Goal: Task Accomplishment & Management: Manage account settings

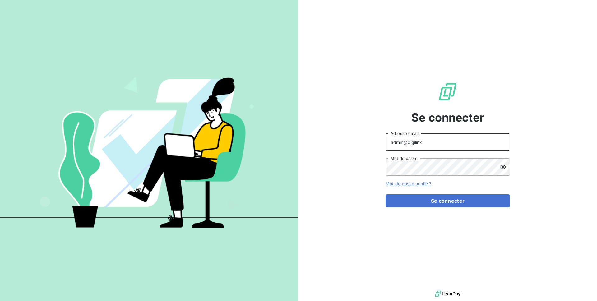
click at [393, 140] on input "admin@digilinx" at bounding box center [448, 141] width 124 height 17
type input "agathe@leanpay.fr"
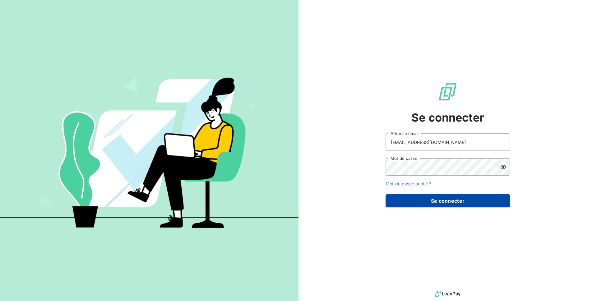
click at [448, 198] on button "Se connecter" at bounding box center [448, 200] width 124 height 13
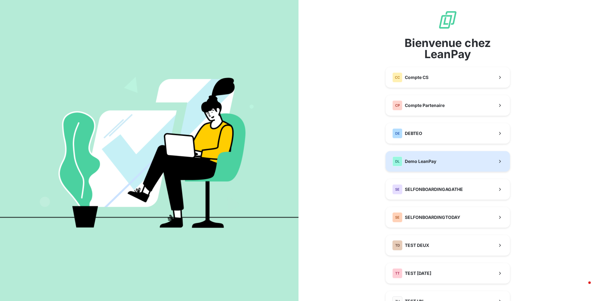
click at [432, 166] on button "DL Demo LeanPay" at bounding box center [448, 161] width 124 height 21
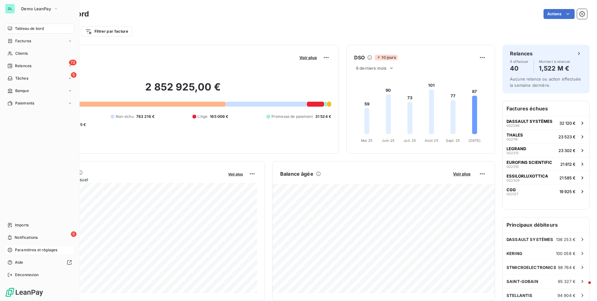
click at [19, 250] on span "Paramètres et réglages" at bounding box center [36, 250] width 42 height 6
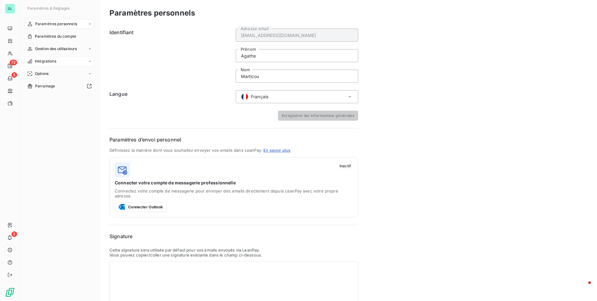
click at [53, 64] on div "Intégrations" at bounding box center [59, 61] width 69 height 10
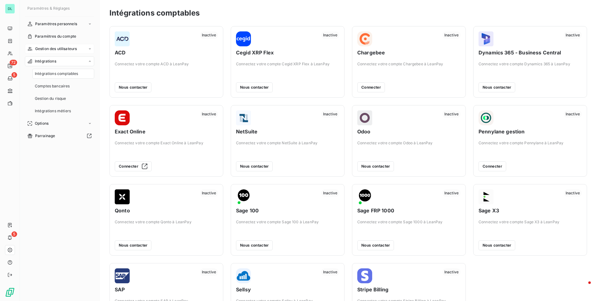
click at [53, 49] on span "Gestion des utilisateurs" at bounding box center [56, 49] width 42 height 6
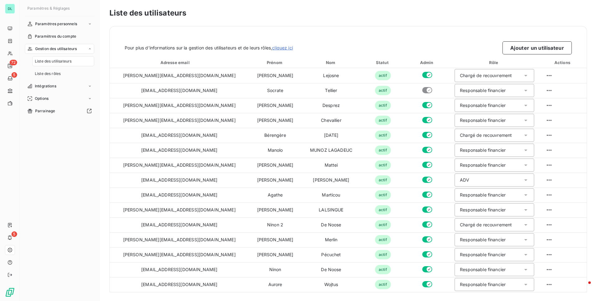
click at [54, 60] on span "Liste des utilisateurs" at bounding box center [53, 61] width 37 height 6
click at [88, 71] on div "Liste des rôles" at bounding box center [63, 74] width 62 height 10
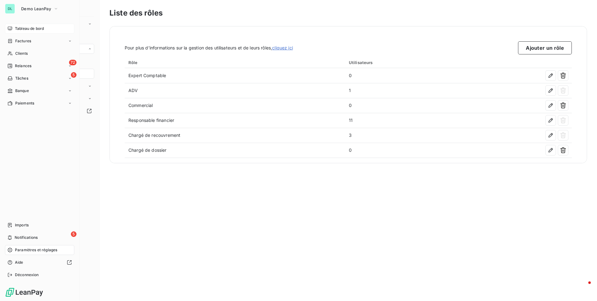
click at [42, 30] on span "Tableau de bord" at bounding box center [29, 29] width 29 height 6
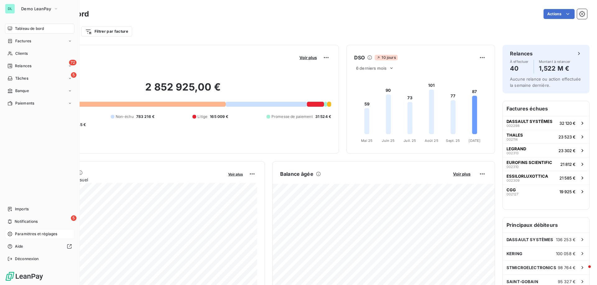
click at [32, 231] on span "Paramètres et réglages" at bounding box center [36, 234] width 42 height 6
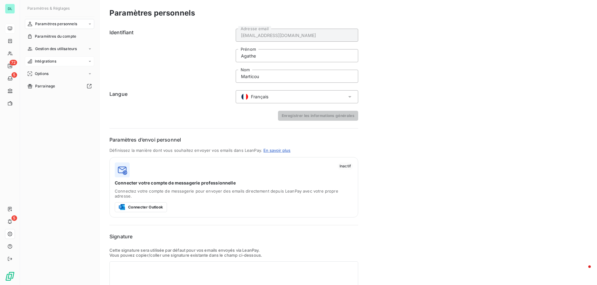
click at [72, 62] on div "Intégrations" at bounding box center [59, 61] width 69 height 10
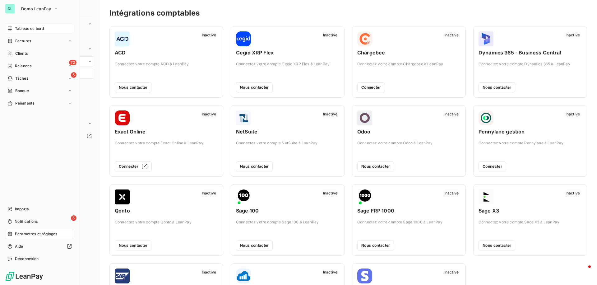
click at [12, 11] on div "DL" at bounding box center [10, 9] width 10 height 10
click at [37, 12] on button "Demo LeanPay" at bounding box center [39, 9] width 45 height 10
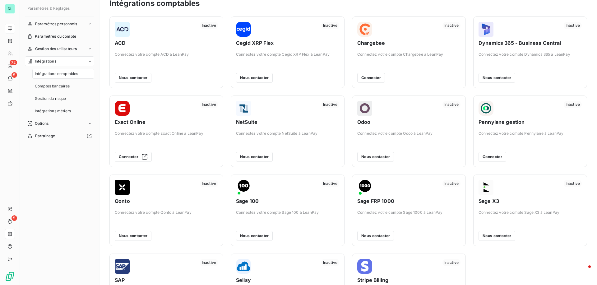
scroll to position [7, 0]
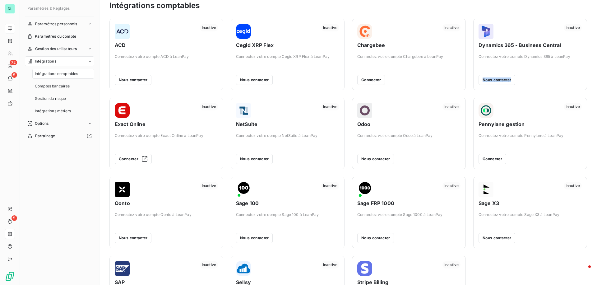
drag, startPoint x: 534, startPoint y: 84, endPoint x: 564, endPoint y: 59, distance: 39.1
click at [564, 59] on div "Inactive Dynamics 365 - Business Central Connectez votre compte Dynamics 365 à …" at bounding box center [530, 54] width 103 height 61
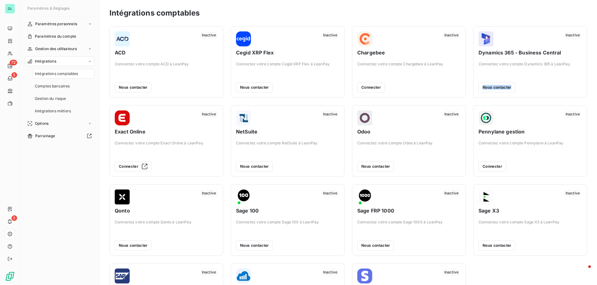
scroll to position [0, 0]
click at [56, 97] on span "Gestion du risque" at bounding box center [50, 99] width 31 height 6
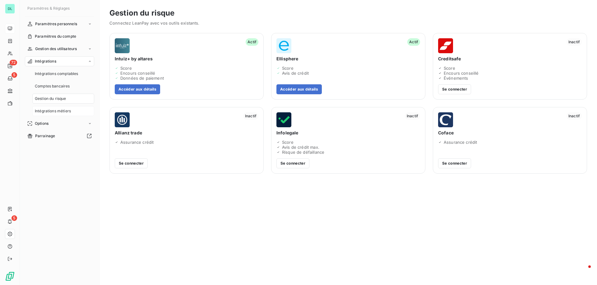
click at [73, 113] on div "Intégrations métiers" at bounding box center [63, 111] width 62 height 10
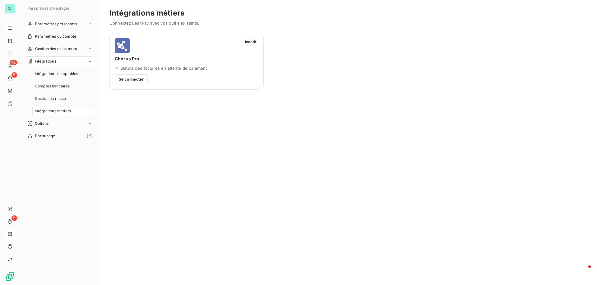
drag, startPoint x: 155, startPoint y: 96, endPoint x: 195, endPoint y: 72, distance: 47.6
click at [195, 72] on div "Intégrations métiers Connectez LeanPay avec vos outils existants. Inactif Choru…" at bounding box center [349, 142] width 498 height 285
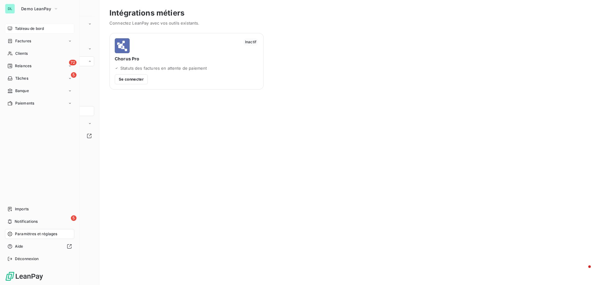
click at [23, 26] on span "Tableau de bord" at bounding box center [29, 29] width 29 height 6
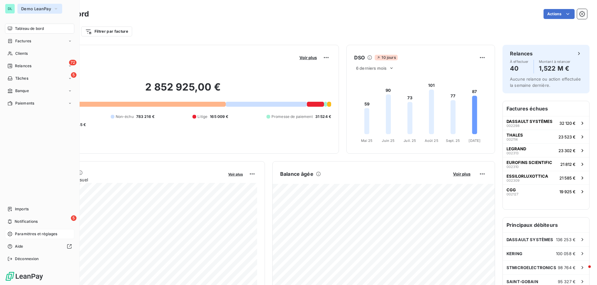
click at [46, 10] on span "Demo LeanPay" at bounding box center [36, 8] width 30 height 5
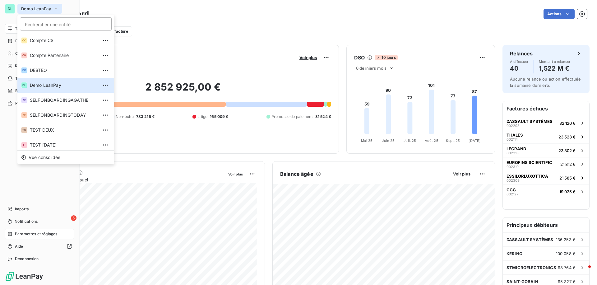
click at [49, 8] on span "Demo LeanPay" at bounding box center [36, 8] width 30 height 5
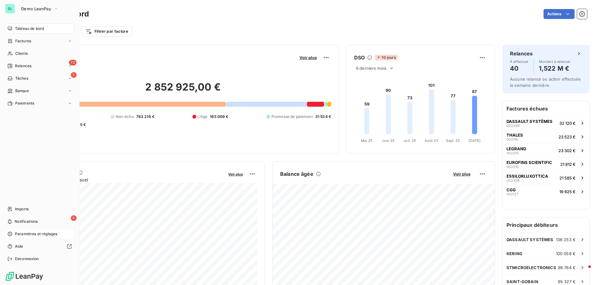
click at [46, 28] on div "Tableau de bord" at bounding box center [39, 29] width 69 height 10
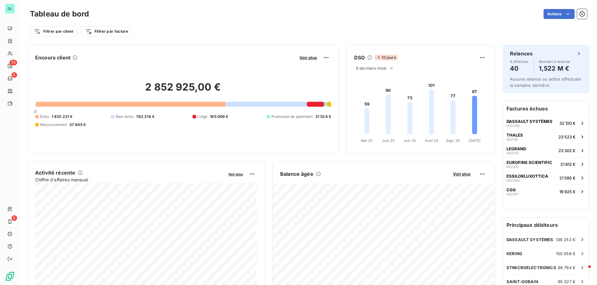
click at [112, 21] on div "Filtrer par client Filtrer par facture" at bounding box center [308, 29] width 557 height 17
drag, startPoint x: 46, startPoint y: 57, endPoint x: 67, endPoint y: 57, distance: 21.5
click at [67, 57] on h6 "Encours client" at bounding box center [52, 57] width 35 height 7
drag, startPoint x: 119, startPoint y: 118, endPoint x: 148, endPoint y: 117, distance: 29.3
click at [148, 117] on div "Non-échu 783 216 €" at bounding box center [133, 117] width 44 height 6
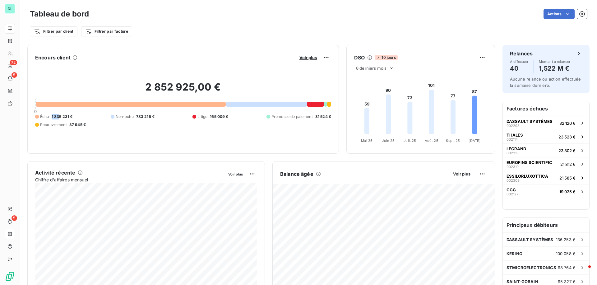
drag, startPoint x: 52, startPoint y: 119, endPoint x: 60, endPoint y: 119, distance: 8.4
click at [60, 119] on span "1 835 231 €" at bounding box center [62, 117] width 21 height 6
drag, startPoint x: 202, startPoint y: 115, endPoint x: 235, endPoint y: 115, distance: 32.4
click at [235, 115] on div "Échu 1 835 231 € Non-échu 783 216 € Litige 165 009 € Promesse de paiement 31 52…" at bounding box center [183, 121] width 296 height 14
drag, startPoint x: 286, startPoint y: 119, endPoint x: 296, endPoint y: 118, distance: 9.6
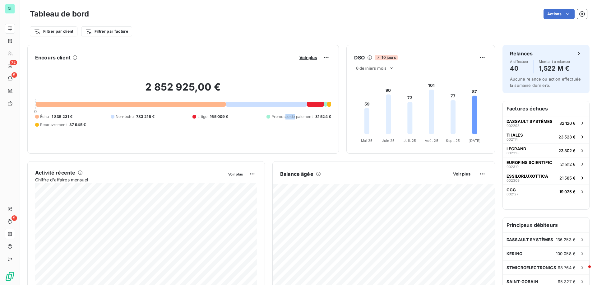
click at [296, 118] on span "Promesse de paiement" at bounding box center [292, 117] width 41 height 6
drag, startPoint x: 56, startPoint y: 128, endPoint x: 64, endPoint y: 128, distance: 7.8
click at [64, 128] on div "2 852 925,00 € 0 Échu 1 835 231 € Non-échu 783 216 € Litige 165 009 € Promesse …" at bounding box center [183, 104] width 296 height 83
click at [301, 57] on span "Voir plus" at bounding box center [308, 57] width 17 height 5
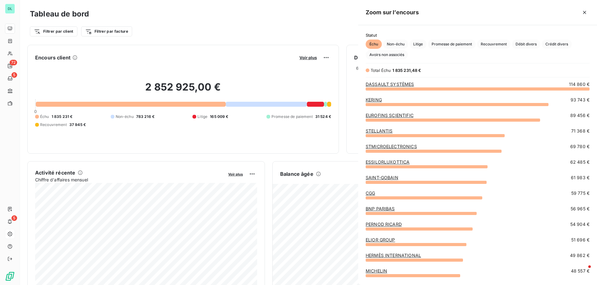
scroll to position [196, 239]
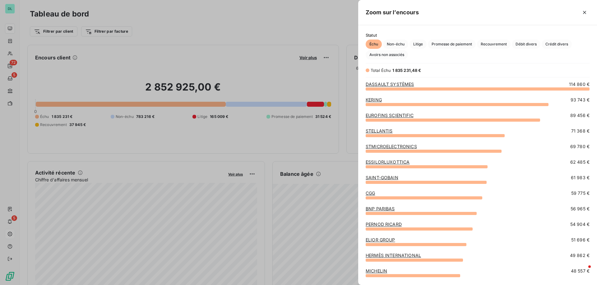
click at [381, 86] on link "DASSAULT SYSTÈMES" at bounding box center [390, 84] width 49 height 5
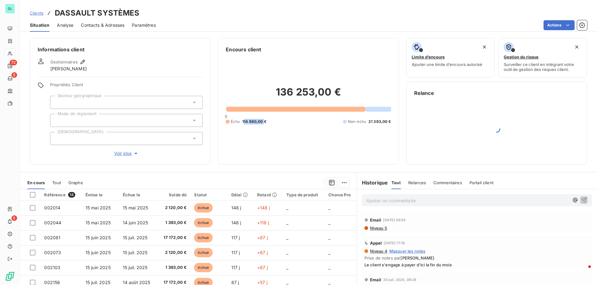
drag, startPoint x: 244, startPoint y: 121, endPoint x: 263, endPoint y: 121, distance: 19.6
click at [263, 121] on span "114 860,00 €" at bounding box center [254, 122] width 24 height 6
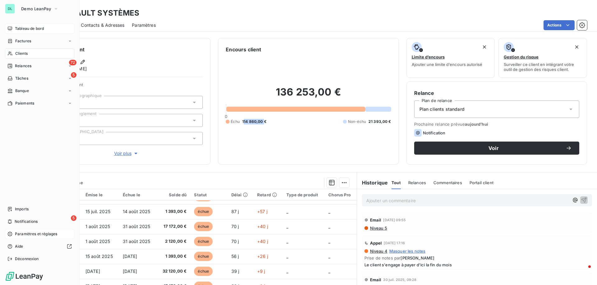
click at [26, 26] on span "Tableau de bord" at bounding box center [29, 29] width 29 height 6
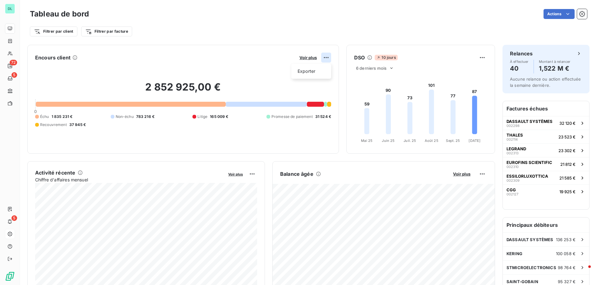
click at [324, 60] on html "DL 72 5 5 Tableau de bord Actions Filtrer par client Filtrer par facture Encour…" at bounding box center [298, 142] width 597 height 285
click at [304, 71] on div "Exporter" at bounding box center [311, 71] width 35 height 10
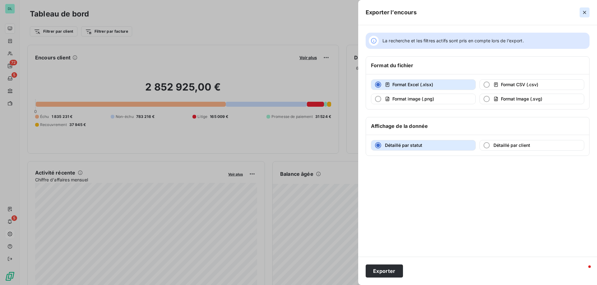
click at [588, 12] on icon "button" at bounding box center [585, 12] width 6 height 6
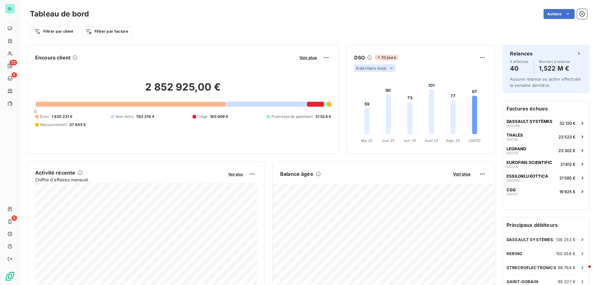
click at [381, 67] on span "6 derniers mois" at bounding box center [371, 68] width 30 height 5
click at [485, 57] on html "DL 72 5 5 Tableau de bord Actions Filtrer par client Filtrer par facture Encour…" at bounding box center [298, 142] width 597 height 285
click at [484, 88] on html "DL 72 5 5 Tableau de bord Actions Filtrer par client Filtrer par facture Encour…" at bounding box center [298, 142] width 597 height 285
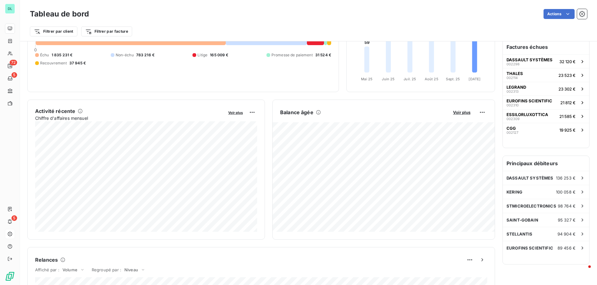
scroll to position [63, 0]
drag, startPoint x: 35, startPoint y: 118, endPoint x: 92, endPoint y: 118, distance: 56.3
click at [92, 118] on span "Chiffre d'affaires mensuel" at bounding box center [129, 117] width 189 height 7
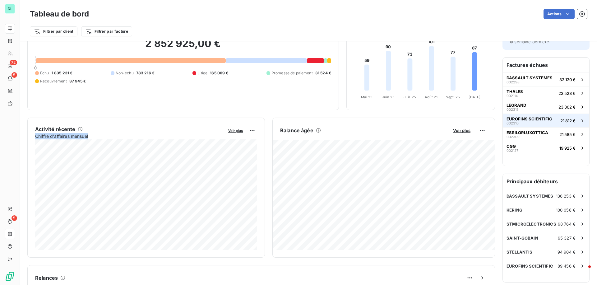
scroll to position [49, 0]
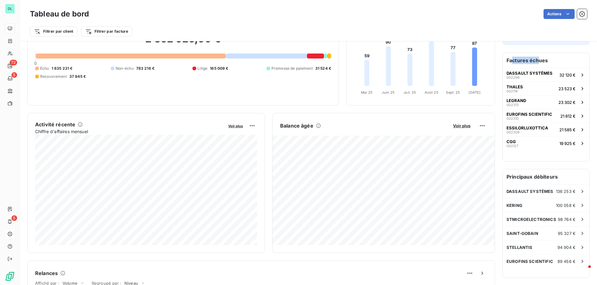
drag, startPoint x: 513, startPoint y: 58, endPoint x: 540, endPoint y: 62, distance: 27.7
click at [540, 62] on h6 "Factures échues" at bounding box center [546, 60] width 86 height 15
drag, startPoint x: 506, startPoint y: 176, endPoint x: 543, endPoint y: 176, distance: 36.1
click at [543, 176] on h6 "Principaux débiteurs" at bounding box center [546, 176] width 86 height 15
click at [535, 73] on span "DASSAULT SYSTÈMES" at bounding box center [530, 73] width 46 height 5
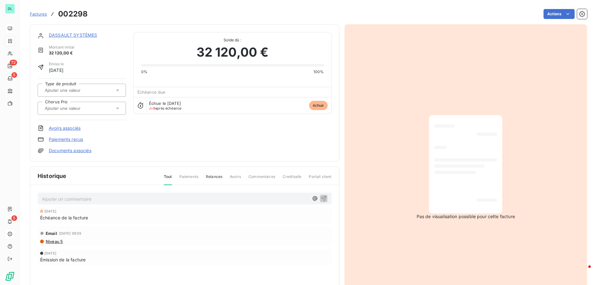
click at [56, 37] on link "DASSAULT SYSTÈMES" at bounding box center [73, 34] width 49 height 5
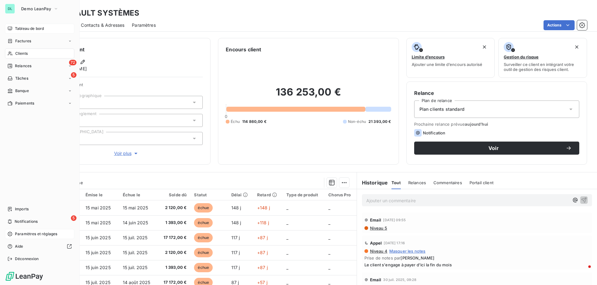
click at [18, 25] on div "Tableau de bord" at bounding box center [39, 29] width 69 height 10
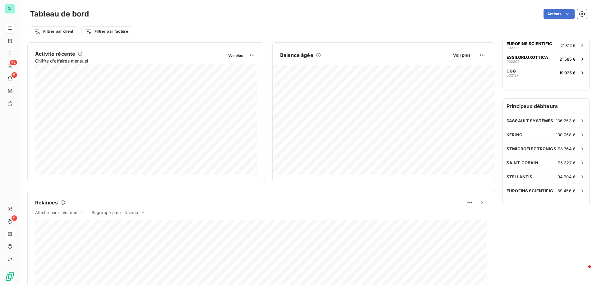
scroll to position [113, 0]
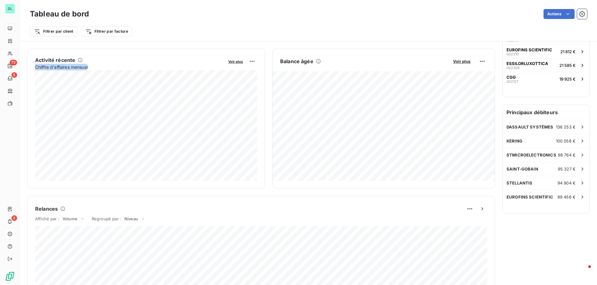
drag, startPoint x: 35, startPoint y: 67, endPoint x: 89, endPoint y: 68, distance: 53.8
click at [89, 68] on span "Chiffre d'affaires mensuel" at bounding box center [129, 67] width 189 height 7
click at [240, 64] on button "Voir plus" at bounding box center [235, 61] width 18 height 6
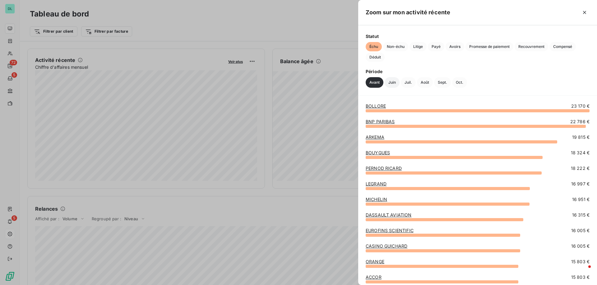
click at [393, 83] on button "Juin" at bounding box center [392, 82] width 15 height 11
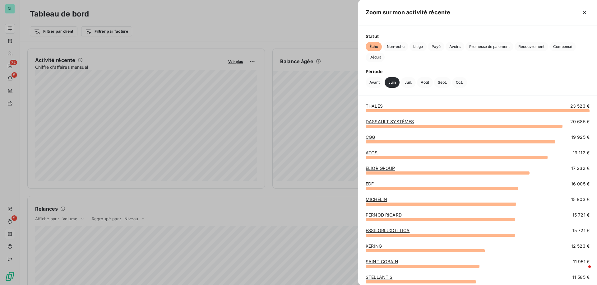
click at [449, 87] on div "Avant Juin Juil. Août Sept. Oct." at bounding box center [478, 82] width 224 height 11
click at [445, 85] on button "Sept." at bounding box center [442, 82] width 17 height 11
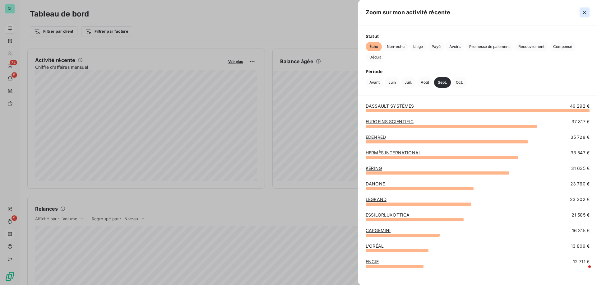
click at [587, 14] on icon "button" at bounding box center [585, 12] width 6 height 6
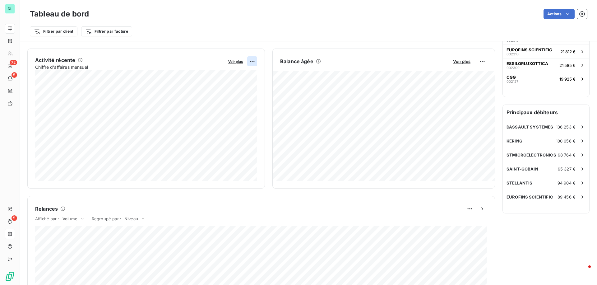
click at [253, 63] on html "DL 72 5 5 Tableau de bord Actions Filtrer par client Filtrer par facture Encour…" at bounding box center [298, 142] width 597 height 285
click at [485, 59] on html "DL 72 5 5 Tableau de bord Actions Filtrer par client Filtrer par facture Encour…" at bounding box center [298, 142] width 597 height 285
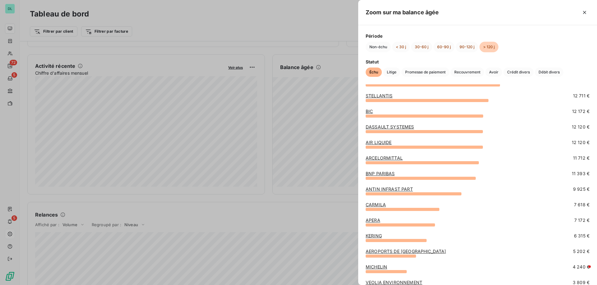
scroll to position [0, 0]
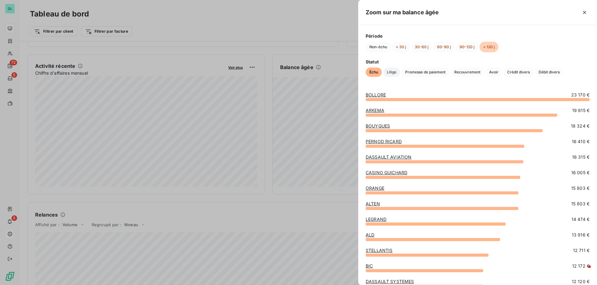
click at [390, 73] on span "Litige" at bounding box center [391, 72] width 17 height 9
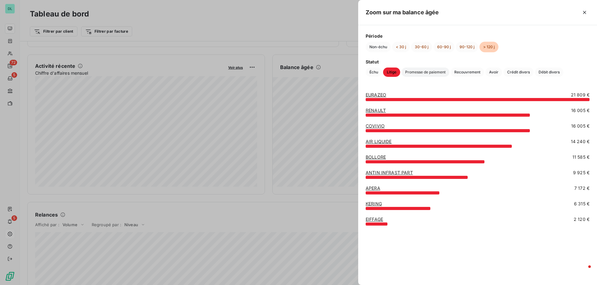
click at [435, 68] on span "Promesse de paiement" at bounding box center [426, 72] width 48 height 9
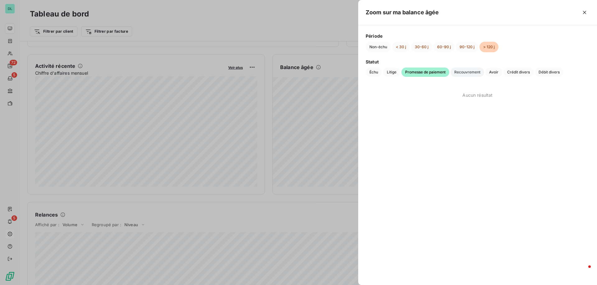
click at [468, 72] on span "Recouvrement" at bounding box center [468, 72] width 34 height 9
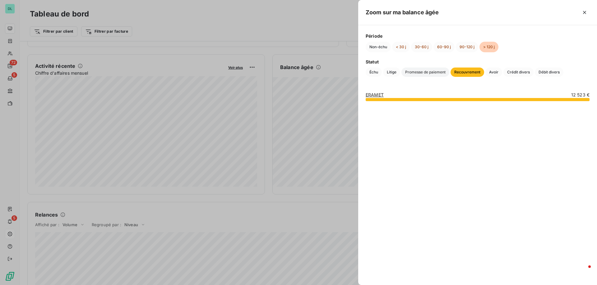
click at [427, 73] on span "Promesse de paiement" at bounding box center [426, 72] width 48 height 9
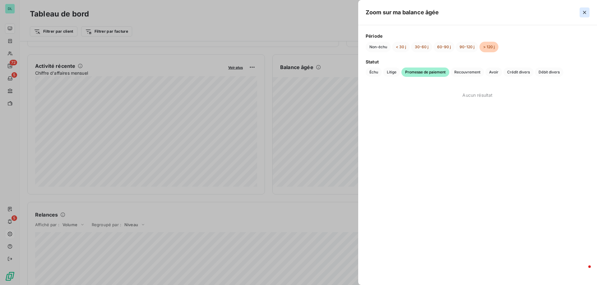
click at [583, 13] on icon "button" at bounding box center [585, 12] width 6 height 6
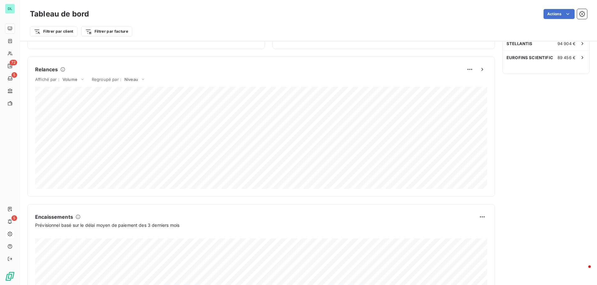
scroll to position [258, 0]
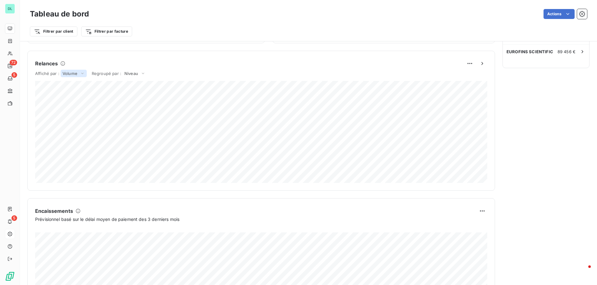
click at [74, 73] on span "Volume" at bounding box center [70, 73] width 15 height 5
click at [117, 60] on div "Relances" at bounding box center [261, 63] width 452 height 10
click at [470, 60] on html "DL 72 5 5 Tableau de bord Actions Filtrer par client Filtrer par facture Encour…" at bounding box center [298, 142] width 597 height 285
click at [513, 139] on html "DL 72 5 5 Tableau de bord Actions Filtrer par client Filtrer par facture Encour…" at bounding box center [298, 142] width 597 height 285
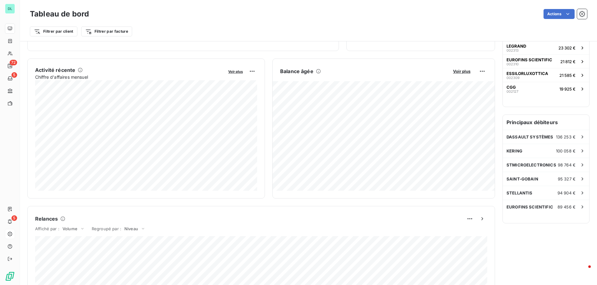
scroll to position [0, 0]
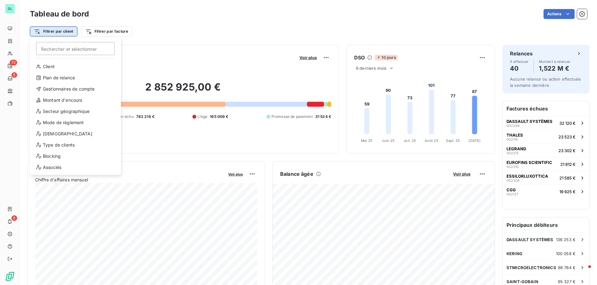
click at [66, 33] on html "DL 72 5 5 Tableau de bord Actions Filtrer par client Rechercher et sélectionner…" at bounding box center [298, 142] width 597 height 285
click at [59, 86] on div "Gestionnaires de compte" at bounding box center [75, 89] width 86 height 10
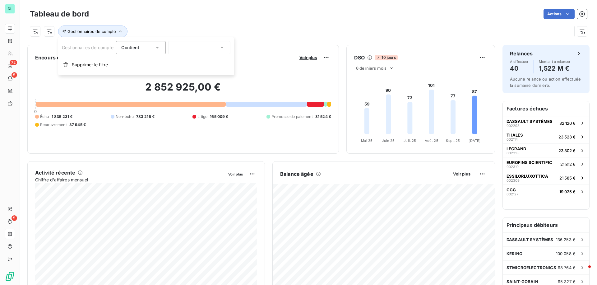
click at [187, 46] on div at bounding box center [199, 47] width 62 height 13
drag, startPoint x: 68, startPoint y: 47, endPoint x: 95, endPoint y: 47, distance: 26.1
click at [95, 47] on span "Gestionnaires de compte" at bounding box center [88, 47] width 52 height 5
click at [175, 48] on input "text" at bounding box center [176, 48] width 5 height 6
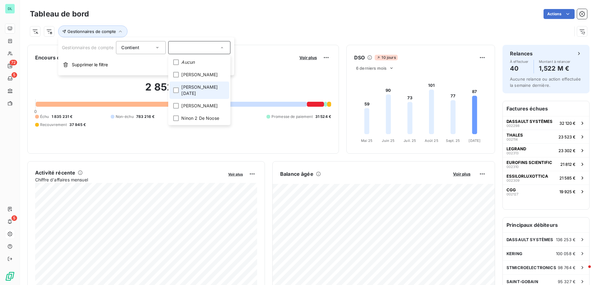
click at [189, 86] on span "[PERSON_NAME][DATE]" at bounding box center [203, 90] width 44 height 12
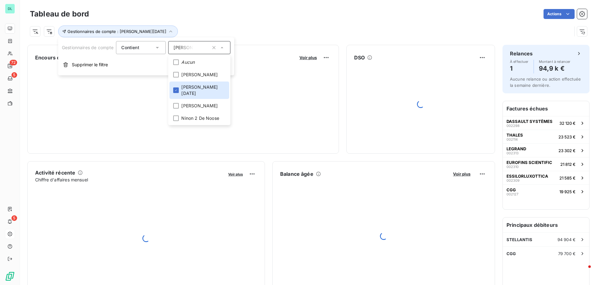
click at [204, 29] on div "Gestionnaires de compte : Bérengère Noël" at bounding box center [301, 32] width 542 height 12
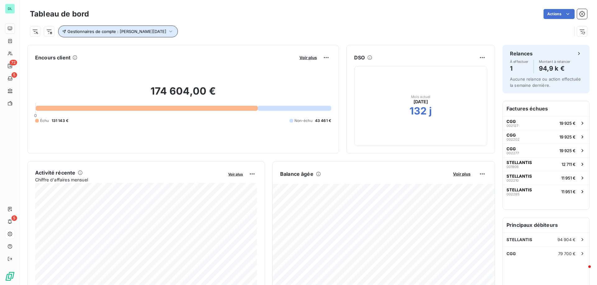
click at [130, 32] on span "Gestionnaires de compte : Bérengère Noël" at bounding box center [117, 31] width 99 height 5
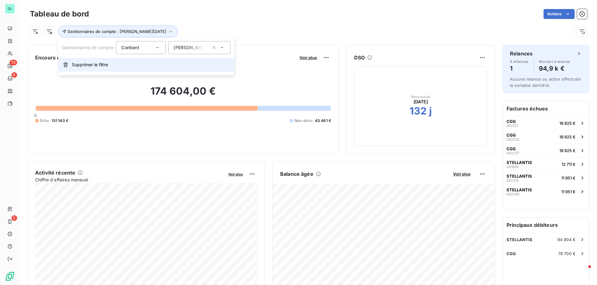
click at [103, 65] on span "Supprimer le filtre" at bounding box center [90, 65] width 36 height 6
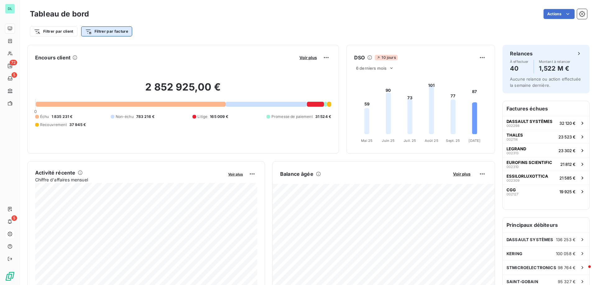
click at [105, 32] on html "DL 72 5 5 Tableau de bord Actions Filtrer par client Filtrer par facture Encour…" at bounding box center [298, 142] width 597 height 285
click at [59, 29] on html "DL 72 5 5 Tableau de bord Actions Filtrer par client Filtrer par facture Encour…" at bounding box center [298, 142] width 597 height 285
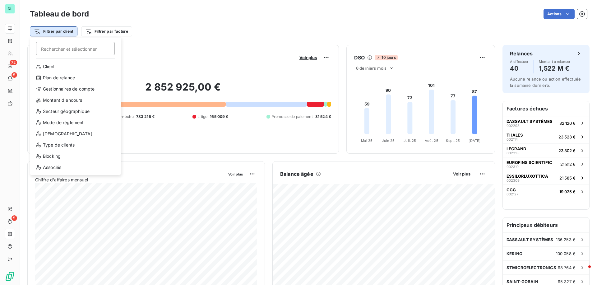
click at [59, 32] on html "DL 72 5 5 Tableau de bord Actions Filtrer par client Rechercher et sélectionner…" at bounding box center [298, 142] width 597 height 285
click at [14, 43] on html "DL 72 5 5 Tableau de bord Actions Filtrer par client Rechercher et sélectionner…" at bounding box center [298, 142] width 597 height 285
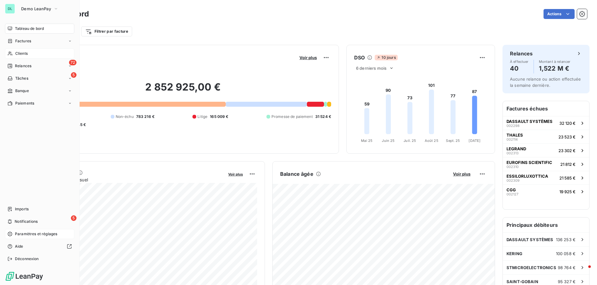
click at [21, 54] on span "Clients" at bounding box center [21, 54] width 12 height 6
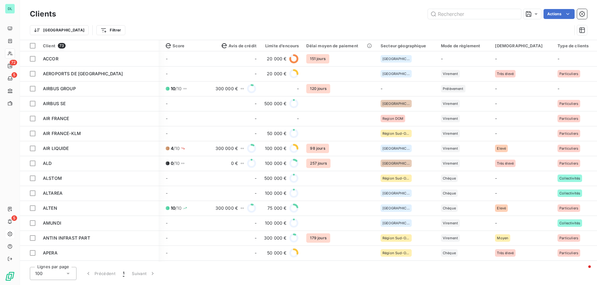
scroll to position [0, 533]
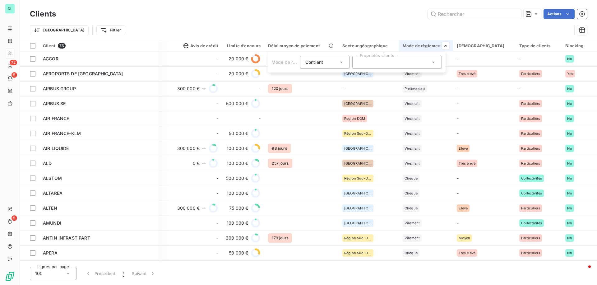
click at [419, 65] on div at bounding box center [397, 62] width 90 height 13
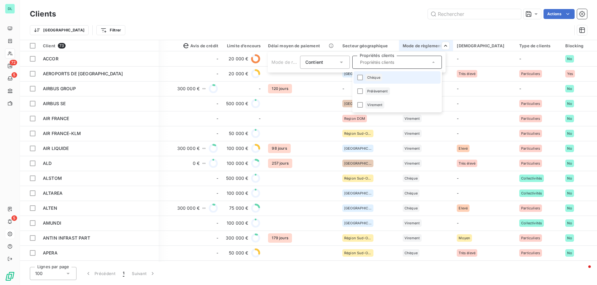
click at [408, 79] on li "Chèque" at bounding box center [397, 77] width 87 height 12
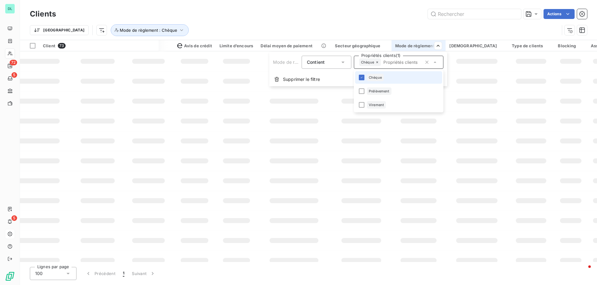
scroll to position [0, 524]
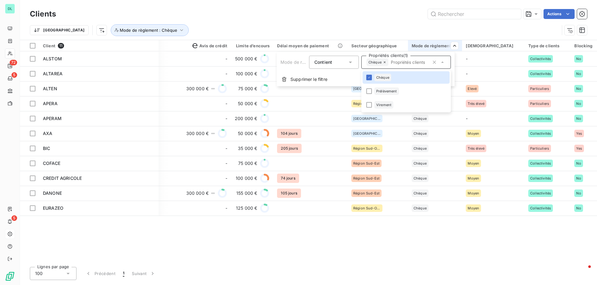
click at [408, 22] on html "DL 72 5 5 Clients Actions Trier Mode de règlement : Chèque Client 11 Plan de re…" at bounding box center [298, 142] width 597 height 285
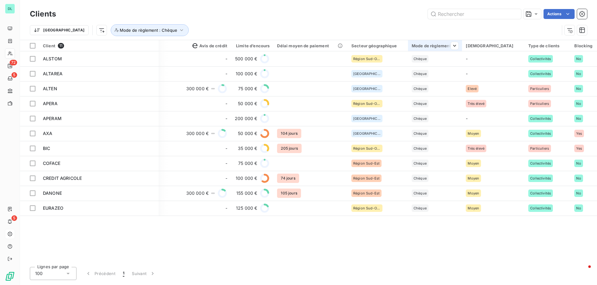
click at [432, 41] on th "Mode de règlement" at bounding box center [435, 45] width 54 height 11
click at [446, 48] on div at bounding box center [452, 45] width 12 height 7
click at [409, 63] on div "Chèque" at bounding box center [406, 62] width 90 height 13
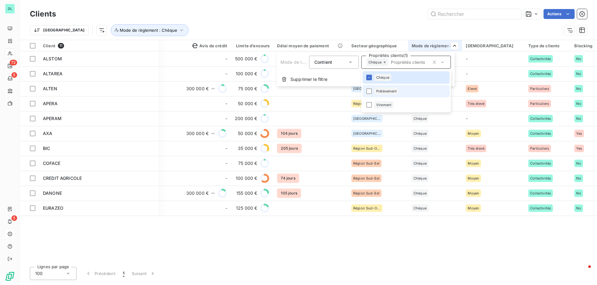
click at [393, 94] on div "Prélèvement" at bounding box center [387, 90] width 25 height 7
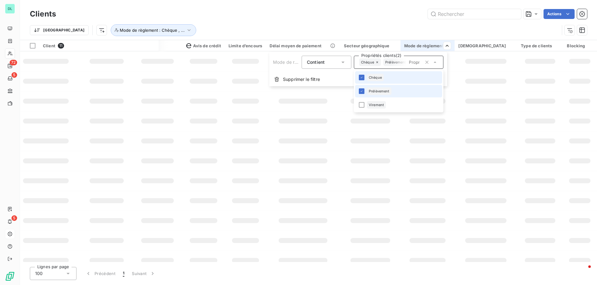
click at [392, 76] on li "Chèque" at bounding box center [398, 77] width 87 height 12
click at [387, 26] on html "DL 72 5 5 Clients Actions Trier Mode de règlement : Prélèvement Client 24 Plan …" at bounding box center [298, 142] width 597 height 285
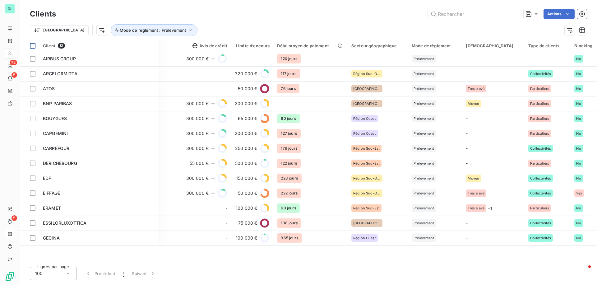
click at [31, 45] on div at bounding box center [33, 46] width 6 height 6
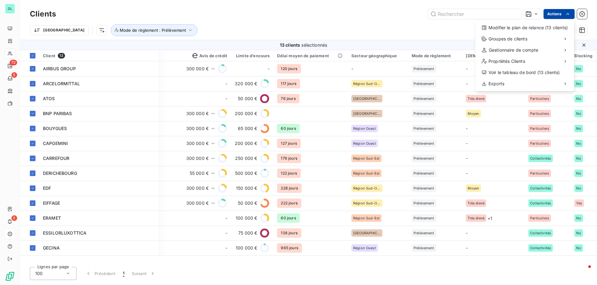
click at [562, 17] on html "DL 72 5 5 Clients Actions Modifier le plan de relance (13 clients) Groupes de c…" at bounding box center [298, 142] width 597 height 285
click at [544, 31] on div "Modifier le plan de relance (13 clients)" at bounding box center [525, 28] width 94 height 10
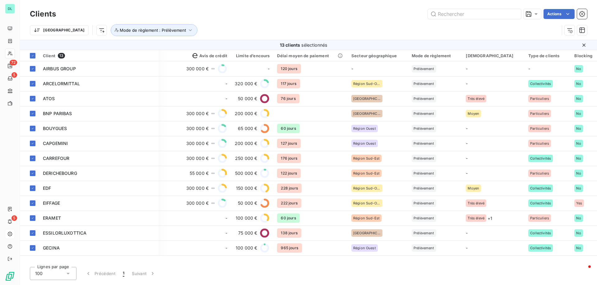
click at [366, 28] on div "Trier Mode de règlement : Prélèvement" at bounding box center [295, 30] width 530 height 12
click at [35, 56] on div at bounding box center [33, 56] width 6 height 6
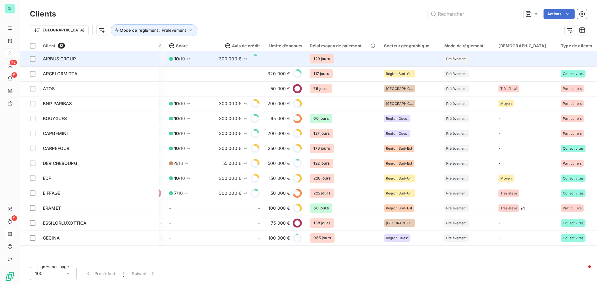
scroll to position [0, 506]
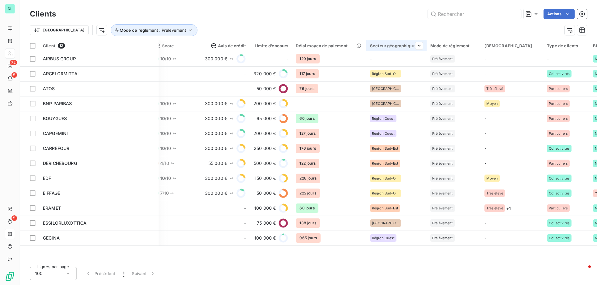
click at [396, 46] on div "Secteur géographique" at bounding box center [396, 45] width 53 height 5
click at [358, 63] on div at bounding box center [371, 62] width 90 height 13
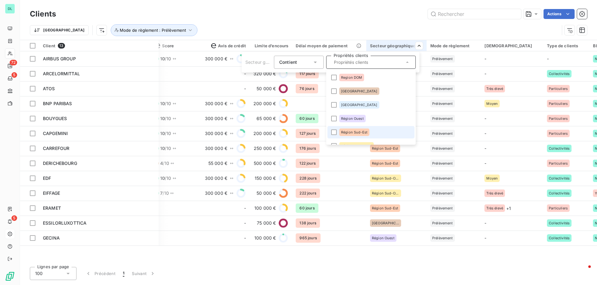
scroll to position [9, 0]
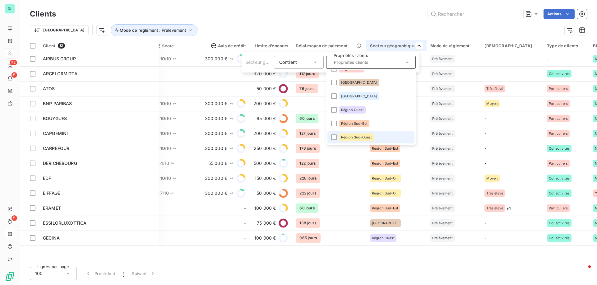
click at [353, 136] on span "Région Sud-Ouest" at bounding box center [356, 137] width 31 height 4
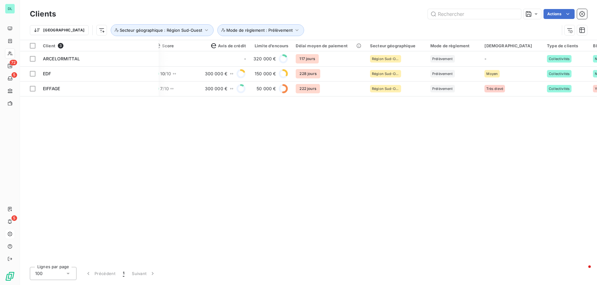
click at [370, 31] on html "DL 72 5 5 Clients Actions Trier Secteur géographique : Région Sud-Ouest Mode de…" at bounding box center [298, 142] width 597 height 285
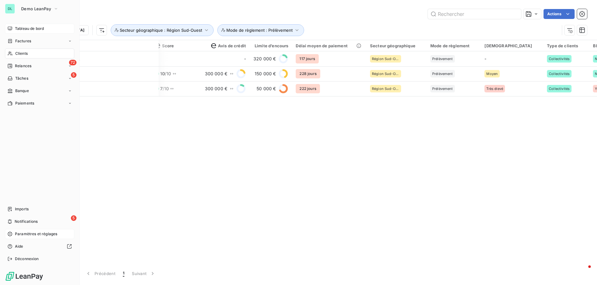
click at [11, 28] on icon at bounding box center [9, 28] width 5 height 5
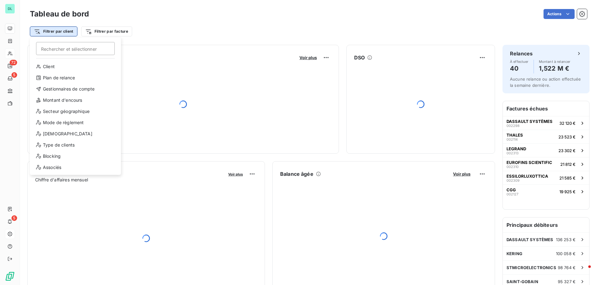
click at [69, 27] on html "DL 72 5 5 Tableau de bord Actions Filtrer par client Rechercher et sélectionner…" at bounding box center [298, 142] width 597 height 285
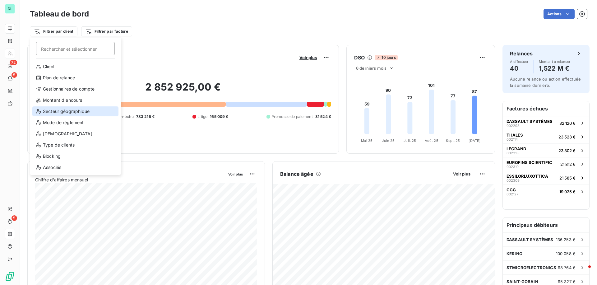
click at [72, 112] on div "Secteur géographique" at bounding box center [75, 111] width 86 height 10
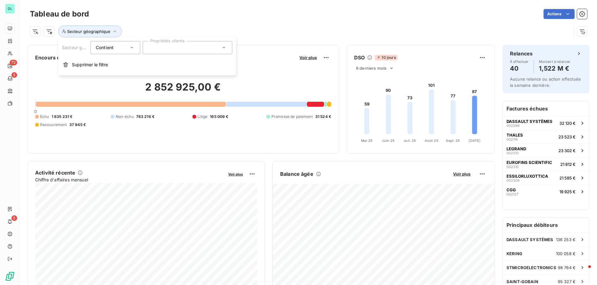
click at [168, 52] on div at bounding box center [188, 47] width 90 height 13
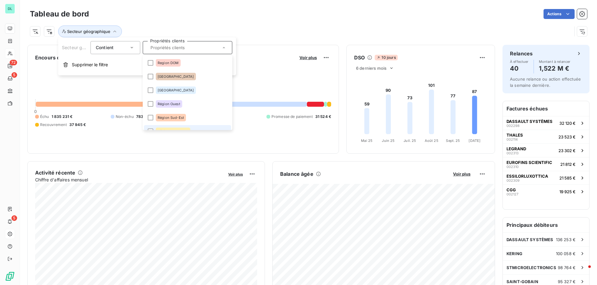
scroll to position [9, 0]
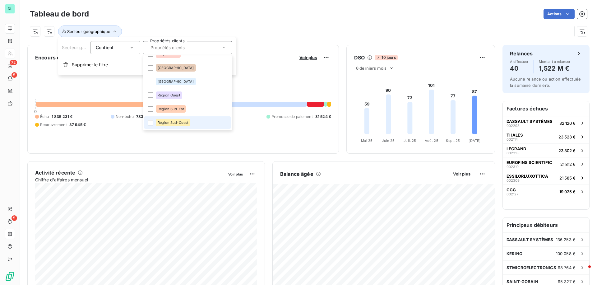
click at [173, 124] on span "Région Sud-Ouest" at bounding box center [173, 123] width 31 height 4
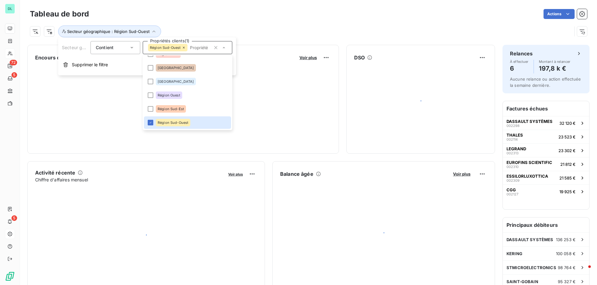
click at [188, 22] on div "Secteur géographique : Région Sud-Ouest" at bounding box center [308, 29] width 557 height 17
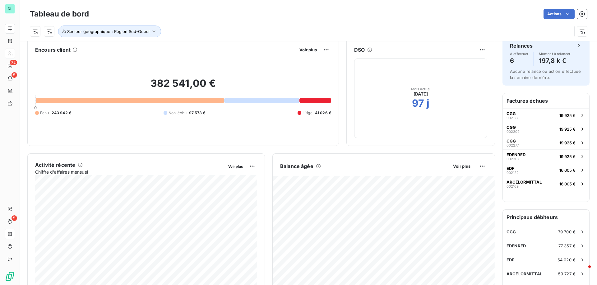
scroll to position [0, 0]
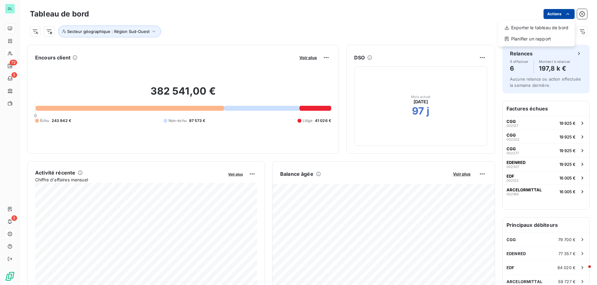
click at [553, 13] on html "DL 72 5 5 Tableau de bord Actions Exporter le tableau de bord Planifier un rapp…" at bounding box center [298, 142] width 597 height 285
click at [535, 28] on div "Exporter le tableau de bord" at bounding box center [537, 28] width 72 height 10
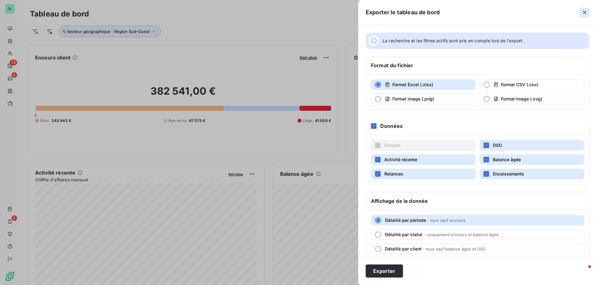
click at [585, 11] on icon "button" at bounding box center [584, 12] width 3 height 3
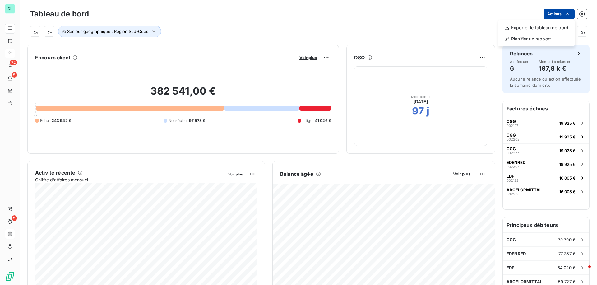
click at [560, 16] on html "DL 72 5 5 Tableau de bord Actions Exporter le tableau de bord Planifier un rapp…" at bounding box center [298, 142] width 597 height 285
click at [461, 23] on html "DL 72 5 5 Tableau de bord Actions Secteur géographique : Région Sud-Ouest Encou…" at bounding box center [298, 142] width 597 height 285
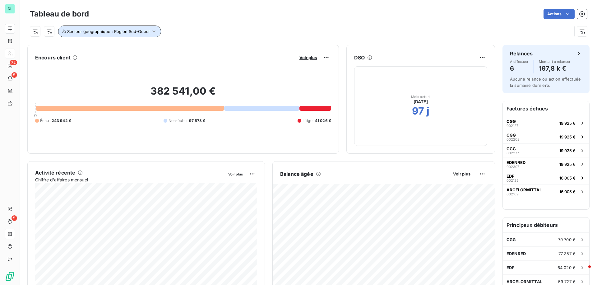
click at [116, 36] on button "Secteur géographique : Région Sud-Ouest" at bounding box center [109, 32] width 103 height 12
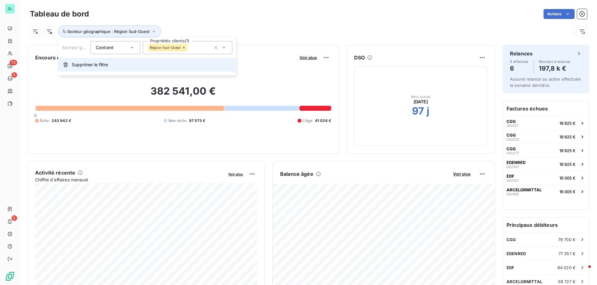
click at [97, 63] on span "Supprimer le filtre" at bounding box center [90, 65] width 36 height 6
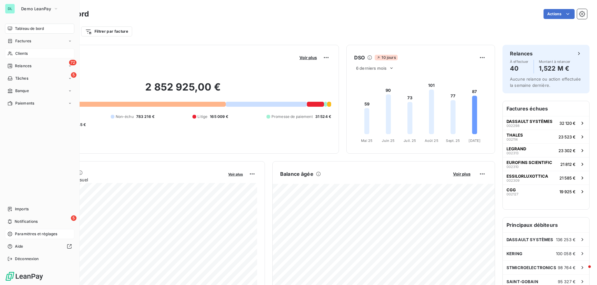
click at [27, 234] on span "Paramètres et réglages" at bounding box center [36, 234] width 42 height 6
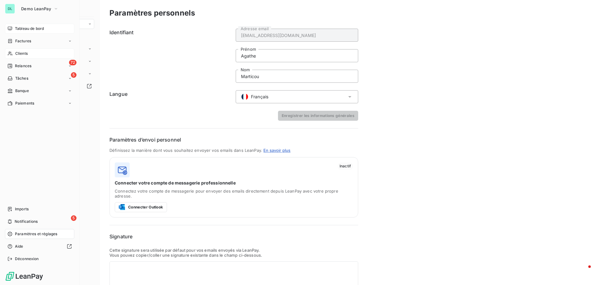
click at [21, 30] on span "Tableau de bord" at bounding box center [29, 29] width 29 height 6
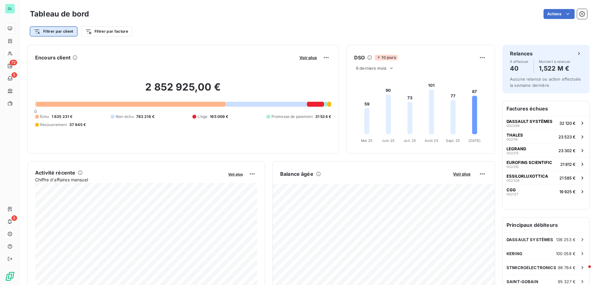
click at [69, 34] on html "DL 72 5 5 Tableau de bord Actions Filtrer par client Filtrer par facture Encour…" at bounding box center [298, 142] width 597 height 285
click at [154, 37] on html "DL 72 5 5 Tableau de bord Actions Filtrer par client Filtrer par facture Encour…" at bounding box center [298, 142] width 597 height 285
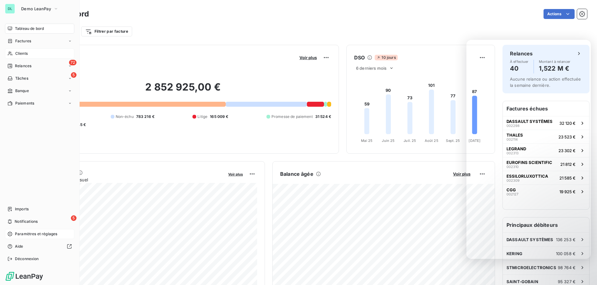
click at [18, 235] on span "Paramètres et réglages" at bounding box center [36, 234] width 42 height 6
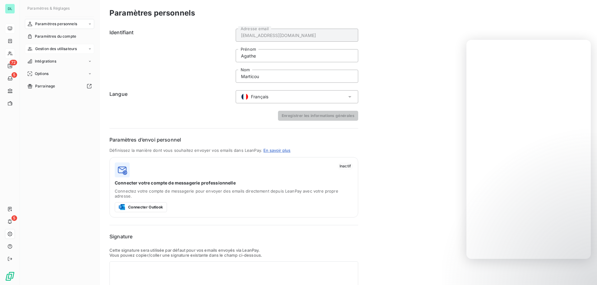
click at [71, 48] on span "Gestion des utilisateurs" at bounding box center [56, 49] width 42 height 6
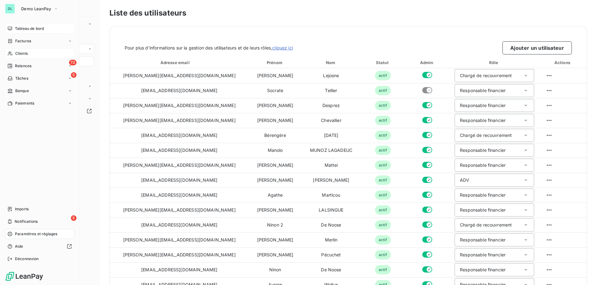
click at [30, 52] on div "Clients" at bounding box center [39, 54] width 69 height 10
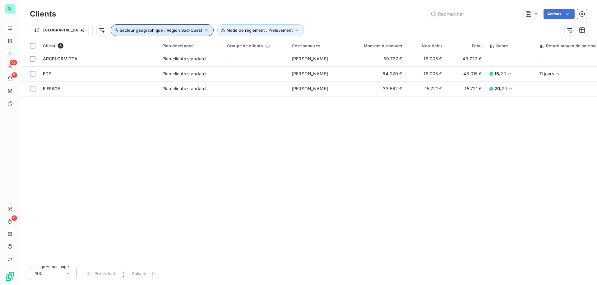
click at [203, 33] on icon "button" at bounding box center [206, 30] width 6 height 6
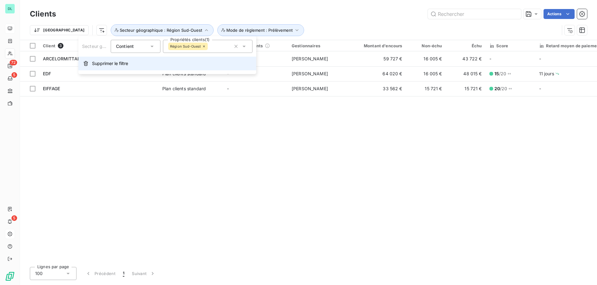
click at [124, 61] on span "Supprimer le filtre" at bounding box center [110, 63] width 36 height 6
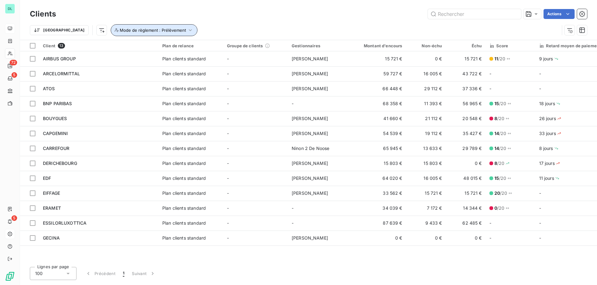
click at [141, 35] on button "Mode de règlement : Prélèvement" at bounding box center [154, 30] width 87 height 12
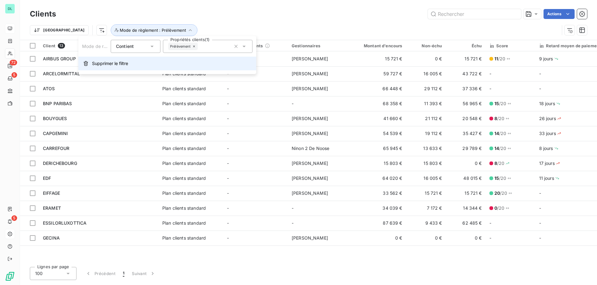
click at [123, 62] on span "Supprimer le filtre" at bounding box center [110, 63] width 36 height 6
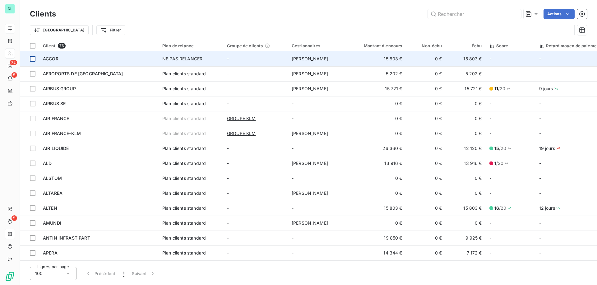
click at [33, 58] on div at bounding box center [33, 59] width 6 height 6
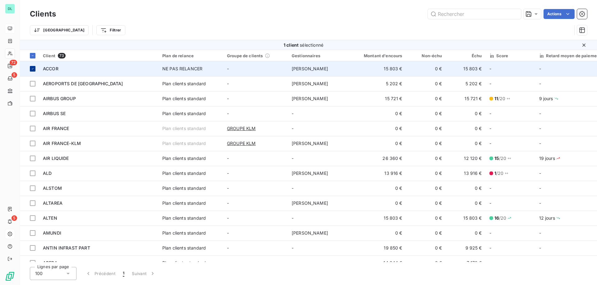
click at [33, 75] on td at bounding box center [29, 68] width 19 height 15
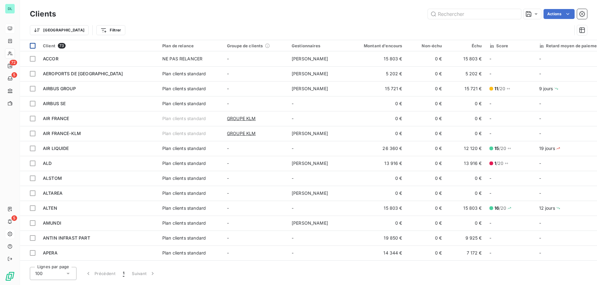
click at [33, 44] on div at bounding box center [33, 46] width 6 height 6
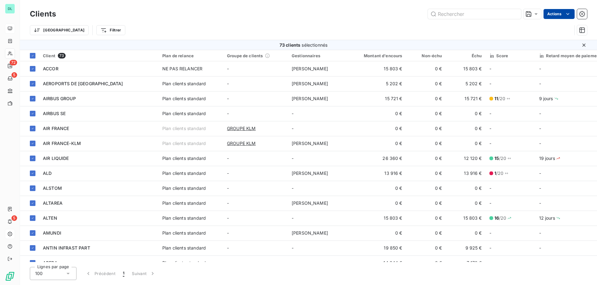
click at [562, 13] on html "DL 72 5 5 Clients Actions Trier Filtrer 73 clients sélectionnés Client 73 Plan …" at bounding box center [298, 142] width 597 height 285
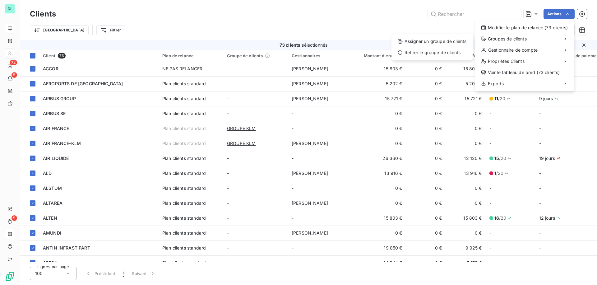
click at [196, 24] on html "DL 72 5 5 Clients Actions Modifier le plan de relance (73 clients) Groupes de c…" at bounding box center [298, 142] width 597 height 285
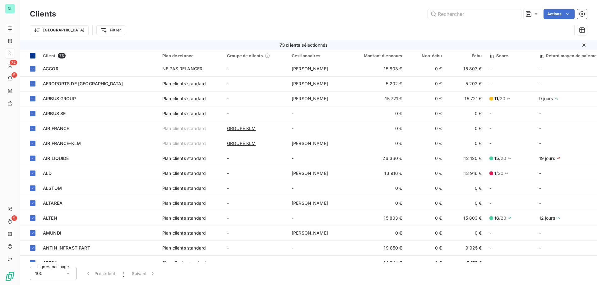
click at [34, 54] on icon at bounding box center [33, 56] width 4 height 4
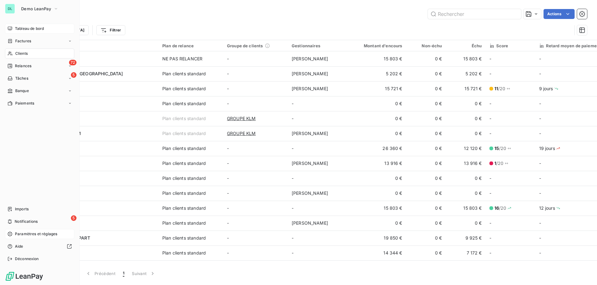
click at [31, 236] on span "Paramètres et réglages" at bounding box center [36, 234] width 42 height 6
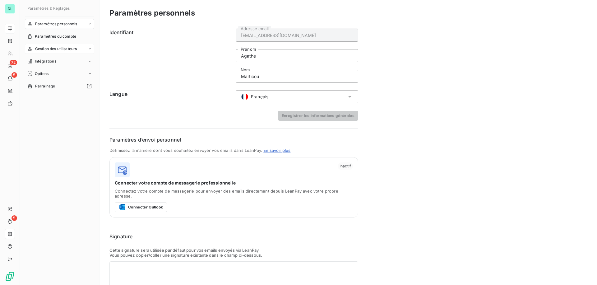
click at [52, 48] on span "Gestion des utilisateurs" at bounding box center [56, 49] width 42 height 6
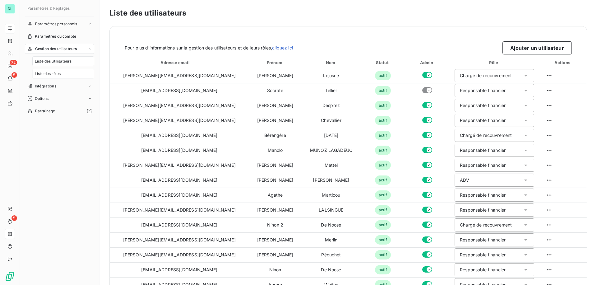
click at [55, 72] on span "Liste des rôles" at bounding box center [48, 74] width 26 height 6
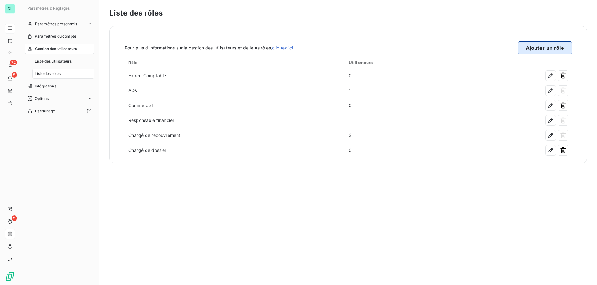
click at [542, 46] on button "Ajouter un rôle" at bounding box center [545, 47] width 54 height 13
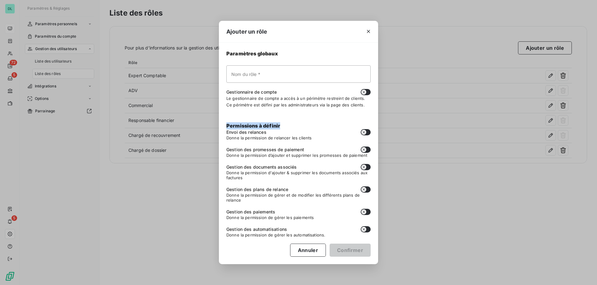
drag, startPoint x: 226, startPoint y: 125, endPoint x: 287, endPoint y: 128, distance: 61.0
click at [287, 128] on div "Paramètres globaux Nom du rôle * Gestionnaire de compte Le gestionnaire de comp…" at bounding box center [298, 154] width 159 height 222
click at [304, 247] on button "Annuler" at bounding box center [308, 250] width 36 height 13
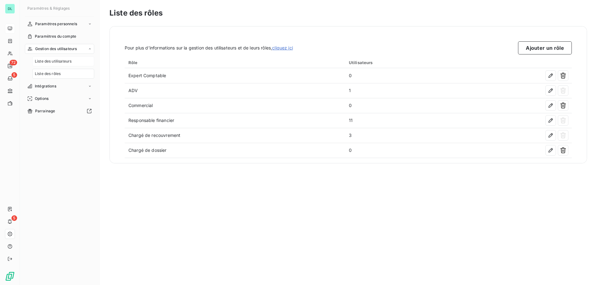
click at [50, 60] on span "Liste des utilisateurs" at bounding box center [53, 61] width 37 height 6
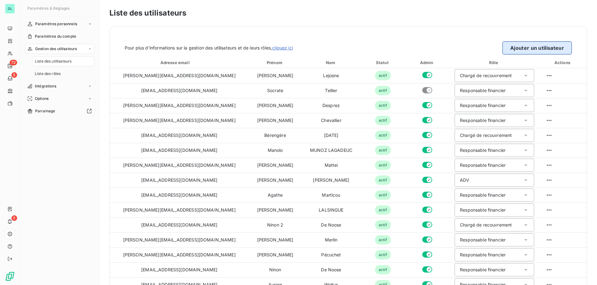
click at [531, 44] on button "Ajouter un utilisateur" at bounding box center [537, 47] width 69 height 13
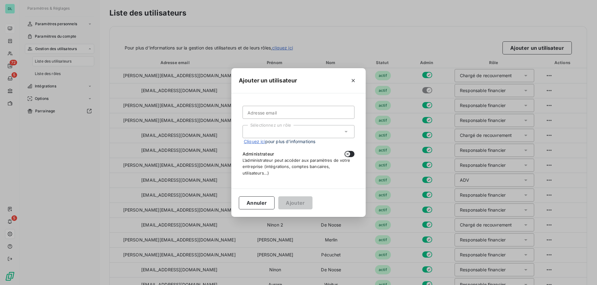
click at [286, 131] on div "Sélectionnez un rôle" at bounding box center [299, 131] width 112 height 13
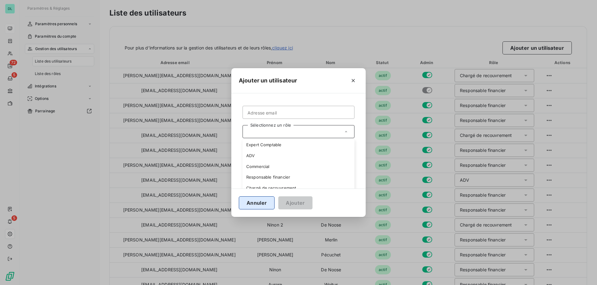
click at [252, 203] on button "Annuler" at bounding box center [257, 202] width 36 height 13
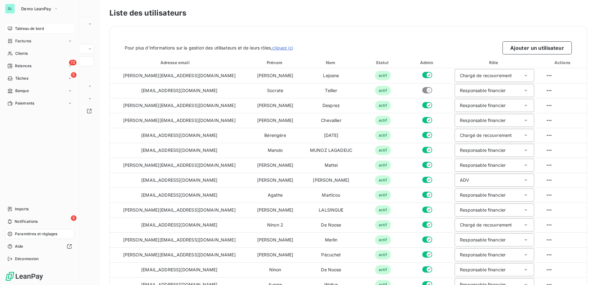
click at [16, 28] on span "Tableau de bord" at bounding box center [29, 29] width 29 height 6
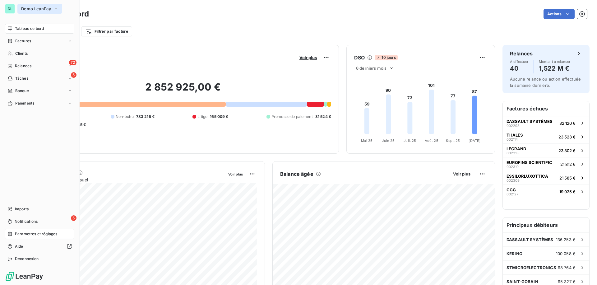
click at [39, 10] on span "Demo LeanPay" at bounding box center [36, 8] width 30 height 5
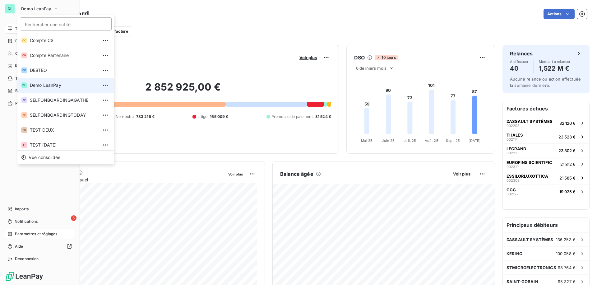
click at [54, 84] on span "Demo LeanPay" at bounding box center [64, 85] width 68 height 6
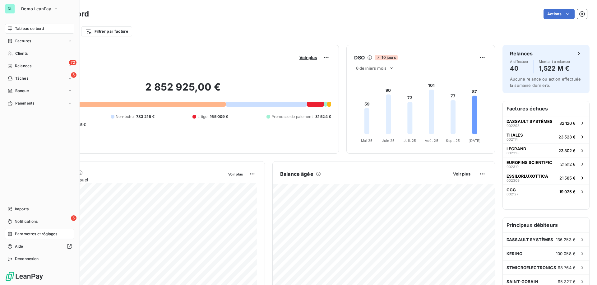
click at [23, 231] on span "Paramètres et réglages" at bounding box center [36, 234] width 42 height 6
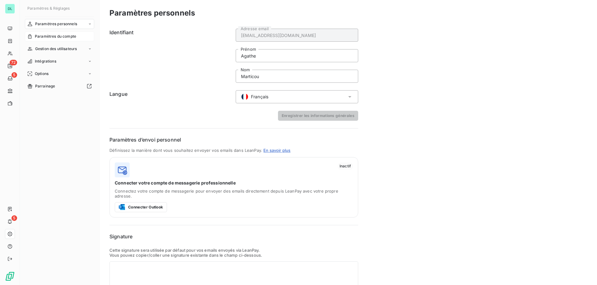
click at [66, 36] on span "Paramètres du compte" at bounding box center [55, 37] width 41 height 6
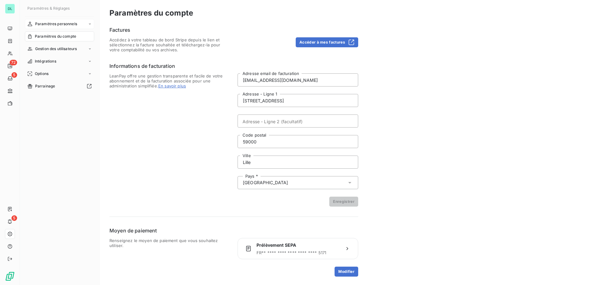
click at [68, 23] on span "Paramètres personnels" at bounding box center [56, 24] width 42 height 6
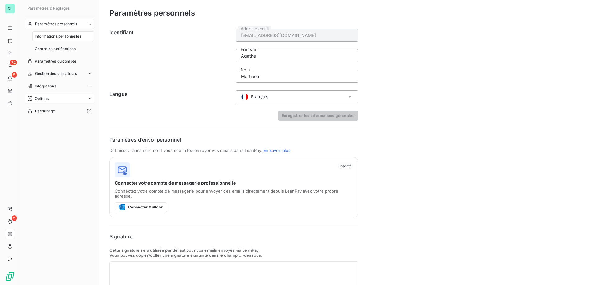
click at [63, 97] on div "Options" at bounding box center [59, 99] width 69 height 10
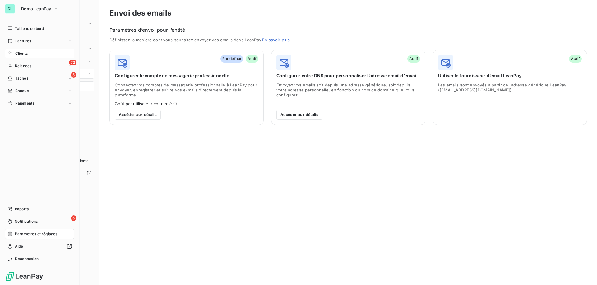
click at [25, 55] on span "Clients" at bounding box center [21, 54] width 12 height 6
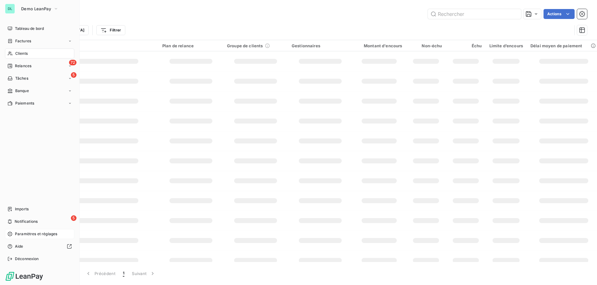
click at [192, 11] on div "Actions" at bounding box center [325, 14] width 524 height 10
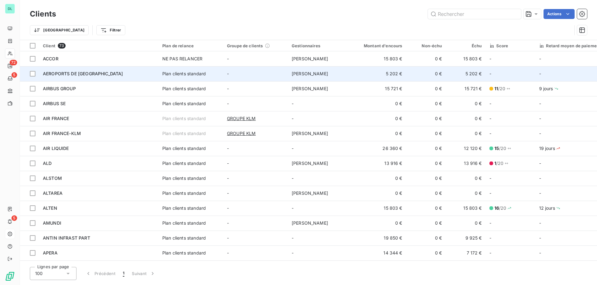
click at [105, 74] on div "AEROPORTS DE [GEOGRAPHIC_DATA]" at bounding box center [99, 74] width 112 height 6
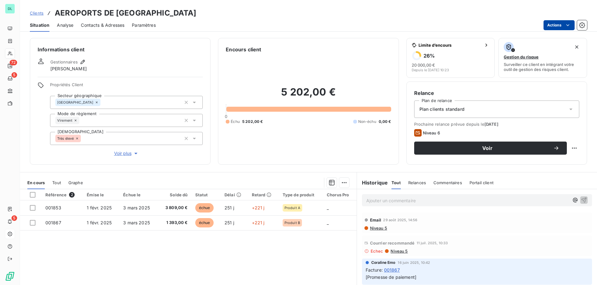
click at [554, 24] on html "DL 72 5 5 Clients AEROPORTS DE PARIS Situation Analyse Contacts & Adresses Para…" at bounding box center [298, 142] width 597 height 285
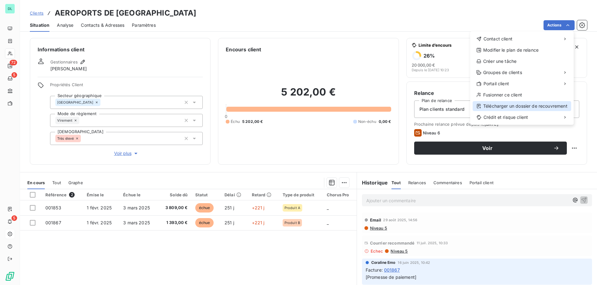
click at [500, 102] on div "Télécharger un dossier de recouvrement" at bounding box center [522, 106] width 99 height 10
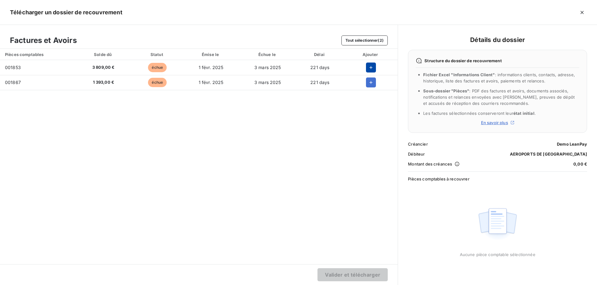
click at [368, 68] on icon "button" at bounding box center [371, 67] width 6 height 6
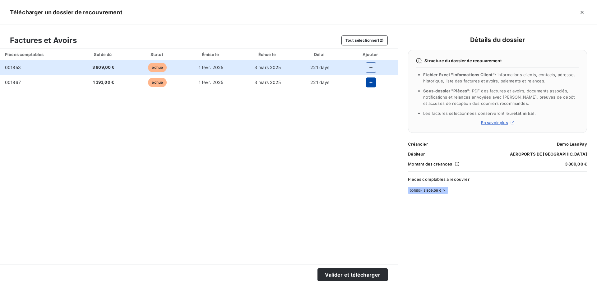
click at [369, 79] on icon "button" at bounding box center [371, 82] width 6 height 6
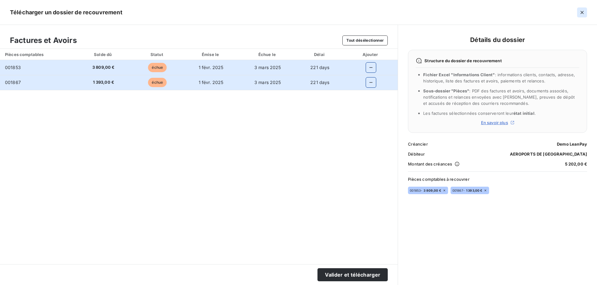
click at [582, 8] on button "button" at bounding box center [582, 12] width 10 height 10
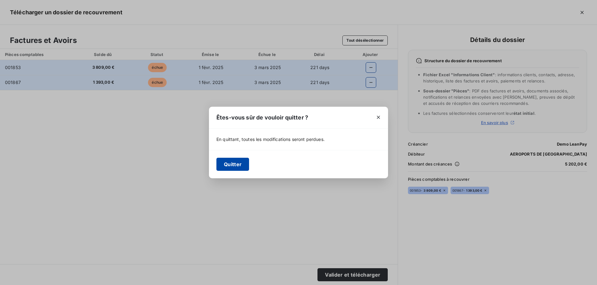
click at [239, 163] on button "Quitter" at bounding box center [233, 164] width 33 height 13
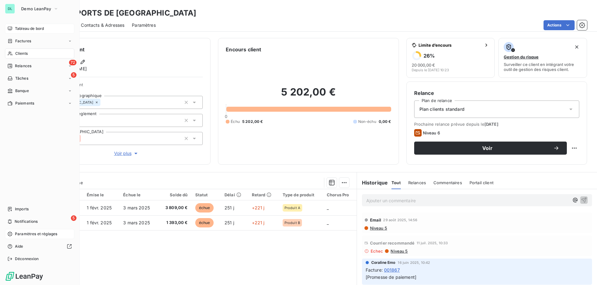
click at [23, 30] on span "Tableau de bord" at bounding box center [29, 29] width 29 height 6
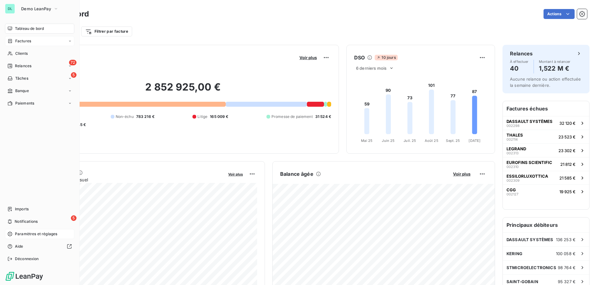
click at [20, 39] on span "Factures" at bounding box center [23, 41] width 16 height 6
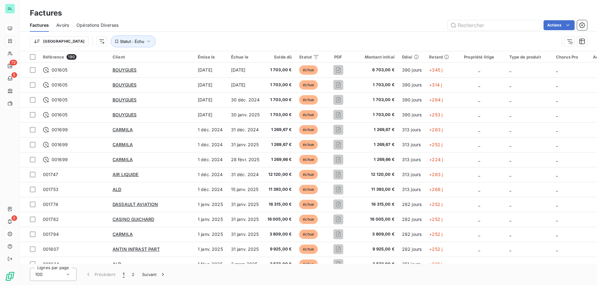
click at [68, 26] on span "Avoirs" at bounding box center [62, 25] width 13 height 6
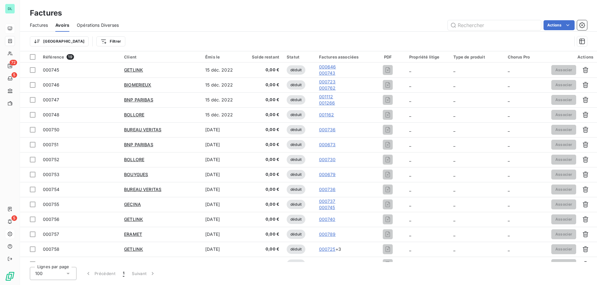
click at [32, 25] on span "Factures" at bounding box center [39, 25] width 18 height 6
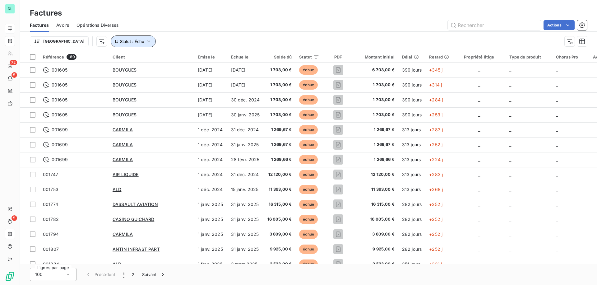
click at [120, 40] on span "Statut : Échu" at bounding box center [132, 41] width 24 height 5
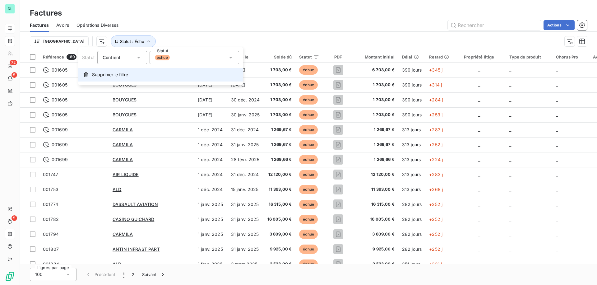
click at [82, 75] on button "Supprimer le filtre" at bounding box center [160, 75] width 165 height 14
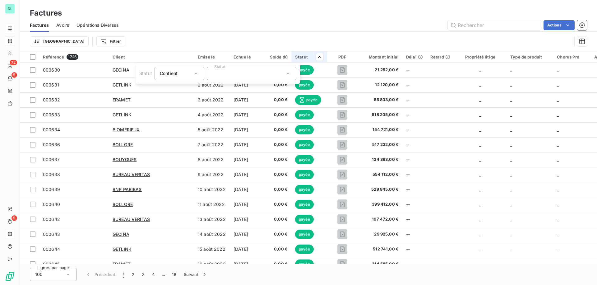
click at [287, 74] on icon at bounding box center [288, 73] width 6 height 6
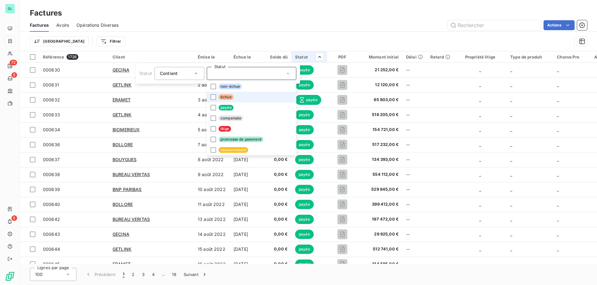
click at [248, 96] on li "échue" at bounding box center [252, 97] width 90 height 11
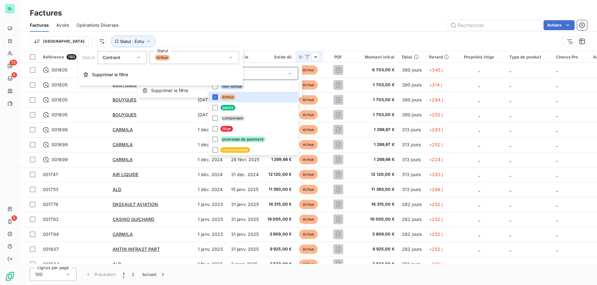
click at [264, 32] on html "DL 72 5 5 Factures Factures Avoirs Opérations Diverses Actions Trier Statut : É…" at bounding box center [298, 142] width 597 height 285
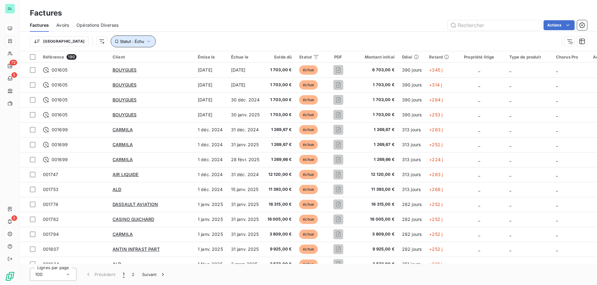
click at [111, 44] on button "Statut : Échu" at bounding box center [133, 41] width 45 height 12
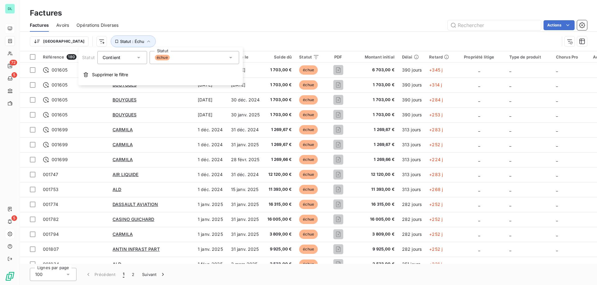
click at [178, 58] on div "échue" at bounding box center [195, 57] width 90 height 13
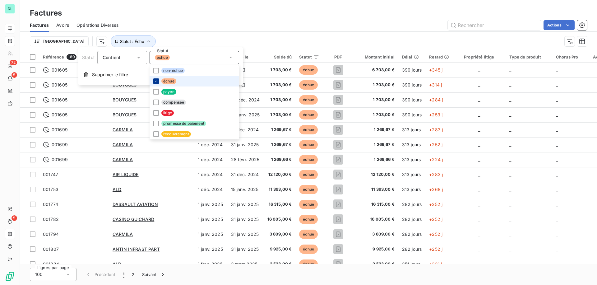
click at [155, 82] on icon at bounding box center [156, 81] width 4 height 4
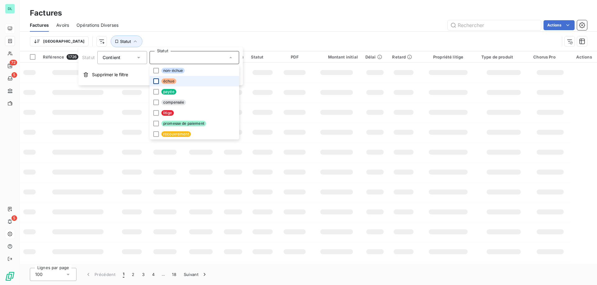
click at [202, 32] on div "Trier Statut" at bounding box center [308, 41] width 557 height 19
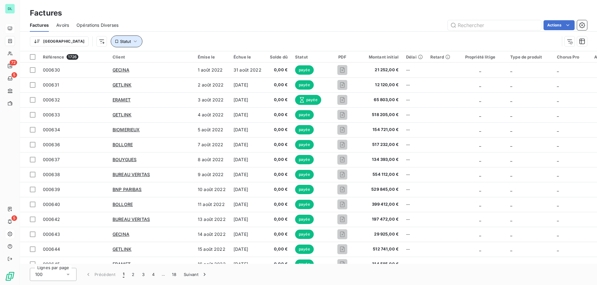
click at [111, 40] on button "Statut" at bounding box center [127, 41] width 32 height 12
click at [156, 59] on div at bounding box center [195, 57] width 90 height 13
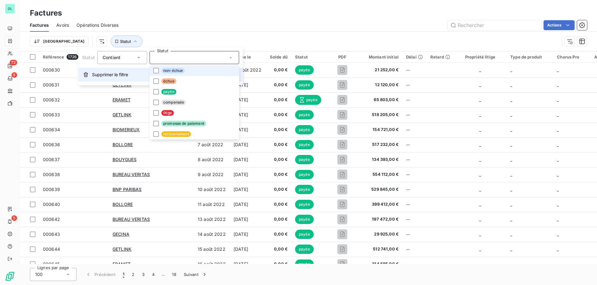
click at [114, 72] on span "Supprimer le filtre" at bounding box center [110, 75] width 36 height 6
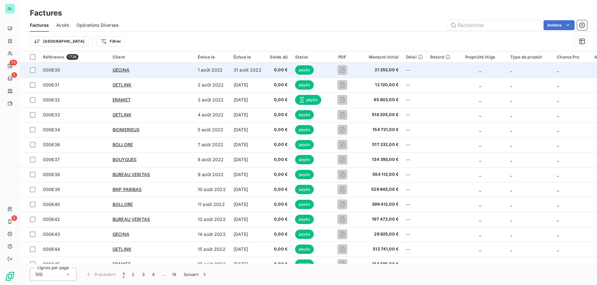
click at [59, 72] on span "000630" at bounding box center [51, 69] width 17 height 5
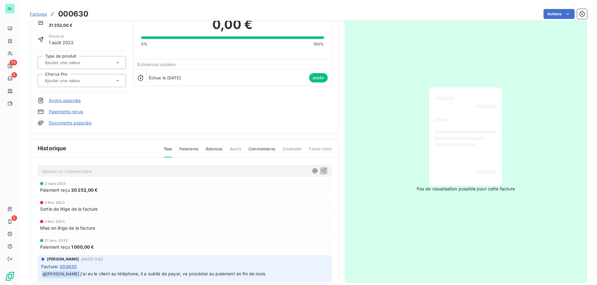
scroll to position [36, 0]
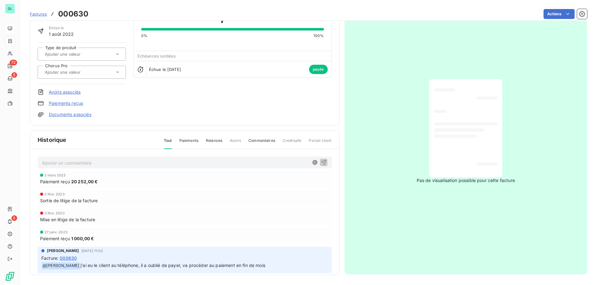
click at [38, 12] on span "Factures" at bounding box center [38, 14] width 17 height 5
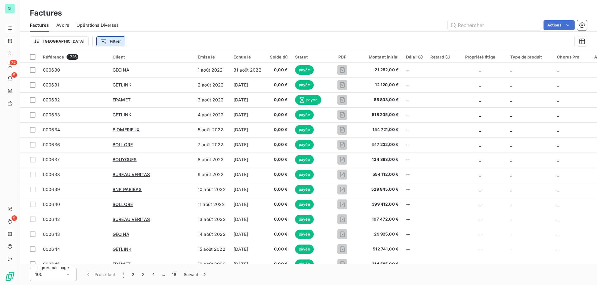
click at [82, 44] on html "DL 72 5 5 Factures Factures Avoirs Opérations Diverses Actions Trier Filtrer Ré…" at bounding box center [298, 142] width 597 height 285
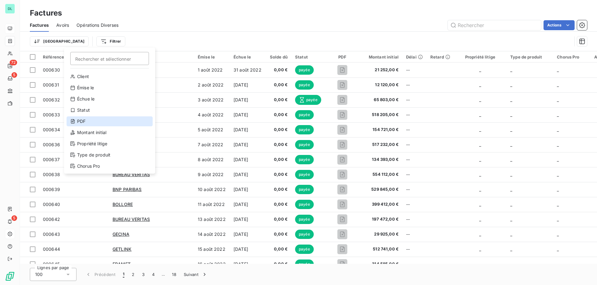
click at [102, 120] on div "PDF" at bounding box center [110, 121] width 86 height 10
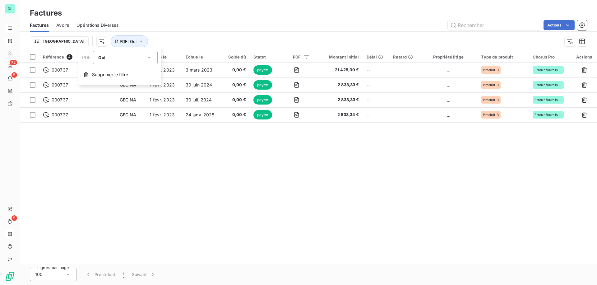
click at [199, 39] on div "Trier PDF : Oui" at bounding box center [295, 41] width 530 height 12
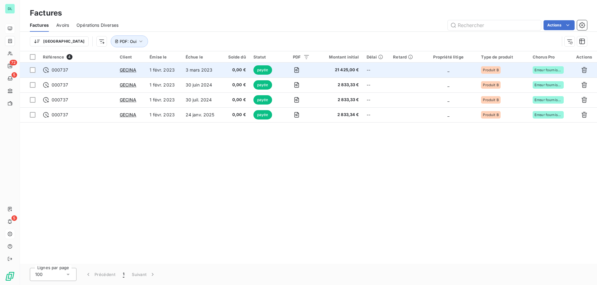
click at [78, 70] on span "000737" at bounding box center [77, 70] width 69 height 6
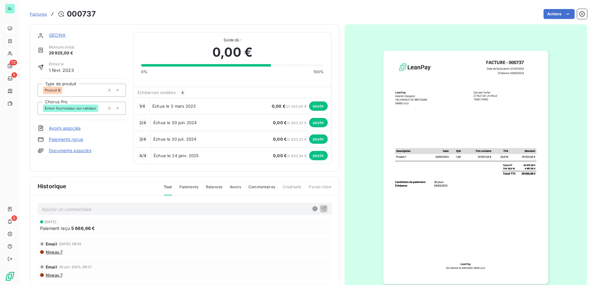
click at [60, 33] on link "GECINA" at bounding box center [57, 34] width 17 height 5
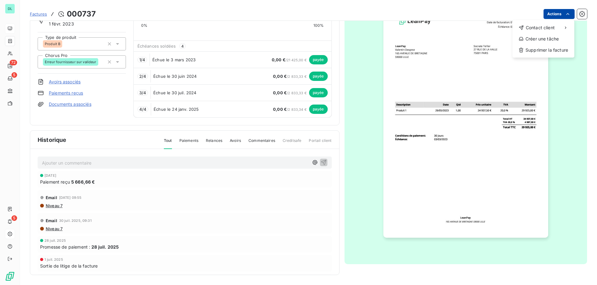
click at [547, 15] on html "DL 72 5 5 Factures 000737 Actions Contact client Créer une tâche Supprimer la f…" at bounding box center [298, 142] width 597 height 285
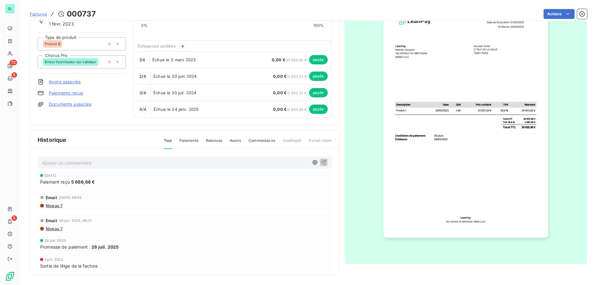
click at [353, 15] on html "DL 72 5 5 Factures 000737 Actions GECINA Montant initial 29 925,00 € Émise le 1…" at bounding box center [298, 142] width 597 height 285
click at [42, 14] on span "Factures" at bounding box center [38, 14] width 17 height 5
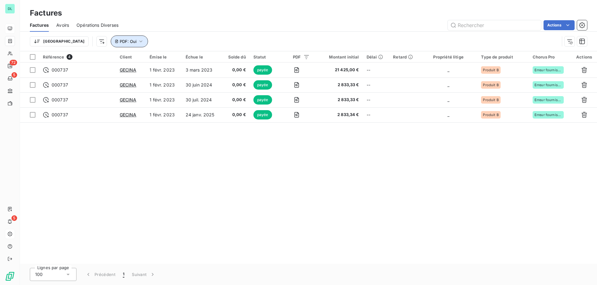
click at [111, 38] on button "PDF : Oui" at bounding box center [129, 41] width 37 height 12
click at [102, 73] on span "Supprimer le filtre" at bounding box center [110, 75] width 36 height 6
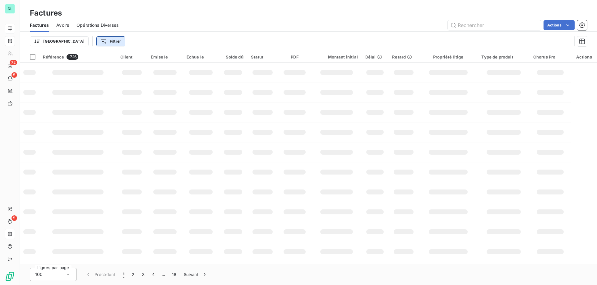
click at [87, 42] on html "DL 72 5 5 Factures Factures Avoirs Opérations Diverses Actions Trier Filtrer Ré…" at bounding box center [298, 142] width 597 height 285
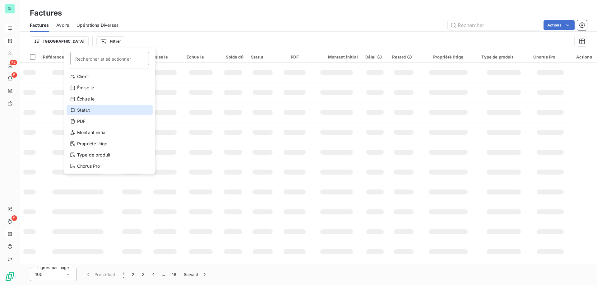
click at [101, 109] on div "Statut" at bounding box center [110, 110] width 86 height 10
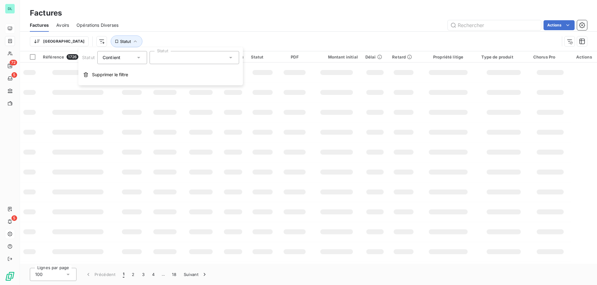
click at [195, 62] on div at bounding box center [195, 57] width 90 height 13
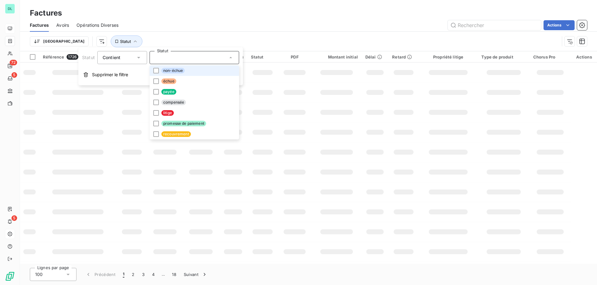
click at [191, 74] on li "non-échue" at bounding box center [195, 70] width 90 height 11
click at [189, 71] on li "non-échue" at bounding box center [195, 70] width 90 height 11
click at [189, 78] on li "échue" at bounding box center [195, 81] width 90 height 11
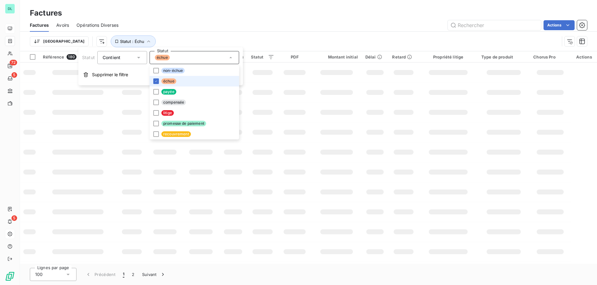
click at [205, 19] on div "Factures Avoirs Opérations Diverses Actions" at bounding box center [308, 25] width 577 height 13
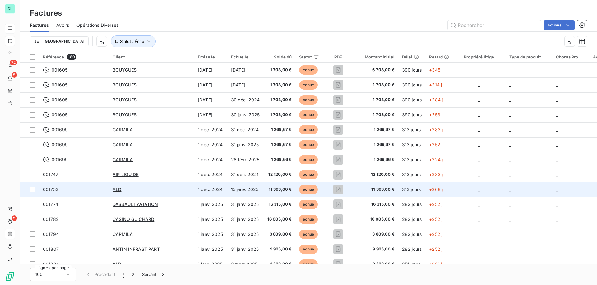
click at [147, 191] on div "ALD" at bounding box center [152, 189] width 78 height 6
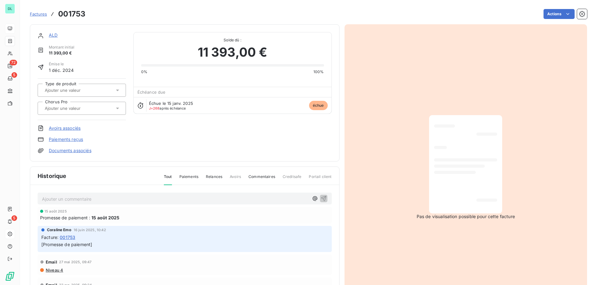
click at [53, 35] on html "DL 72 5 5 Factures 001753 Actions ALD Montant initial 11 393,00 € Émise le 1 dé…" at bounding box center [298, 142] width 597 height 285
click at [53, 35] on link "ALD" at bounding box center [53, 34] width 9 height 5
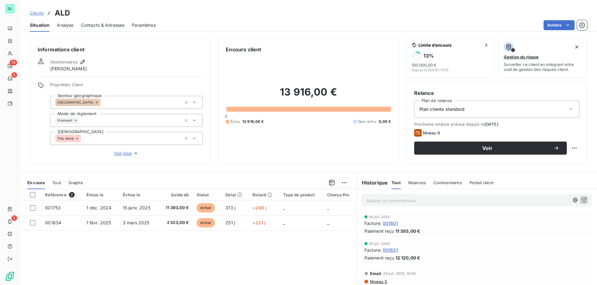
click at [106, 22] on span "Contacts & Adresses" at bounding box center [103, 25] width 44 height 6
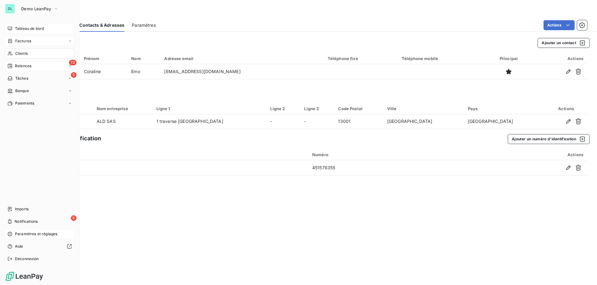
click at [34, 66] on div "72 Relances" at bounding box center [39, 66] width 69 height 10
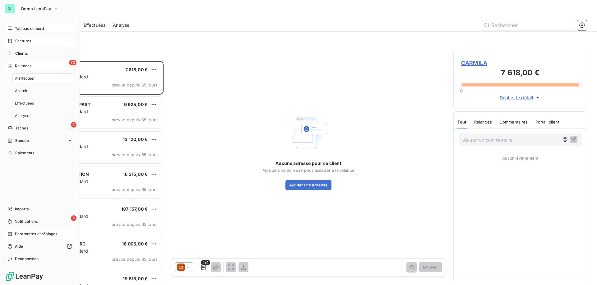
scroll to position [224, 134]
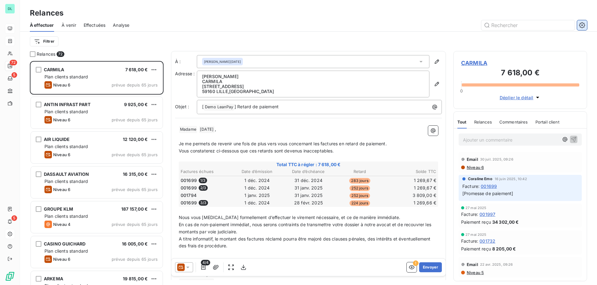
click at [584, 26] on icon "button" at bounding box center [582, 25] width 6 height 6
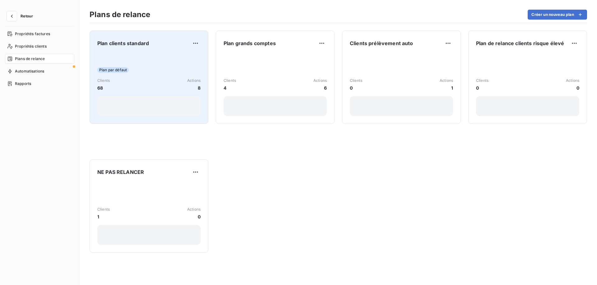
click at [152, 78] on div "Clients 68 Actions 8" at bounding box center [148, 84] width 103 height 13
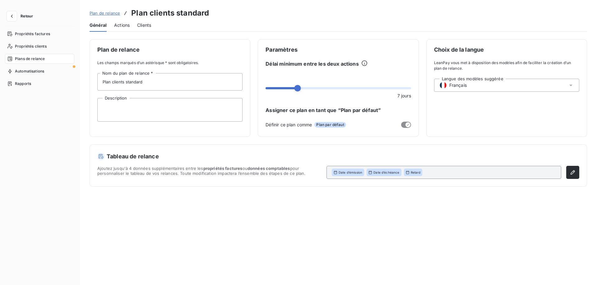
click at [125, 28] on div "Actions" at bounding box center [122, 25] width 16 height 13
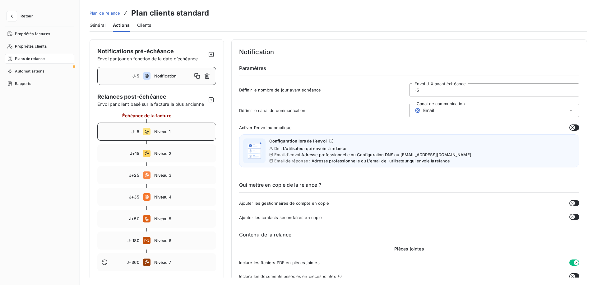
click at [181, 128] on div "J+5 Niveau 1" at bounding box center [156, 132] width 119 height 18
type input "5"
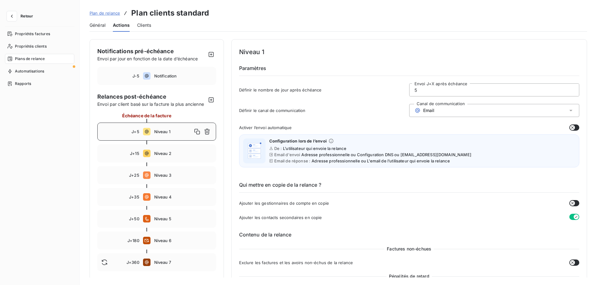
click at [430, 111] on span "Email" at bounding box center [429, 110] width 12 height 5
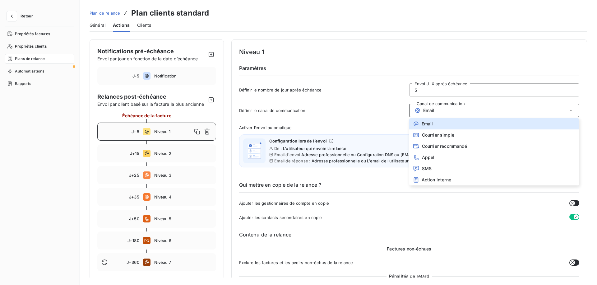
click at [100, 12] on span "Plan de relance" at bounding box center [105, 13] width 30 height 5
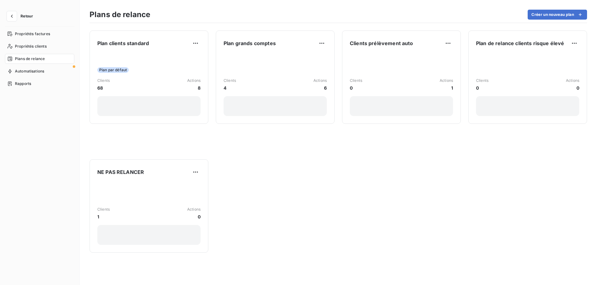
click at [30, 16] on span "Retour" at bounding box center [27, 16] width 12 height 4
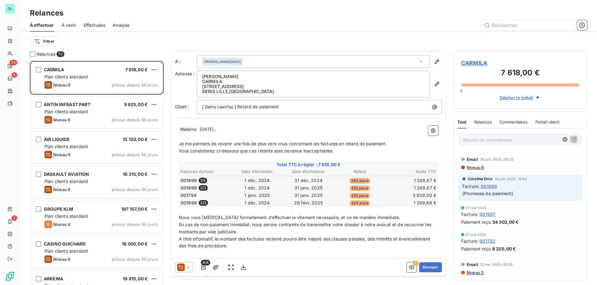
scroll to position [224, 134]
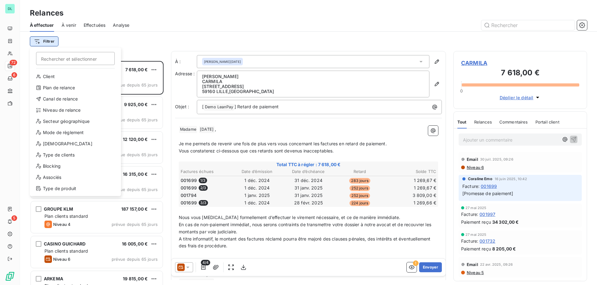
click at [47, 40] on html "DL 72 6 5 Relances À effectuer À venir Effectuées Analyse Filtrer Rechercher et…" at bounding box center [298, 142] width 597 height 285
click at [58, 99] on div "Canal de relance" at bounding box center [75, 99] width 86 height 10
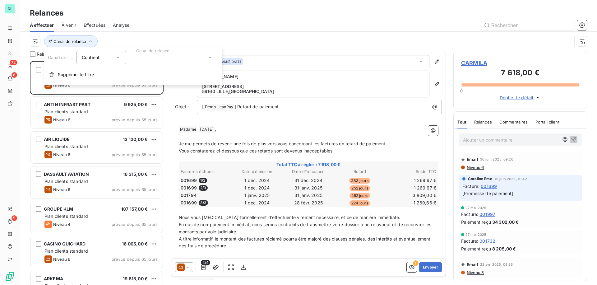
click at [141, 56] on div at bounding box center [174, 57] width 90 height 13
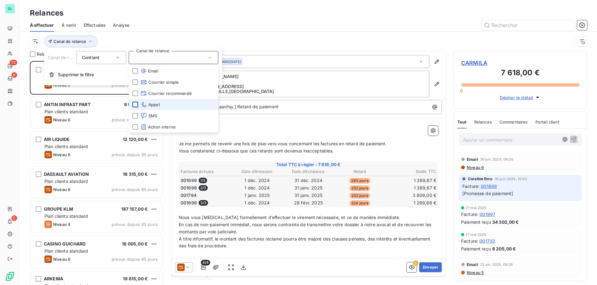
click at [135, 104] on div at bounding box center [136, 105] width 6 height 6
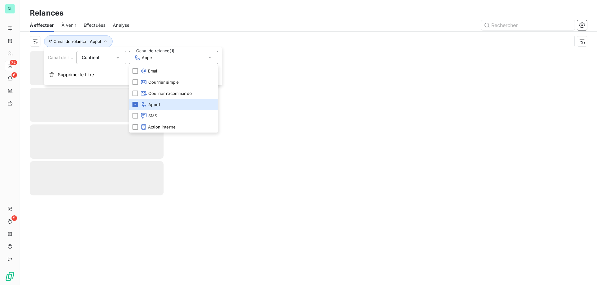
click at [131, 34] on div "Canal de relance : Appel" at bounding box center [308, 41] width 557 height 19
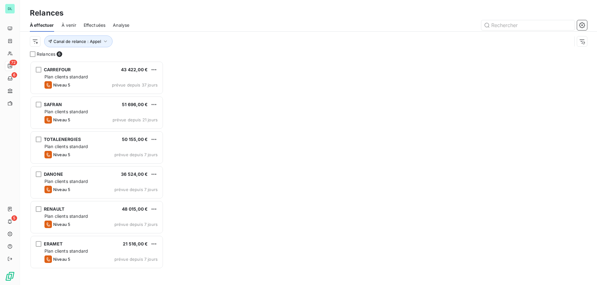
scroll to position [224, 134]
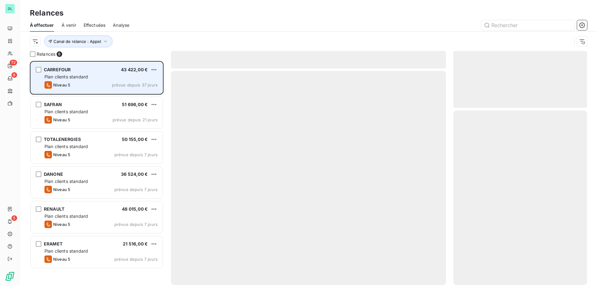
click at [85, 70] on div "CARREFOUR 43 422,00 €" at bounding box center [100, 70] width 113 height 6
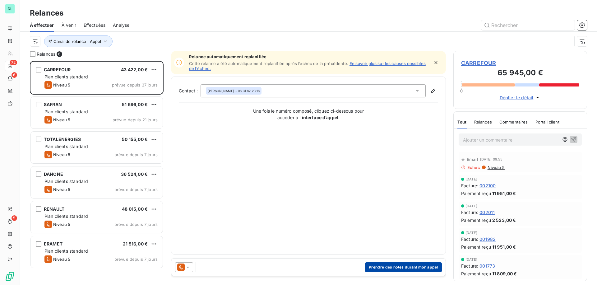
click at [402, 272] on button "Prendre des notes durant mon appel" at bounding box center [403, 267] width 77 height 10
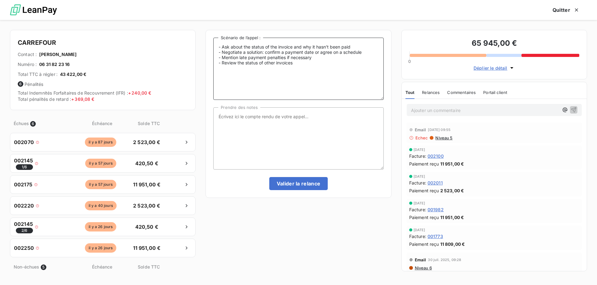
drag, startPoint x: 249, startPoint y: 46, endPoint x: 250, endPoint y: 59, distance: 13.1
click at [250, 59] on textarea "- Ask about the status of the invoice and why it hasn’t been paid - Negotiate a…" at bounding box center [298, 69] width 170 height 62
click at [244, 119] on textarea "Prendre des notes" at bounding box center [298, 138] width 170 height 62
type textarea "xxx"
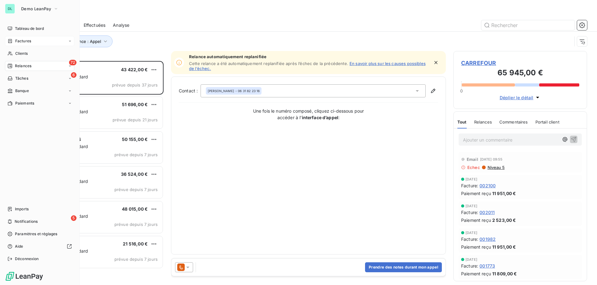
click at [22, 39] on span "Factures" at bounding box center [23, 41] width 16 height 6
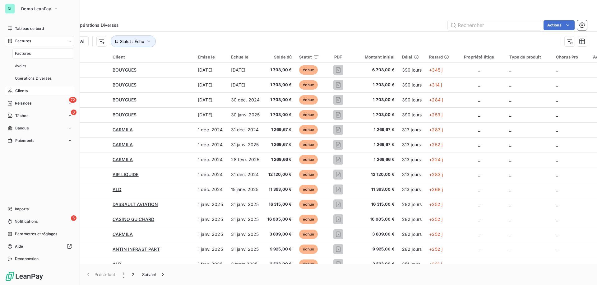
click at [42, 51] on div "Factures" at bounding box center [43, 54] width 62 height 10
click at [36, 38] on div "Factures" at bounding box center [39, 41] width 69 height 10
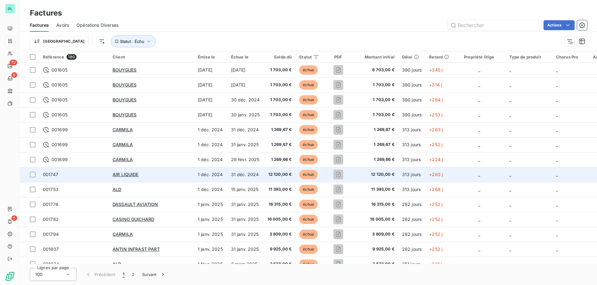
click at [86, 174] on span "001747" at bounding box center [74, 174] width 62 height 6
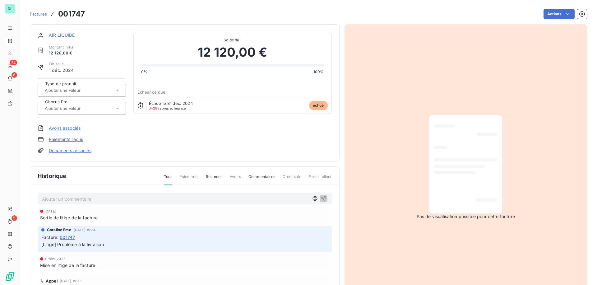
click at [100, 200] on p "Ajouter un commentaire ﻿" at bounding box center [175, 199] width 267 height 8
drag, startPoint x: 89, startPoint y: 197, endPoint x: 42, endPoint y: 196, distance: 47.3
click at [42, 196] on p "je les ai appelés auj" at bounding box center [175, 198] width 267 height 7
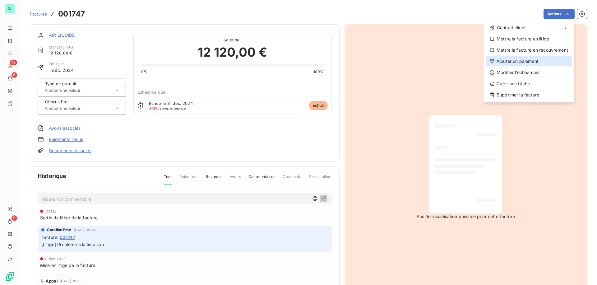
click at [520, 62] on div "Ajouter un paiement" at bounding box center [529, 61] width 86 height 10
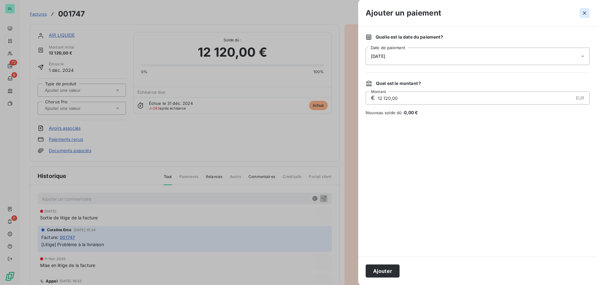
click at [580, 12] on button "button" at bounding box center [585, 13] width 10 height 10
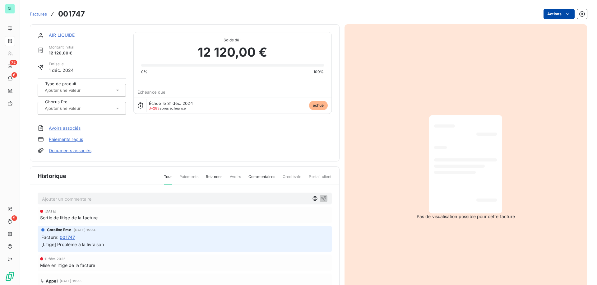
click at [561, 13] on html "DL 72 6 5 Factures 001747 Actions AIR LIQUIDE Montant initial 12 120,00 € Émise…" at bounding box center [298, 142] width 597 height 285
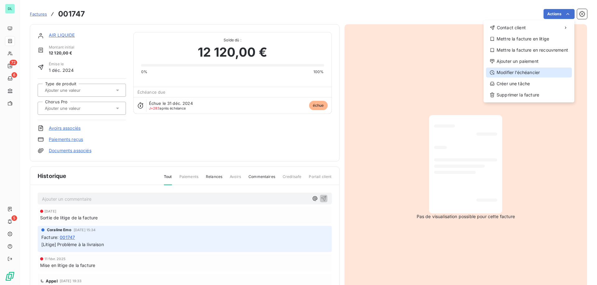
click at [510, 74] on div "Modifier l’échéancier" at bounding box center [529, 73] width 86 height 10
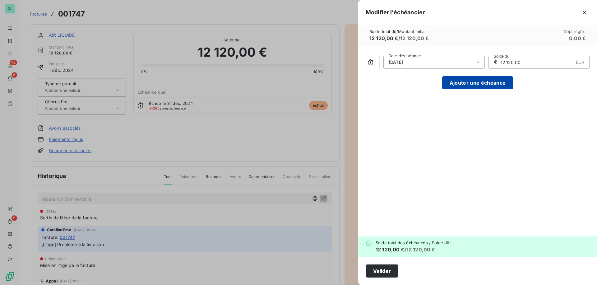
click at [465, 83] on button "Ajouter une échéance" at bounding box center [477, 82] width 71 height 13
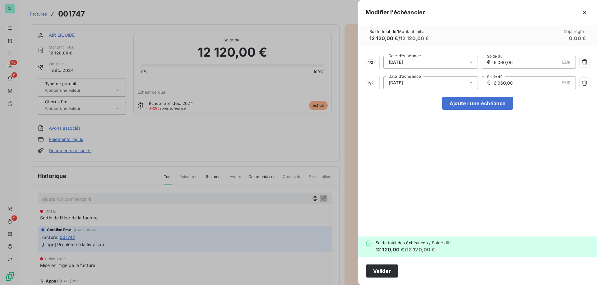
click at [459, 114] on div "1 / 2 31/12/2024 Date d’échéance € 6 060,00 EUR Solde dû 2 / 2 31/01/2025 Date …" at bounding box center [477, 141] width 239 height 191
click at [459, 103] on button "Ajouter une échéance" at bounding box center [477, 103] width 71 height 13
type input "4 040,00"
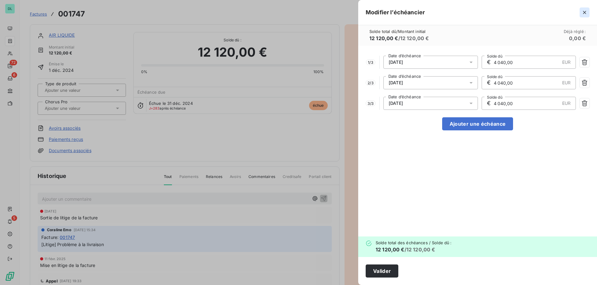
click at [584, 11] on icon "button" at bounding box center [585, 12] width 6 height 6
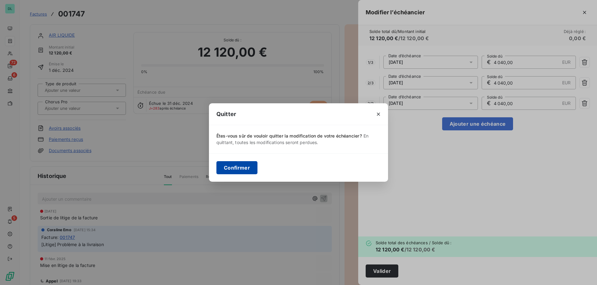
click at [246, 167] on button "Confirmer" at bounding box center [237, 167] width 41 height 13
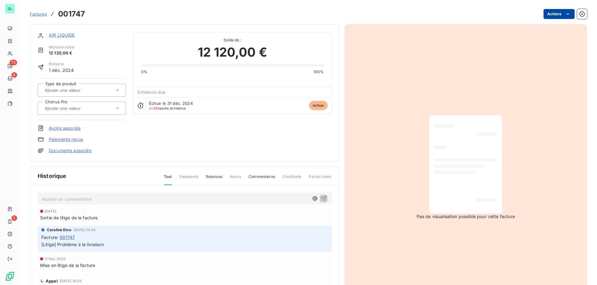
click at [557, 16] on html "DL 72 6 5 Factures 001747 Actions AIR LIQUIDE Montant initial 12 120,00 € Émise…" at bounding box center [298, 142] width 597 height 285
click at [355, 14] on html "DL 72 6 5 Factures 001747 Actions AIR LIQUIDE Montant initial 12 120,00 € Émise…" at bounding box center [298, 142] width 597 height 285
click at [564, 14] on html "DL 72 6 5 Factures 001747 Actions AIR LIQUIDE Montant initial 12 120,00 € Émise…" at bounding box center [298, 142] width 597 height 285
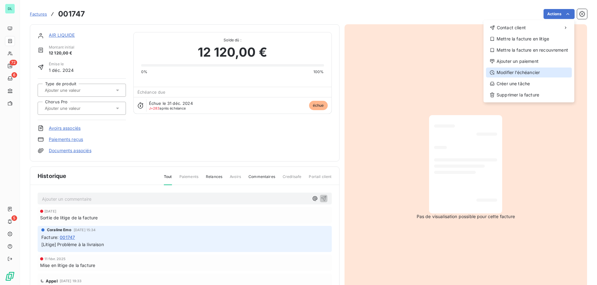
click at [538, 72] on div "Modifier l’échéancier" at bounding box center [529, 73] width 86 height 10
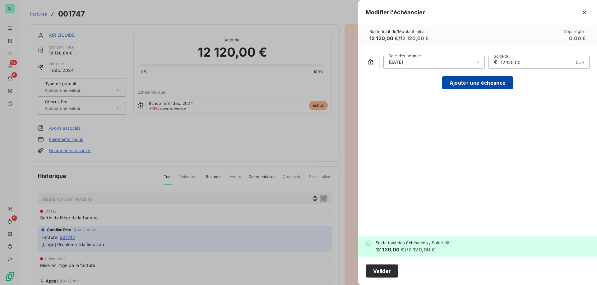
click at [453, 87] on button "Ajouter une échéance" at bounding box center [477, 82] width 71 height 13
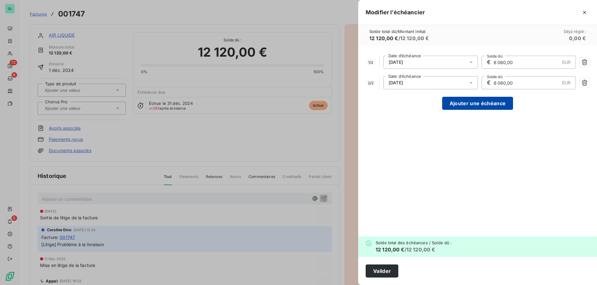
click at [455, 109] on button "Ajouter une échéance" at bounding box center [477, 103] width 71 height 13
type input "4 040,00"
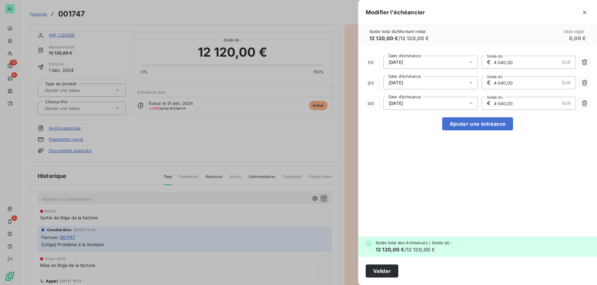
click at [510, 62] on input "4 040,00" at bounding box center [526, 62] width 67 height 12
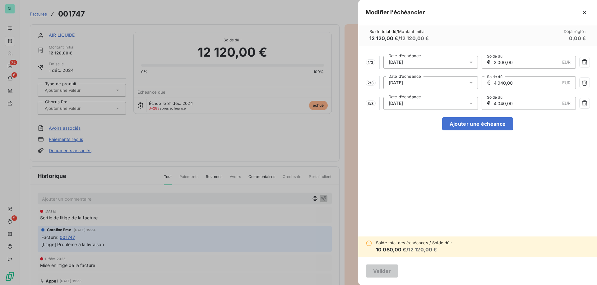
type input "2 000,00"
drag, startPoint x: 397, startPoint y: 11, endPoint x: 432, endPoint y: 10, distance: 35.5
click at [432, 10] on div "Modifier l’échéancier" at bounding box center [477, 12] width 239 height 25
click at [582, 10] on icon "button" at bounding box center [585, 12] width 6 height 6
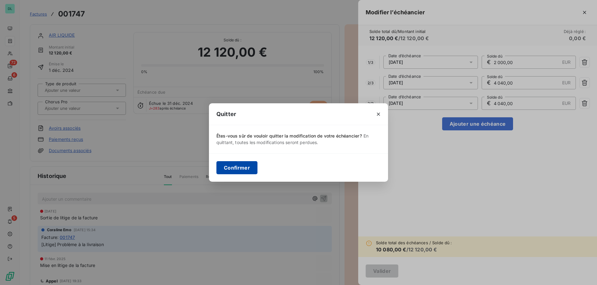
click at [247, 165] on button "Confirmer" at bounding box center [237, 167] width 41 height 13
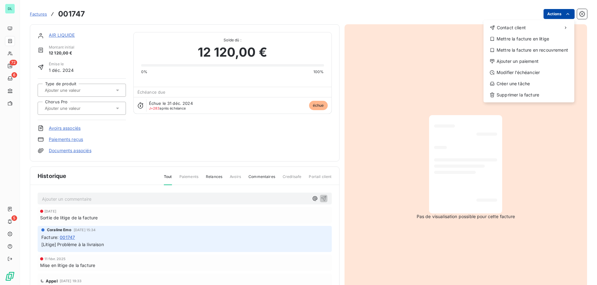
click at [552, 15] on html "DL 72 6 5 Factures 001747 Actions Contact client Mettre la facture en litige Me…" at bounding box center [298, 142] width 597 height 285
click at [528, 63] on div "Ajouter un paiement" at bounding box center [529, 61] width 86 height 10
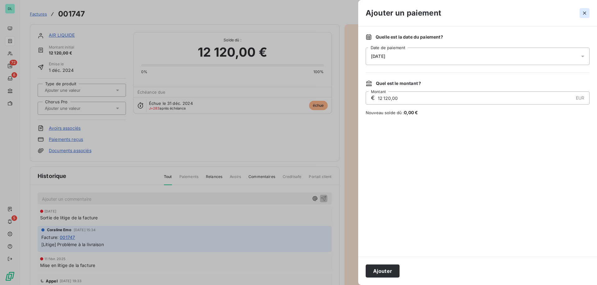
click at [582, 13] on icon "button" at bounding box center [585, 13] width 6 height 6
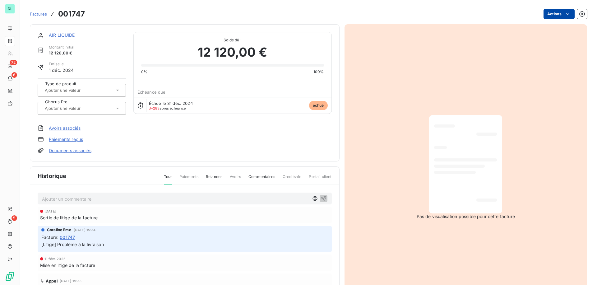
click at [564, 15] on html "DL 72 6 5 Factures 001747 Actions AIR LIQUIDE Montant initial 12 120,00 € Émise…" at bounding box center [298, 142] width 597 height 285
click at [68, 35] on html "DL 72 6 5 Factures 001747 Actions AIR LIQUIDE Montant initial 12 120,00 € Émise…" at bounding box center [298, 142] width 597 height 285
click at [66, 35] on link "AIR LIQUIDE" at bounding box center [62, 34] width 26 height 5
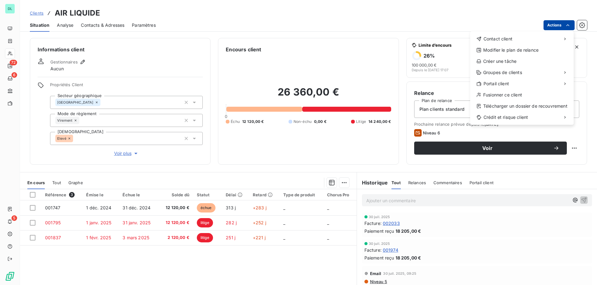
click at [561, 24] on html "DL 72 6 5 Clients AIR LIQUIDE Situation Analyse Contacts & Adresses Paramètres …" at bounding box center [298, 142] width 597 height 285
click at [431, 44] on div "Envoyer un email" at bounding box center [423, 41] width 83 height 10
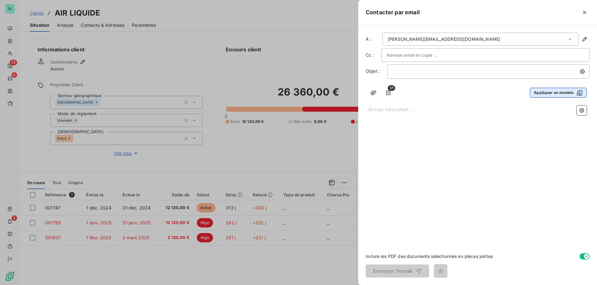
click at [541, 90] on button "Appliquer un modèle" at bounding box center [558, 93] width 57 height 10
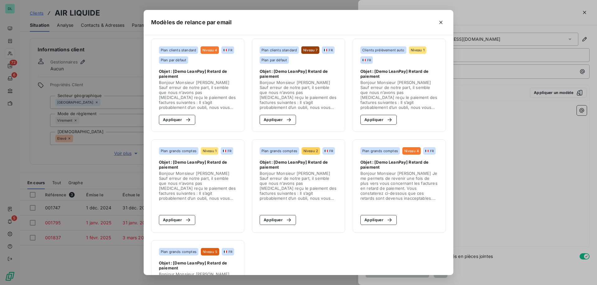
scroll to position [171, 0]
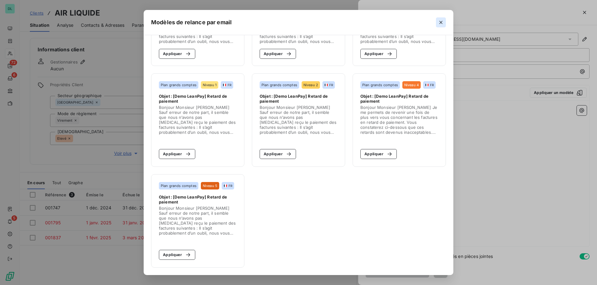
click at [440, 24] on icon "button" at bounding box center [441, 22] width 6 height 6
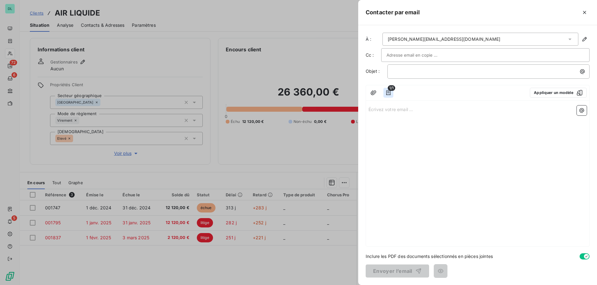
click at [390, 91] on icon "button" at bounding box center [388, 93] width 6 height 6
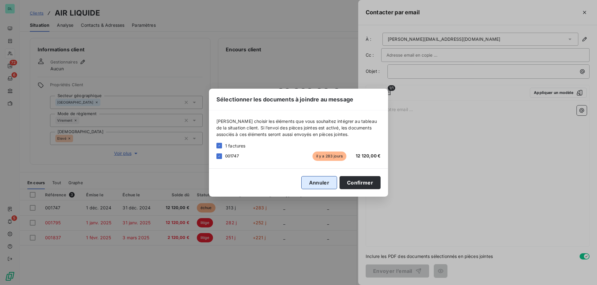
click at [324, 185] on button "Annuler" at bounding box center [319, 182] width 36 height 13
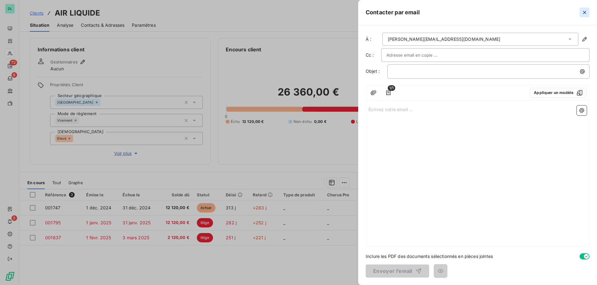
click at [583, 12] on icon "button" at bounding box center [585, 12] width 6 height 6
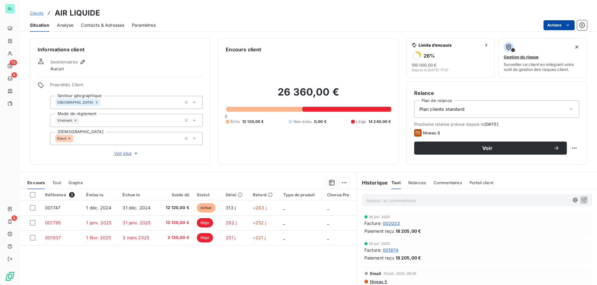
click at [558, 24] on html "DL 72 6 5 Clients AIR LIQUIDE Situation Analyse Contacts & Adresses Paramètres …" at bounding box center [298, 142] width 597 height 285
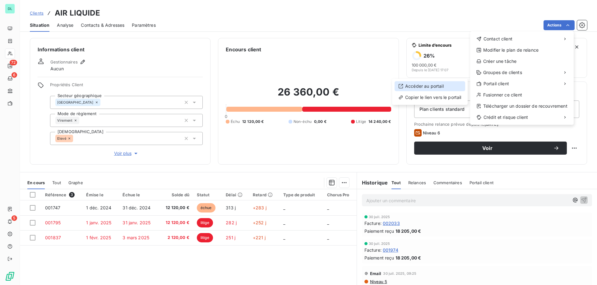
click at [445, 86] on div "Accéder au portail" at bounding box center [430, 86] width 71 height 10
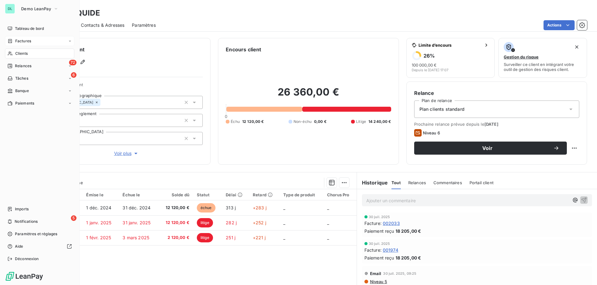
drag, startPoint x: 23, startPoint y: 53, endPoint x: 31, endPoint y: 43, distance: 12.8
click at [31, 43] on nav "Tableau de bord Factures Clients 72 Relances 6 Tâches Banque Paiements" at bounding box center [39, 66] width 69 height 85
click at [31, 43] on div "Factures" at bounding box center [39, 41] width 69 height 10
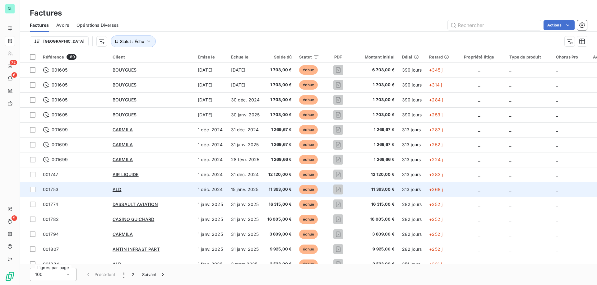
click at [79, 189] on span "001753" at bounding box center [74, 189] width 62 height 6
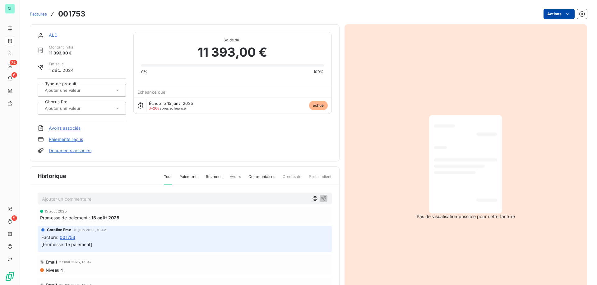
click at [561, 16] on html "DL 72 6 5 Factures 001753 Actions ALD Montant initial 11 393,00 € Émise le 1 dé…" at bounding box center [298, 142] width 597 height 285
click at [438, 8] on html "DL 72 6 5 Factures 001753 Actions ALD Montant initial 11 393,00 € Émise le 1 dé…" at bounding box center [298, 142] width 597 height 285
click at [584, 12] on icon "button" at bounding box center [582, 14] width 6 height 6
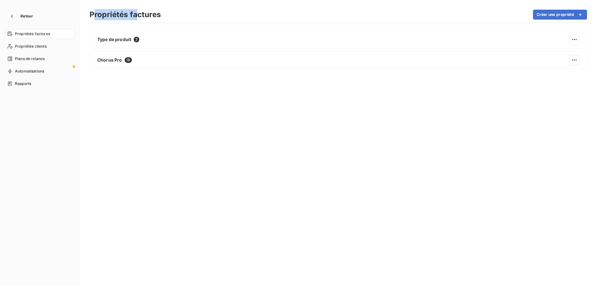
drag, startPoint x: 92, startPoint y: 12, endPoint x: 137, endPoint y: 13, distance: 45.1
click at [137, 13] on h3 "Propriétés factures" at bounding box center [125, 14] width 71 height 11
click at [40, 41] on div "Propriétés clients" at bounding box center [39, 46] width 69 height 10
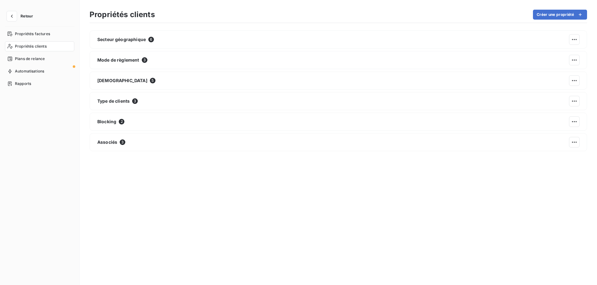
click at [24, 19] on button "Retour" at bounding box center [21, 16] width 33 height 10
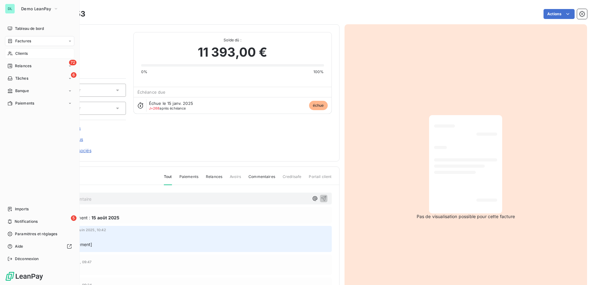
click at [20, 54] on span "Clients" at bounding box center [21, 54] width 12 height 6
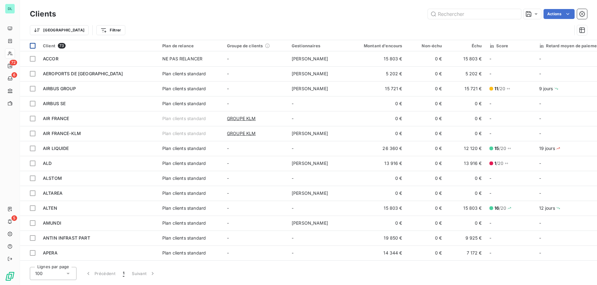
click at [34, 45] on div at bounding box center [33, 46] width 6 height 6
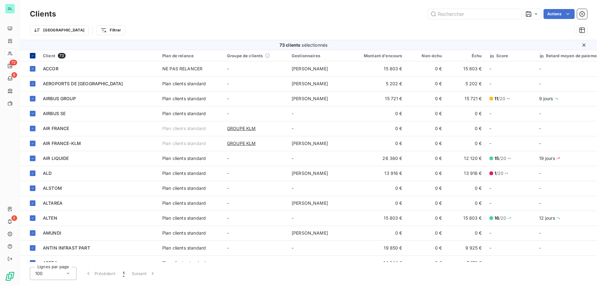
click at [32, 56] on icon at bounding box center [33, 56] width 4 height 4
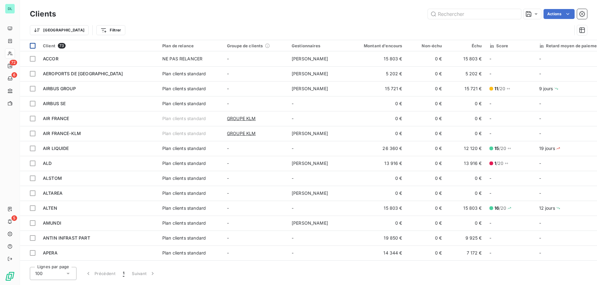
click at [565, 20] on div "Clients Actions" at bounding box center [308, 13] width 557 height 13
click at [565, 19] on html "DL 72 6 5 Clients Actions Trier Filtrer Client 73 Plan de relance Groupe de cli…" at bounding box center [298, 142] width 597 height 285
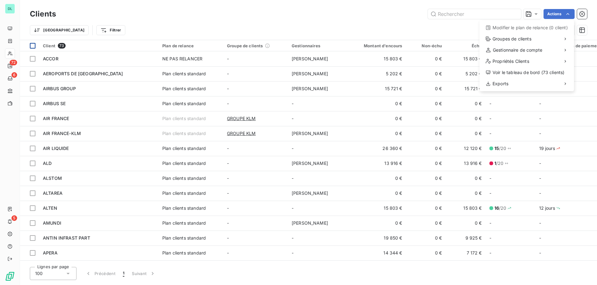
click at [329, 28] on html "DL 72 6 5 Clients Actions Modifier le plan de relance (0 client) Groupes de cli…" at bounding box center [298, 142] width 597 height 285
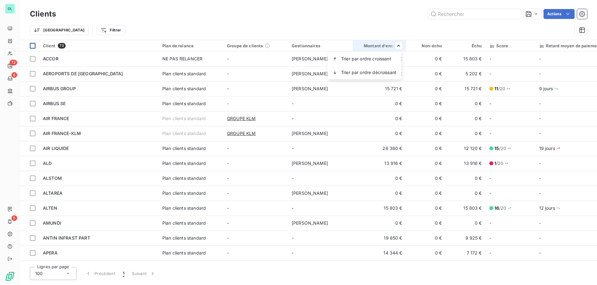
click at [56, 127] on html "DL 72 6 5 Clients Actions Trier Filtrer Client 73 Plan de relance Groupe de cli…" at bounding box center [298, 142] width 597 height 285
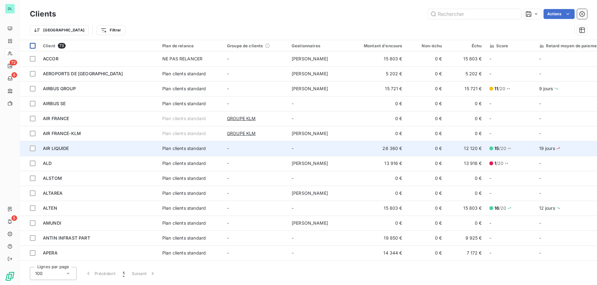
click at [57, 147] on span "AIR LIQUIDE" at bounding box center [56, 148] width 26 height 5
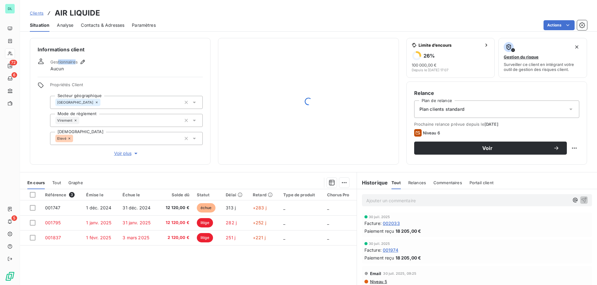
drag, startPoint x: 57, startPoint y: 63, endPoint x: 75, endPoint y: 63, distance: 17.7
click at [75, 63] on span "Gestionnaires" at bounding box center [63, 61] width 27 height 5
drag, startPoint x: 65, startPoint y: 85, endPoint x: 77, endPoint y: 85, distance: 11.8
click at [77, 85] on span "Propriétés Client" at bounding box center [126, 86] width 153 height 9
click at [100, 101] on div "[GEOGRAPHIC_DATA]" at bounding box center [126, 102] width 153 height 13
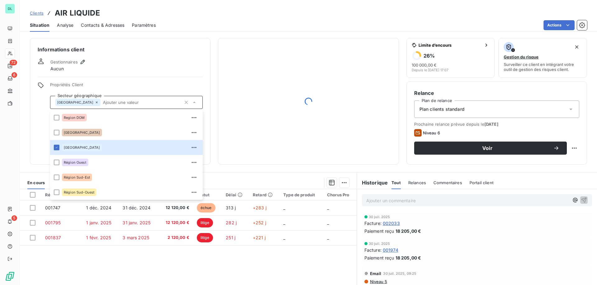
click at [34, 116] on div "Informations client Gestionnaires Aucun Propriétés Client Secteur géographique …" at bounding box center [120, 101] width 181 height 127
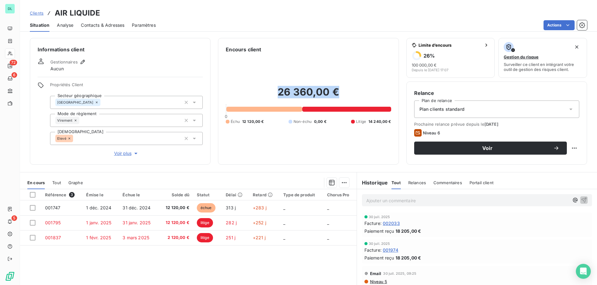
drag, startPoint x: 278, startPoint y: 96, endPoint x: 338, endPoint y: 91, distance: 60.3
click at [338, 91] on h2 "26 360,00 €" at bounding box center [308, 95] width 165 height 19
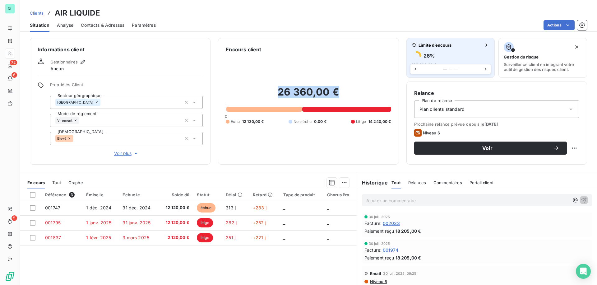
click at [444, 54] on div "26 %" at bounding box center [451, 56] width 78 height 10
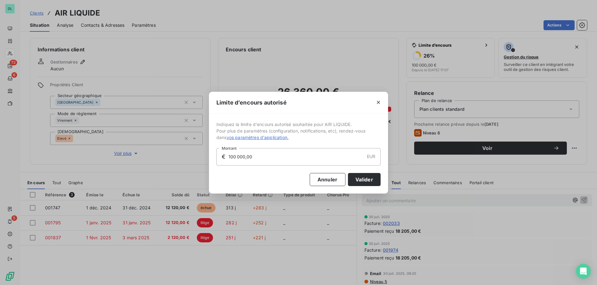
click at [269, 160] on input "100 000,00" at bounding box center [296, 156] width 136 height 17
drag, startPoint x: 269, startPoint y: 160, endPoint x: 196, endPoint y: 159, distance: 73.1
click at [196, 159] on div "Limite d’encours autorisé Indiquez la limite d'encours autorisé souhaitée pour …" at bounding box center [298, 142] width 597 height 285
type input "20 000,00"
click at [372, 179] on button "Valider" at bounding box center [364, 179] width 33 height 13
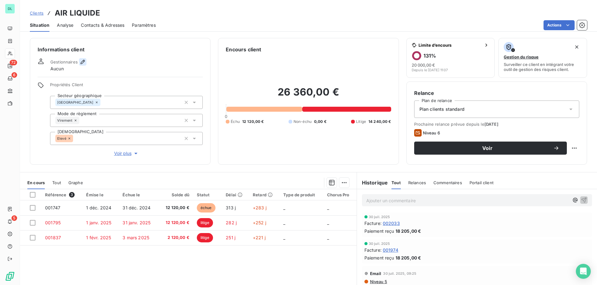
click at [84, 61] on icon "button" at bounding box center [83, 62] width 4 height 4
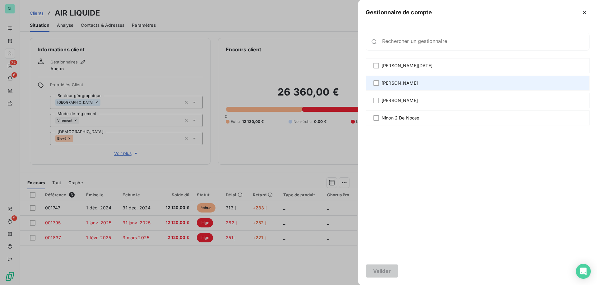
click at [394, 86] on span "[PERSON_NAME]" at bounding box center [400, 83] width 36 height 6
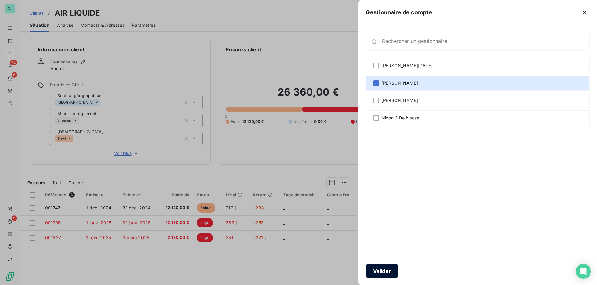
click at [389, 272] on button "Valider" at bounding box center [382, 270] width 33 height 13
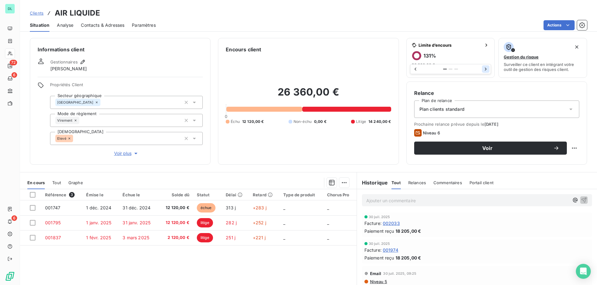
click at [487, 69] on icon "button" at bounding box center [486, 69] width 6 height 6
drag, startPoint x: 451, startPoint y: 127, endPoint x: 478, endPoint y: 127, distance: 26.4
click at [478, 127] on div "Prochaine relance prévue depuis le [DATE] Niveau 6 Voir" at bounding box center [496, 138] width 165 height 33
click at [576, 149] on html "DL 72 6 6 Clients AIR LIQUIDE Situation Analyse Contacts & Adresses Paramètres …" at bounding box center [298, 142] width 597 height 285
click at [553, 164] on div "Replanifier cette action" at bounding box center [549, 162] width 56 height 10
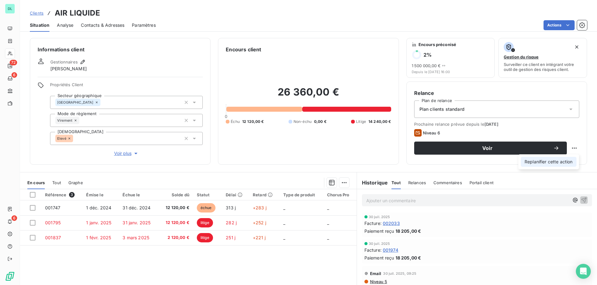
select select "9"
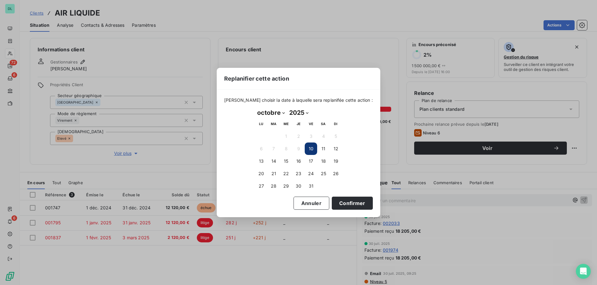
click at [495, 90] on div "Replanifier cette action [PERSON_NAME] choisir la date à laquelle sera replanif…" at bounding box center [298, 142] width 597 height 285
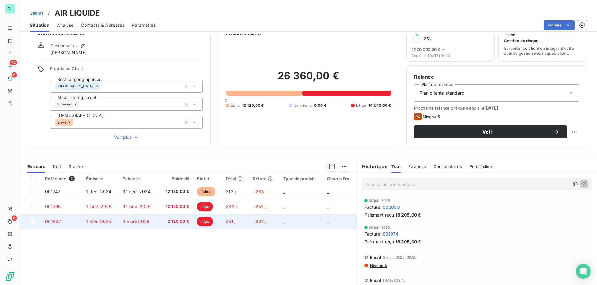
scroll to position [18, 0]
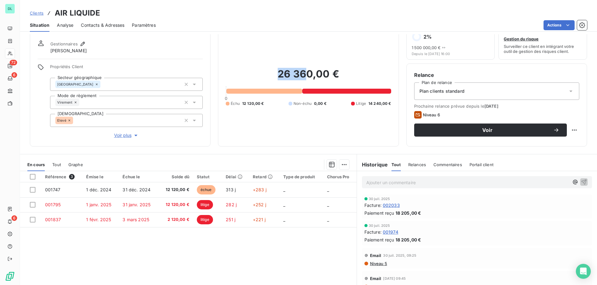
drag, startPoint x: 280, startPoint y: 66, endPoint x: 305, endPoint y: 74, distance: 25.5
click at [305, 74] on div "26 360,00 € 0 Échu 12 120,00 € Non-échu 0,00 € Litige 14 240,00 €" at bounding box center [308, 87] width 165 height 104
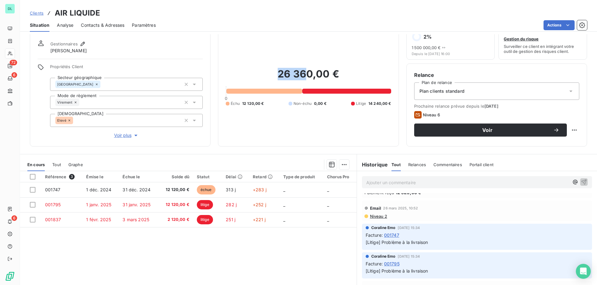
scroll to position [0, 0]
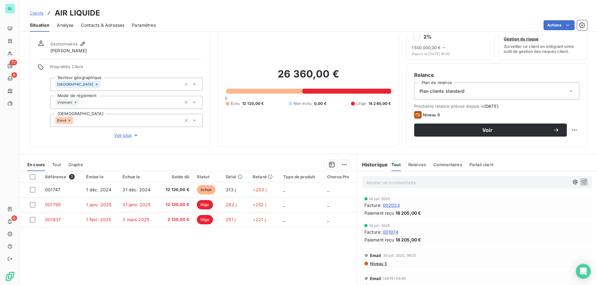
click at [557, 19] on div "Situation Analyse Contacts & Adresses Paramètres Actions" at bounding box center [308, 25] width 577 height 13
click at [556, 25] on html "DL 72 6 6 Clients AIR LIQUIDE Situation Analyse Contacts & Adresses Paramètres …" at bounding box center [298, 142] width 597 height 285
click at [416, 166] on html "DL 72 6 6 Clients AIR LIQUIDE Situation Analyse Contacts & Adresses Paramètres …" at bounding box center [298, 142] width 597 height 285
click at [416, 166] on span "Relances" at bounding box center [417, 164] width 18 height 5
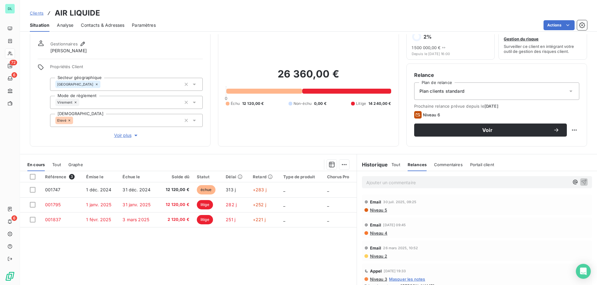
click at [440, 164] on span "Commentaires" at bounding box center [448, 164] width 29 height 5
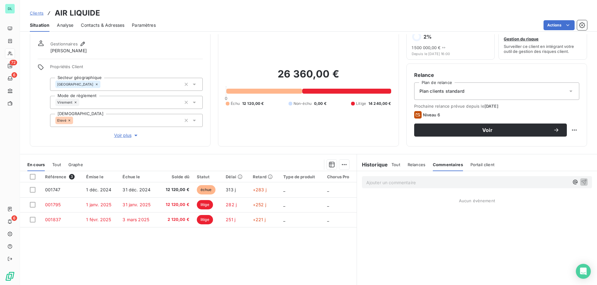
click at [477, 164] on span "Portail client" at bounding box center [483, 164] width 24 height 5
click at [395, 165] on span "Tout" at bounding box center [396, 164] width 9 height 5
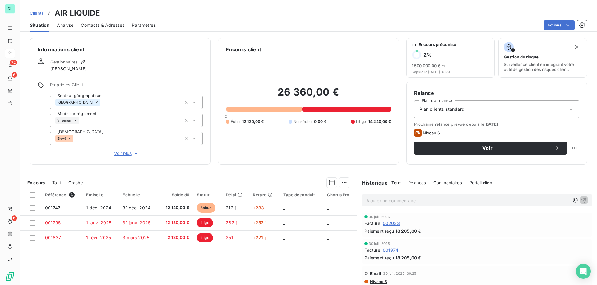
click at [98, 31] on div "Contacts & Adresses" at bounding box center [103, 25] width 44 height 13
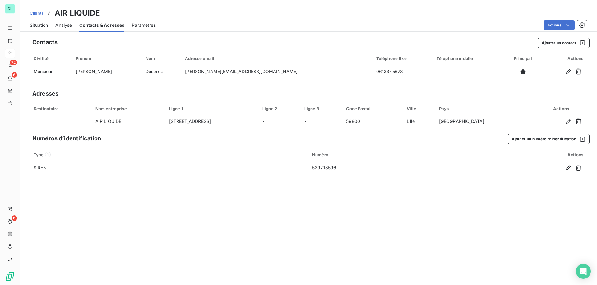
click at [44, 25] on span "Situation" at bounding box center [39, 25] width 18 height 6
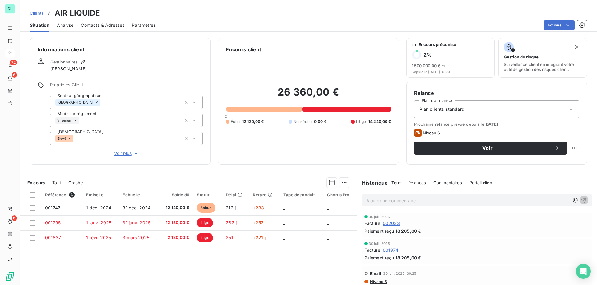
click at [407, 201] on p "Ajouter un commentaire ﻿" at bounding box center [467, 201] width 203 height 8
drag, startPoint x: 438, startPoint y: 199, endPoint x: 364, endPoint y: 200, distance: 73.7
click at [364, 200] on div "le client ne" at bounding box center [477, 200] width 230 height 12
click at [556, 27] on html "DL 72 6 6 Clients AIR LIQUIDE Situation Analyse Contacts & Adresses Paramètres …" at bounding box center [298, 142] width 597 height 285
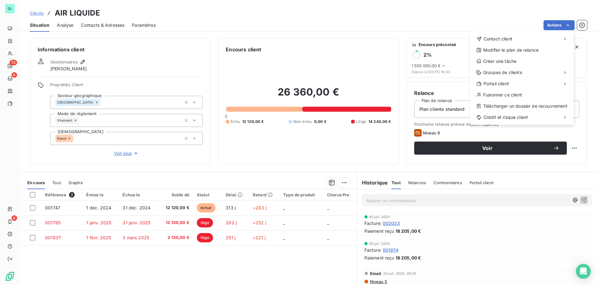
click at [440, 10] on html "DL 72 6 6 Clients AIR LIQUIDE Situation Analyse Contacts & Adresses Paramètres …" at bounding box center [298, 142] width 597 height 285
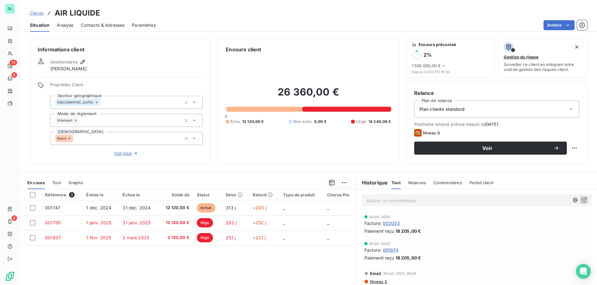
click at [68, 26] on span "Analyse" at bounding box center [65, 25] width 16 height 6
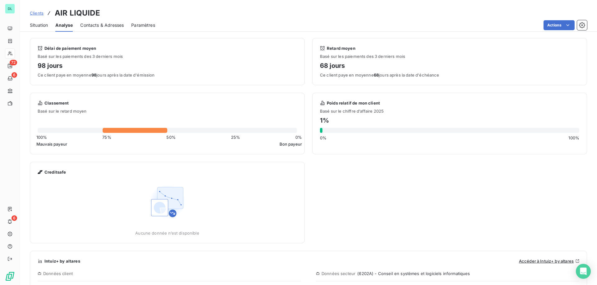
click at [42, 25] on span "Situation" at bounding box center [39, 25] width 18 height 6
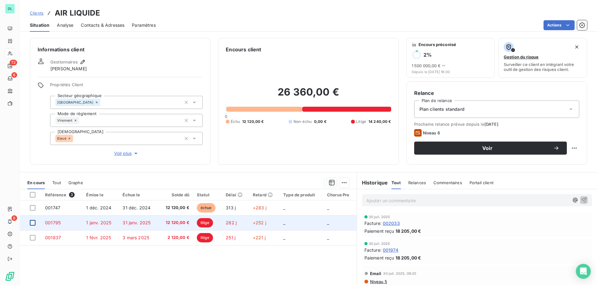
click at [35, 224] on div at bounding box center [33, 223] width 6 height 6
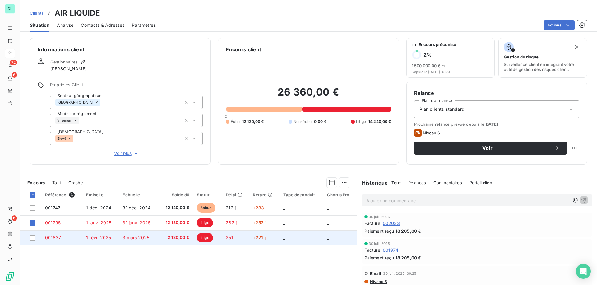
click at [34, 234] on td at bounding box center [30, 237] width 21 height 15
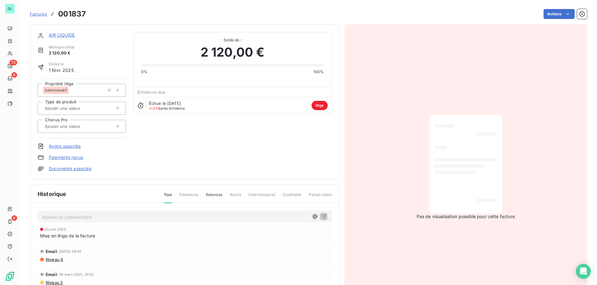
click at [57, 31] on div "AIR LIQUIDE Montant initial 2 120,00 € Émise le [DATE] Propriété litige Adminis…" at bounding box center [185, 101] width 310 height 155
click at [57, 35] on link "AIR LIQUIDE" at bounding box center [62, 34] width 26 height 5
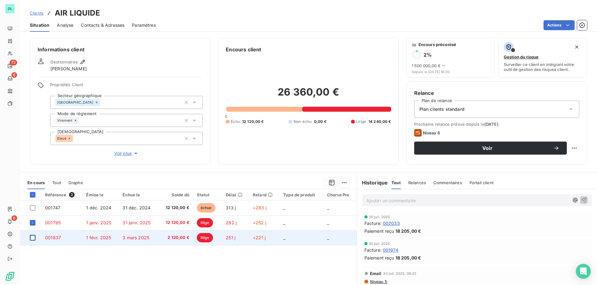
click at [33, 239] on div at bounding box center [33, 238] width 6 height 6
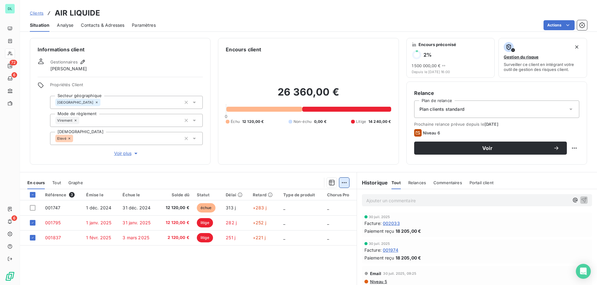
click at [346, 181] on html "DL 72 6 6 Clients AIR LIQUIDE Situation Analyse Contacts & Adresses Paramètres …" at bounding box center [298, 142] width 597 height 285
click at [548, 25] on html "DL 72 6 6 Clients AIR LIQUIDE Situation Analyse Contacts & Adresses Paramètres …" at bounding box center [298, 142] width 597 height 285
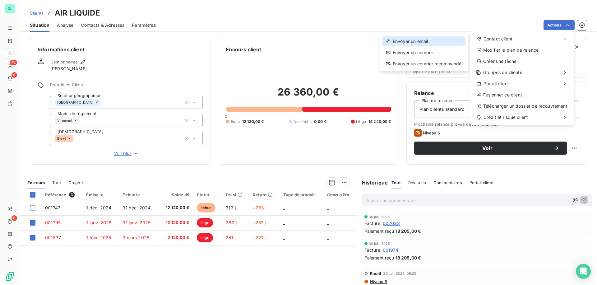
click at [451, 43] on div "Envoyer un email" at bounding box center [423, 41] width 83 height 10
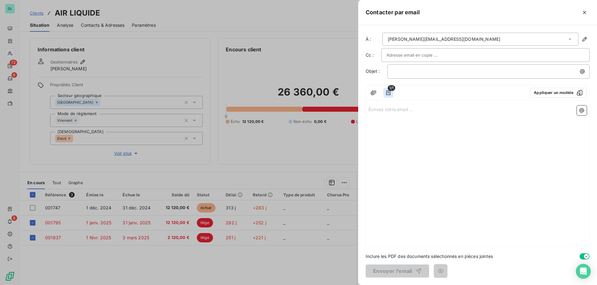
click at [389, 94] on icon "button" at bounding box center [388, 93] width 6 height 6
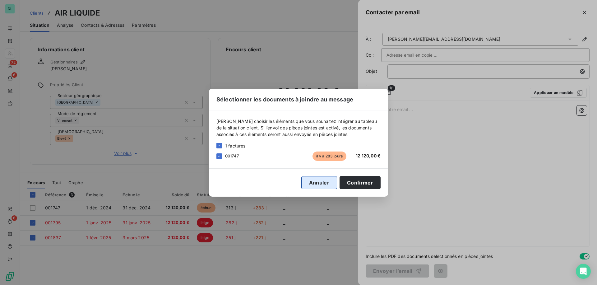
click at [322, 184] on button "Annuler" at bounding box center [319, 182] width 36 height 13
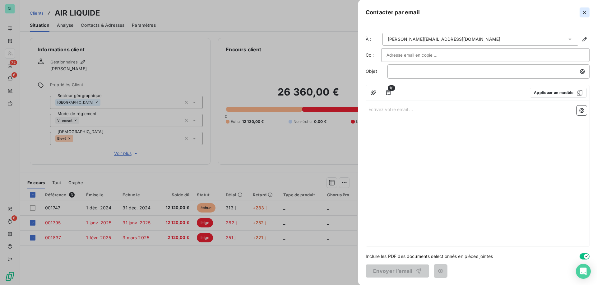
click at [584, 10] on icon "button" at bounding box center [585, 12] width 6 height 6
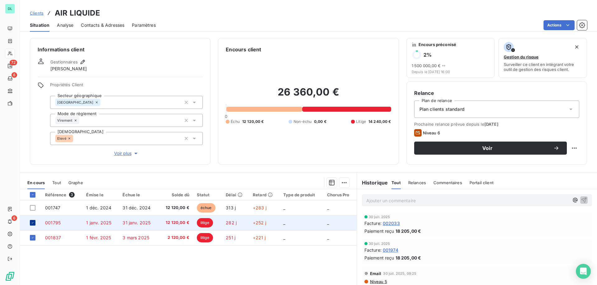
click at [31, 224] on icon at bounding box center [33, 223] width 4 height 4
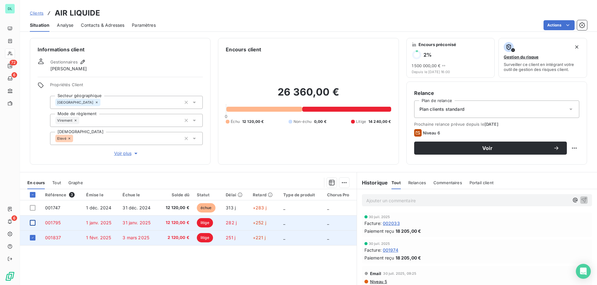
click at [34, 241] on td at bounding box center [30, 237] width 21 height 15
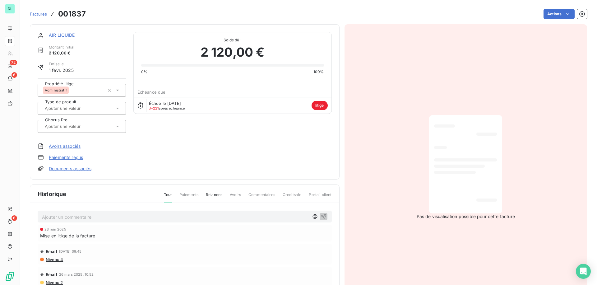
click at [60, 35] on link "AIR LIQUIDE" at bounding box center [62, 34] width 26 height 5
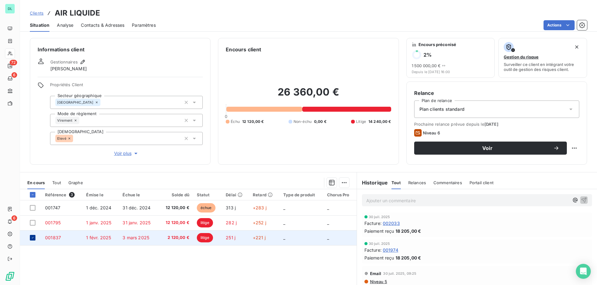
click at [31, 239] on icon at bounding box center [33, 238] width 4 height 4
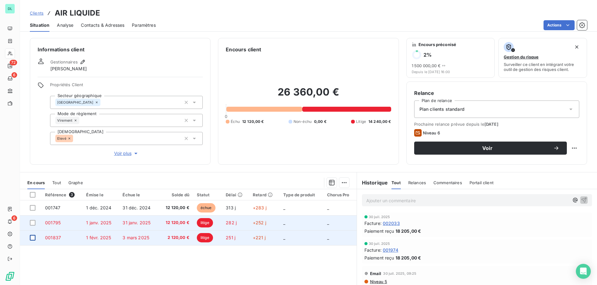
click at [63, 224] on td "001795" at bounding box center [61, 222] width 41 height 15
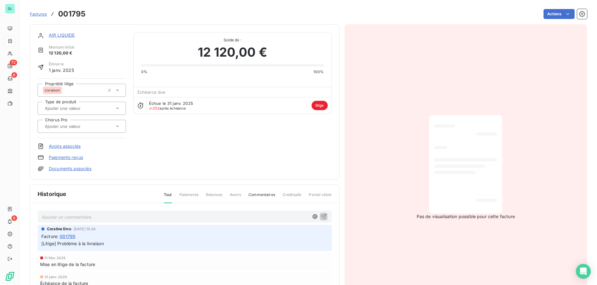
click at [321, 105] on span "litige" at bounding box center [320, 105] width 16 height 9
click at [556, 12] on html "DL 72 6 6 Factures [DRIVERS_LICENSE_NUMBER] Actions AIR LIQUIDE Montant initial…" at bounding box center [298, 142] width 597 height 285
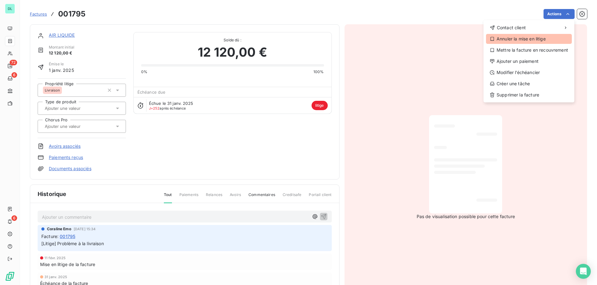
click at [524, 40] on div "Annuler la mise en litige" at bounding box center [529, 39] width 86 height 10
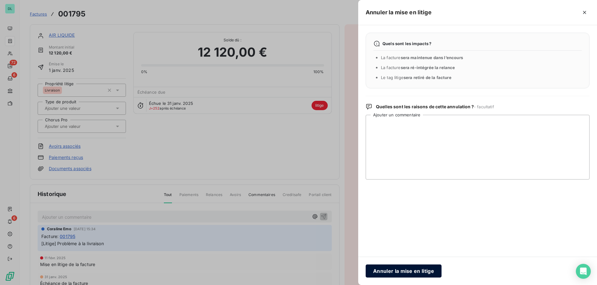
click at [401, 271] on button "Annuler la mise en litige" at bounding box center [404, 270] width 76 height 13
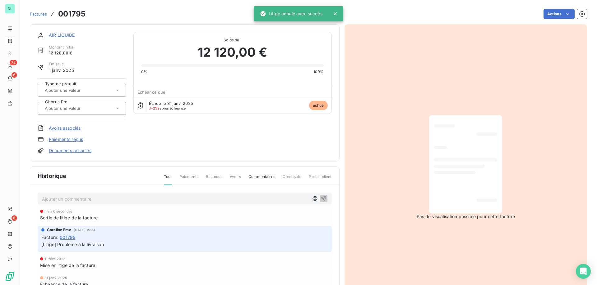
click at [57, 32] on div "AIR LIQUIDE" at bounding box center [87, 35] width 77 height 6
click at [58, 35] on link "AIR LIQUIDE" at bounding box center [62, 34] width 26 height 5
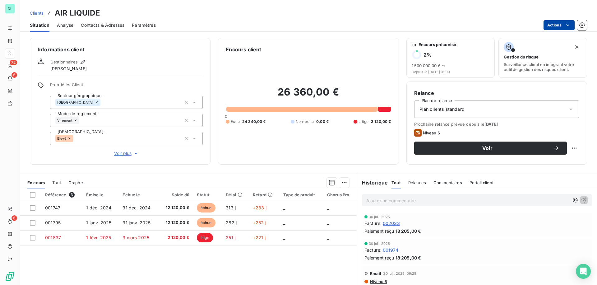
click at [553, 24] on html "DL 72 6 6 Clients AIR LIQUIDE Situation Analyse Contacts & Adresses Paramètres …" at bounding box center [298, 142] width 597 height 285
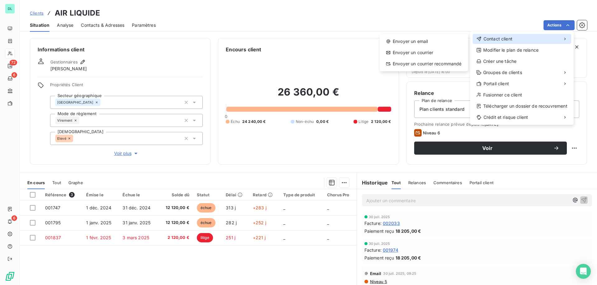
click at [507, 36] on span "Contact client" at bounding box center [498, 39] width 29 height 6
click at [457, 44] on div "Envoyer un email" at bounding box center [423, 41] width 83 height 10
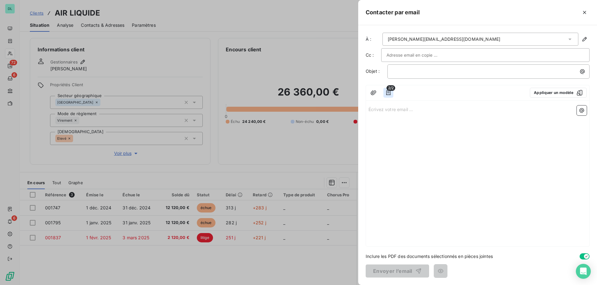
click at [389, 93] on icon "button" at bounding box center [388, 92] width 4 height 5
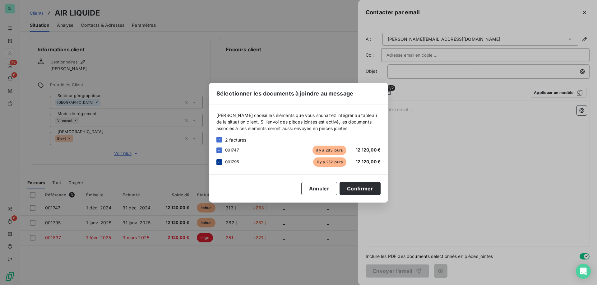
click at [220, 164] on div at bounding box center [220, 162] width 6 height 6
click at [219, 153] on div "001747 [DATE] 12 120,00 €" at bounding box center [299, 150] width 164 height 9
click at [219, 151] on icon at bounding box center [219, 150] width 4 height 4
click at [220, 159] on div at bounding box center [220, 162] width 6 height 6
click at [220, 163] on div at bounding box center [220, 162] width 6 height 6
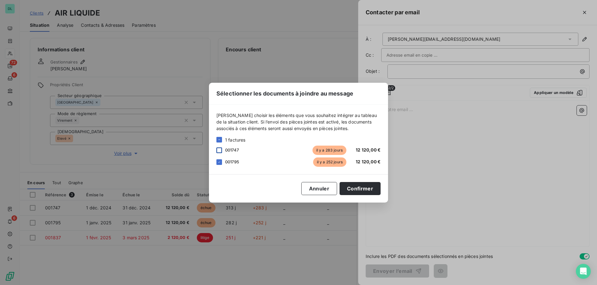
click at [220, 155] on div "1 factures 001747 [DATE] 12 120,00 € 001795 [DATE] 12 120,00 €" at bounding box center [299, 152] width 164 height 30
click at [220, 151] on div at bounding box center [220, 150] width 6 height 6
click at [315, 185] on button "Annuler" at bounding box center [319, 188] width 36 height 13
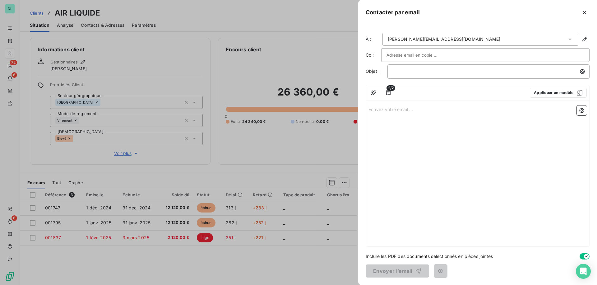
click at [173, 233] on div at bounding box center [298, 142] width 597 height 285
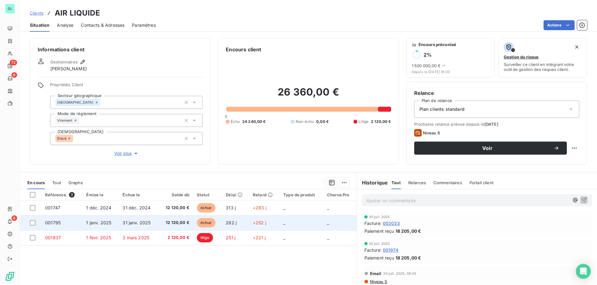
click at [183, 222] on span "12 120,00 €" at bounding box center [175, 223] width 27 height 6
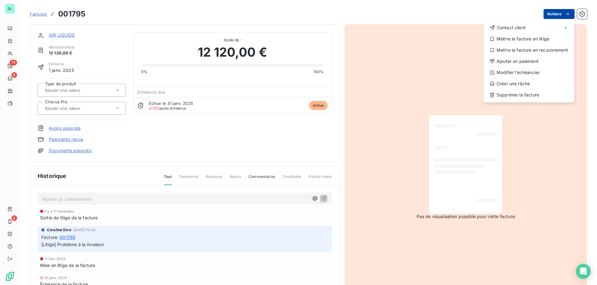
click at [558, 16] on html "DL 72 6 6 Factures [DRIVERS_LICENSE_NUMBER] Actions Contact client Mettre la fa…" at bounding box center [298, 142] width 597 height 285
click at [538, 40] on div "Mettre la facture en litige" at bounding box center [529, 39] width 86 height 10
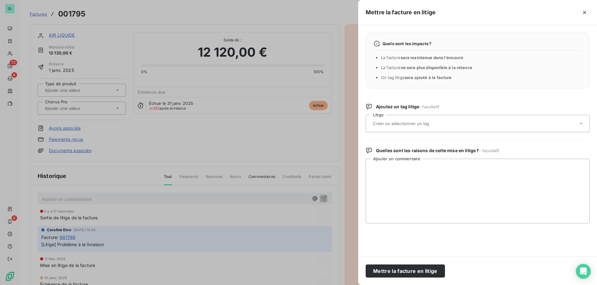
click at [453, 124] on div at bounding box center [474, 123] width 207 height 13
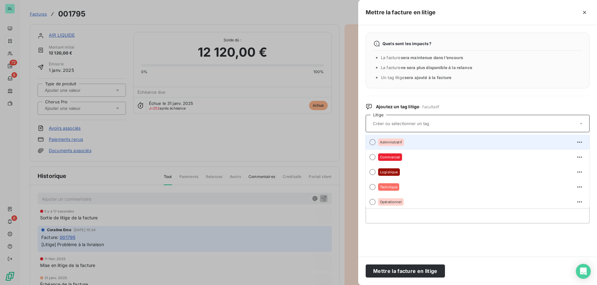
click at [373, 142] on div at bounding box center [373, 142] width 6 height 6
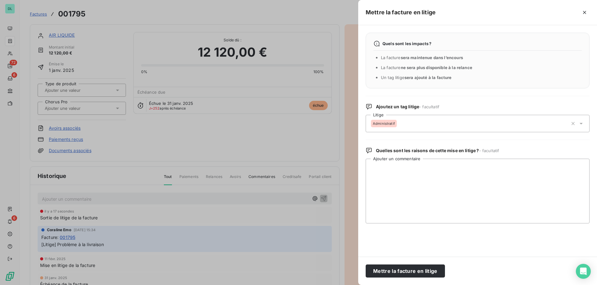
click at [390, 122] on span "Administratif" at bounding box center [384, 124] width 22 height 4
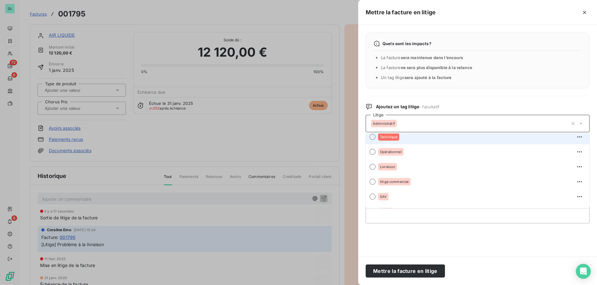
scroll to position [52, 0]
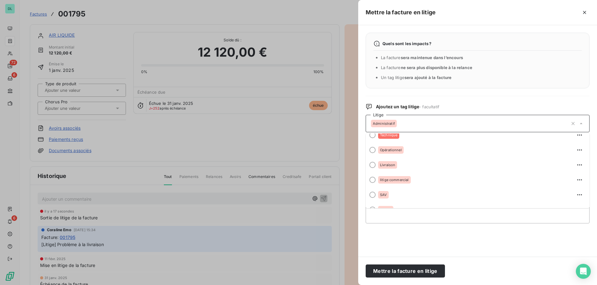
click at [414, 241] on div "Quels sont les impacts ? La facture sera maintenue dans l’encours La facture ne…" at bounding box center [477, 140] width 239 height 231
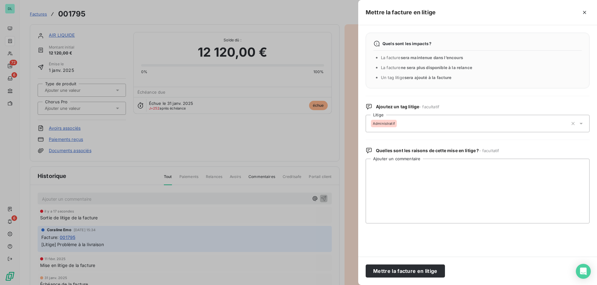
click at [579, 21] on div "Mettre la facture en litige" at bounding box center [477, 12] width 239 height 25
click at [583, 15] on icon "button" at bounding box center [585, 12] width 6 height 6
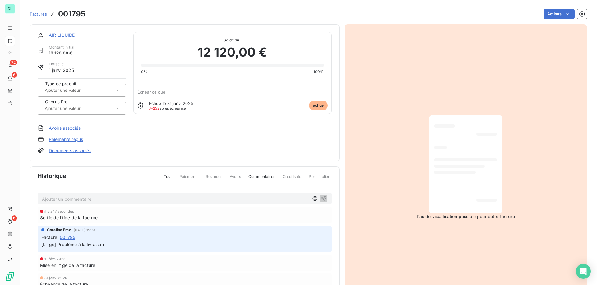
click at [58, 35] on link "AIR LIQUIDE" at bounding box center [62, 34] width 26 height 5
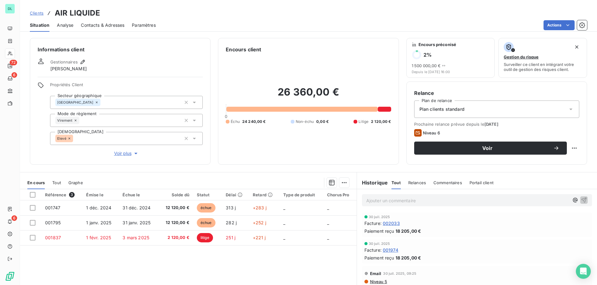
click at [63, 24] on span "Analyse" at bounding box center [65, 25] width 16 height 6
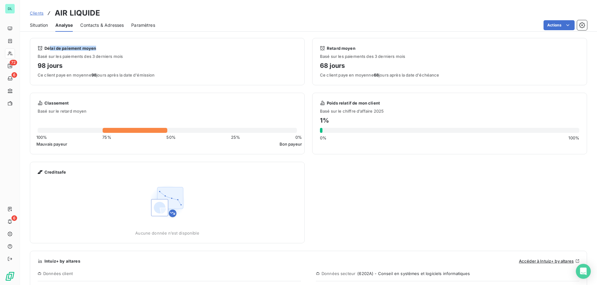
drag, startPoint x: 50, startPoint y: 48, endPoint x: 97, endPoint y: 48, distance: 47.0
click at [97, 48] on div "Délai de paiement moyen" at bounding box center [167, 48] width 259 height 5
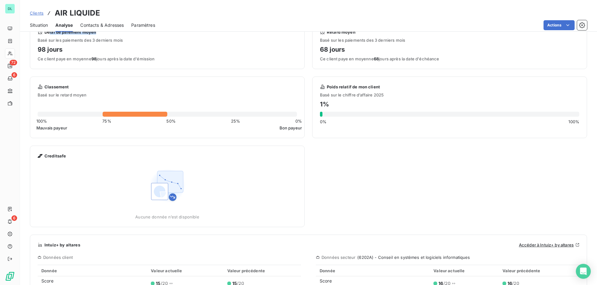
scroll to position [19, 0]
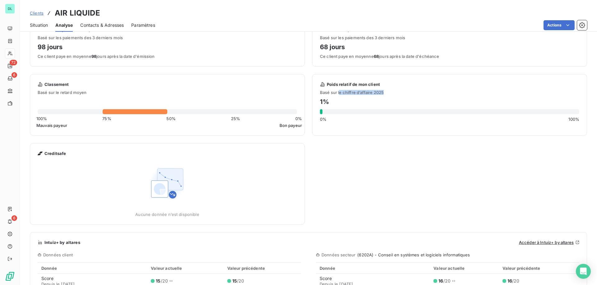
drag, startPoint x: 340, startPoint y: 94, endPoint x: 386, endPoint y: 93, distance: 46.4
click at [386, 93] on span "Basé sur le chiffre d’affaire 2025" at bounding box center [449, 92] width 259 height 5
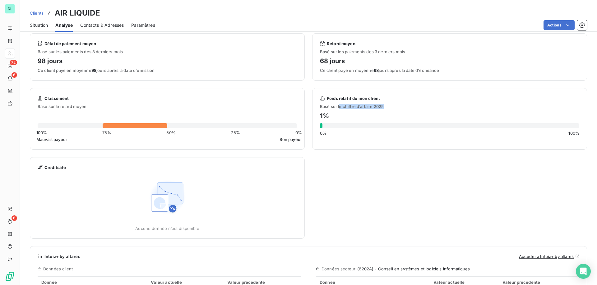
scroll to position [0, 0]
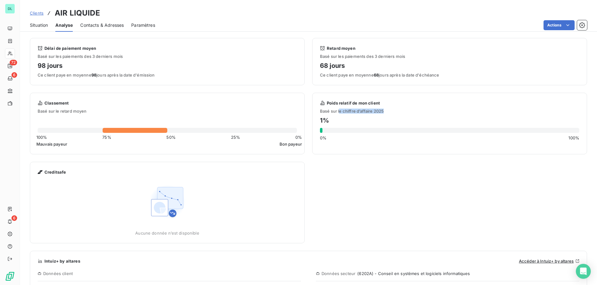
click at [119, 24] on span "Contacts & Adresses" at bounding box center [102, 25] width 44 height 6
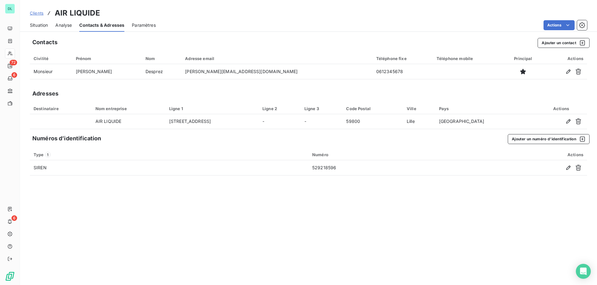
click at [64, 23] on span "Analyse" at bounding box center [63, 25] width 16 height 6
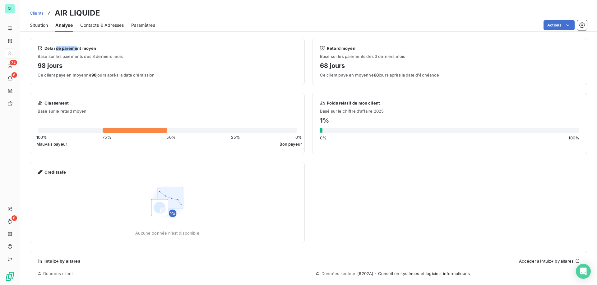
drag, startPoint x: 57, startPoint y: 48, endPoint x: 77, endPoint y: 48, distance: 19.9
click at [77, 48] on span "Délai de paiement moyen" at bounding box center [70, 48] width 52 height 5
click at [106, 27] on span "Contacts & Adresses" at bounding box center [102, 25] width 44 height 6
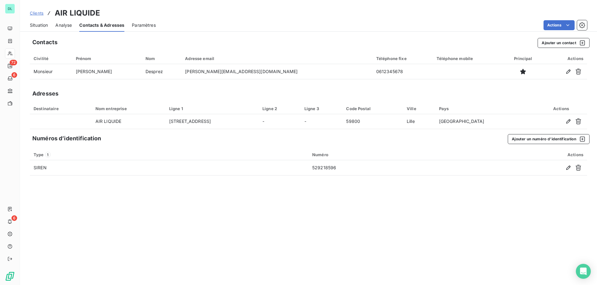
click at [139, 25] on span "Paramètres" at bounding box center [144, 25] width 24 height 6
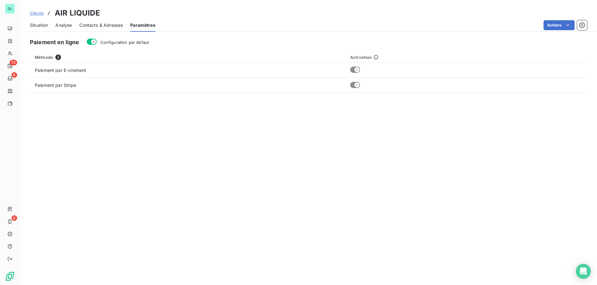
click at [90, 43] on button "Configuration par défaut" at bounding box center [92, 42] width 10 height 6
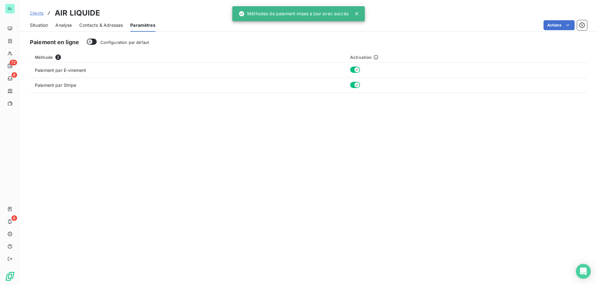
click at [91, 43] on icon "button" at bounding box center [89, 41] width 5 height 5
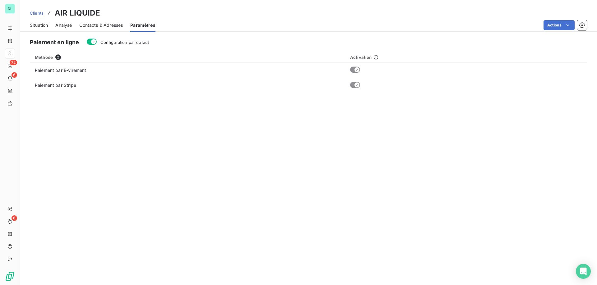
click at [100, 24] on span "Contacts & Adresses" at bounding box center [101, 25] width 44 height 6
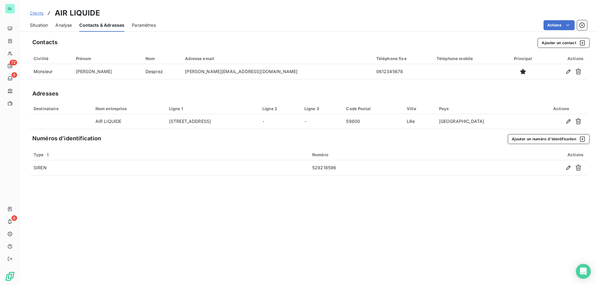
click at [41, 25] on span "Situation" at bounding box center [39, 25] width 18 height 6
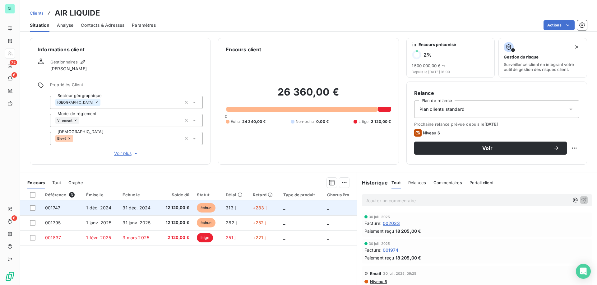
click at [89, 208] on span "1 déc. 2024" at bounding box center [98, 207] width 25 height 5
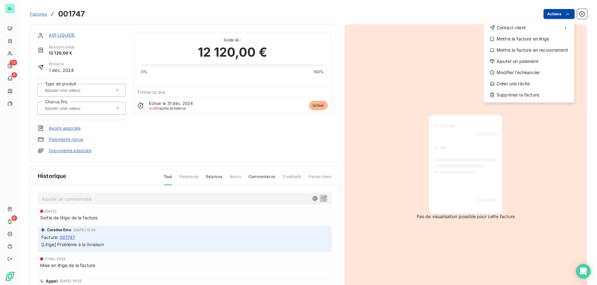
click at [562, 11] on html "DL 72 6 6 Factures [DRIVERS_LICENSE_NUMBER] Actions Contact client Mettre la fa…" at bounding box center [298, 142] width 597 height 285
click at [527, 37] on div "Mettre la facture en litige" at bounding box center [529, 39] width 86 height 10
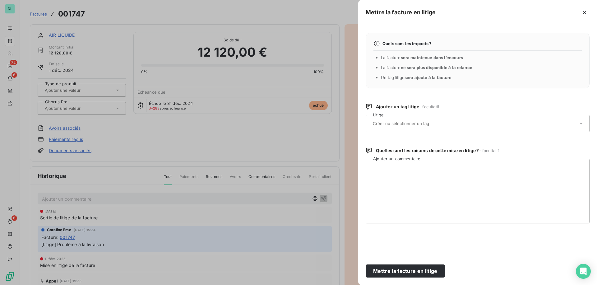
click at [434, 126] on div at bounding box center [474, 123] width 207 height 13
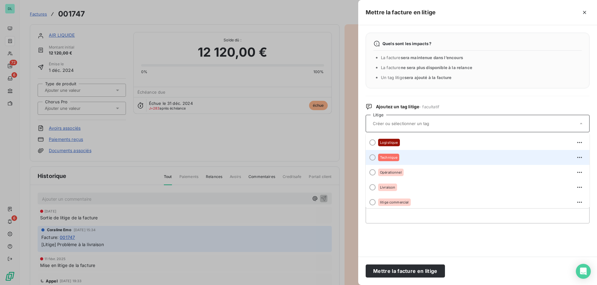
scroll to position [62, 0]
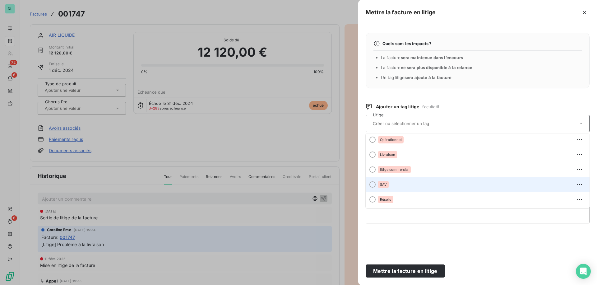
click at [420, 187] on div "SAV" at bounding box center [481, 184] width 207 height 10
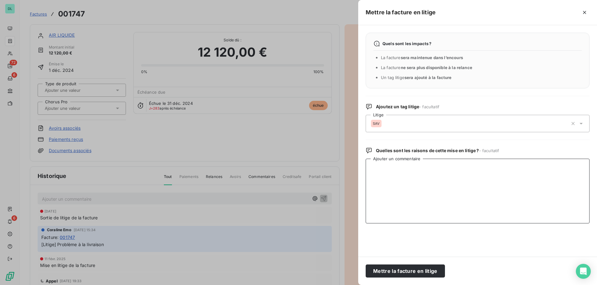
click at [414, 189] on textarea "Ajouter un commentaire" at bounding box center [478, 191] width 224 height 65
type textarea "commentaire"
click at [418, 273] on button "Mettre la facture en litige" at bounding box center [405, 270] width 79 height 13
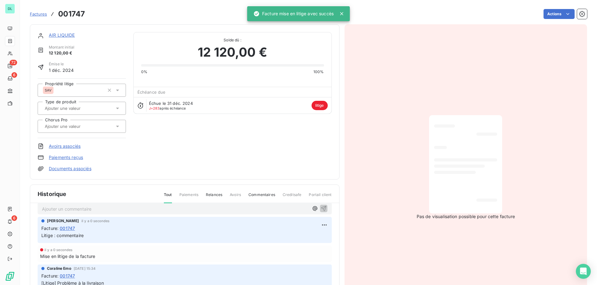
scroll to position [0, 0]
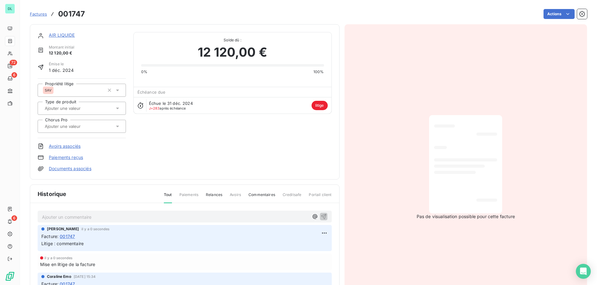
click at [107, 237] on div "Facture : 001747" at bounding box center [184, 236] width 287 height 7
click at [69, 169] on link "Documents associés" at bounding box center [70, 168] width 43 height 6
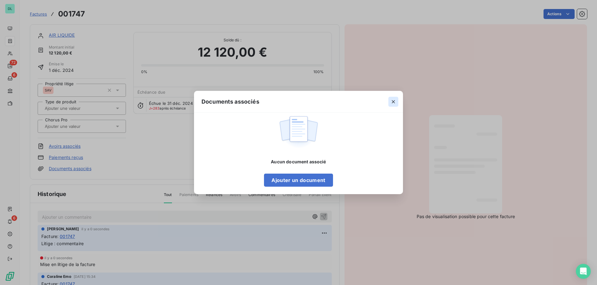
click at [394, 102] on icon "button" at bounding box center [393, 101] width 3 height 3
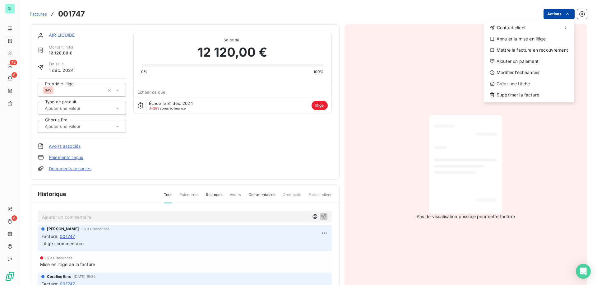
click at [551, 16] on html "DL 72 6 6 Factures [DRIVERS_LICENSE_NUMBER] Actions Contact client Annuler la m…" at bounding box center [298, 142] width 597 height 285
click at [509, 85] on div "Créer une tâche" at bounding box center [529, 84] width 86 height 10
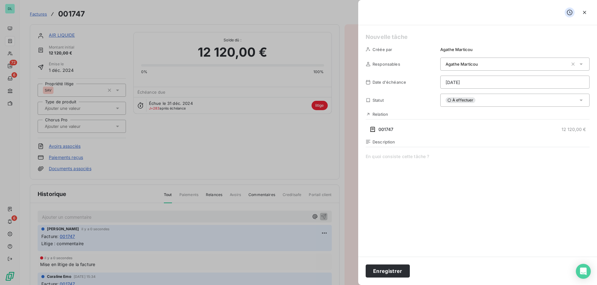
click at [418, 38] on h5 at bounding box center [478, 37] width 224 height 9
click at [467, 61] on div "[PERSON_NAME]" at bounding box center [507, 64] width 123 height 6
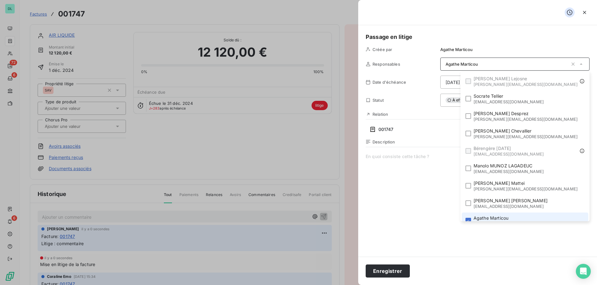
scroll to position [7, 0]
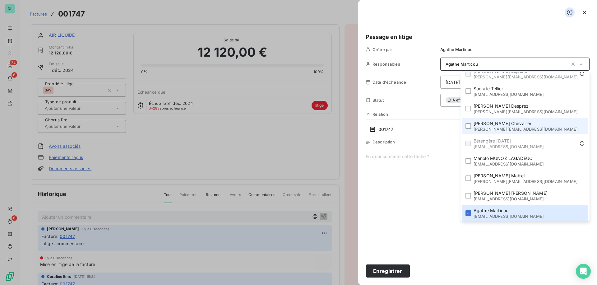
click at [530, 127] on span "[PERSON_NAME][EMAIL_ADDRESS][DOMAIN_NAME]" at bounding box center [526, 129] width 104 height 5
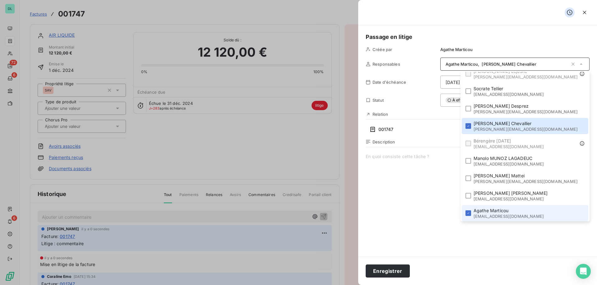
click at [518, 215] on span "[EMAIL_ADDRESS][DOMAIN_NAME]" at bounding box center [509, 216] width 70 height 5
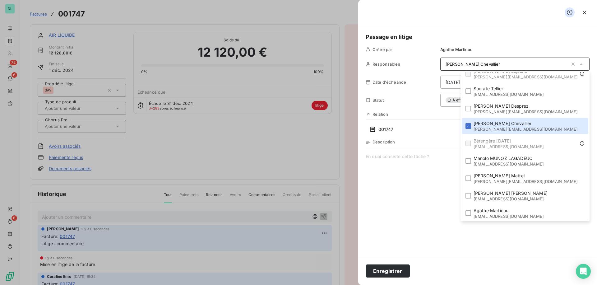
click at [426, 185] on span at bounding box center [478, 212] width 224 height 119
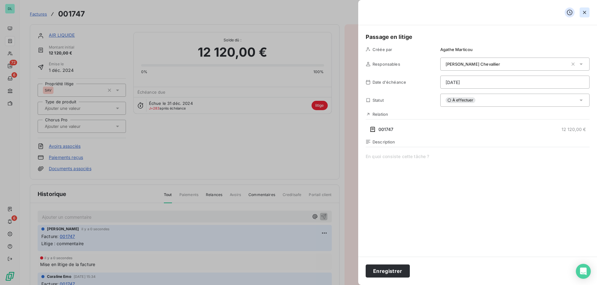
click at [586, 16] on button "button" at bounding box center [585, 12] width 10 height 10
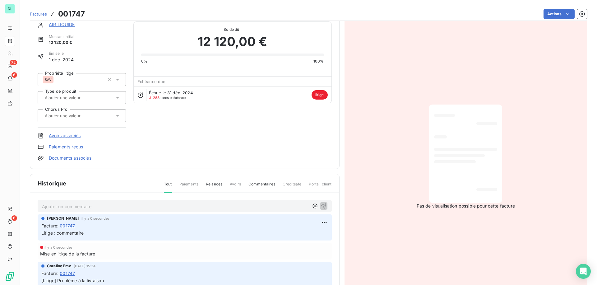
scroll to position [0, 0]
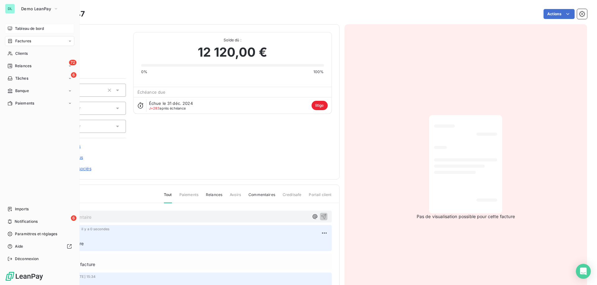
click at [12, 27] on icon at bounding box center [9, 28] width 5 height 5
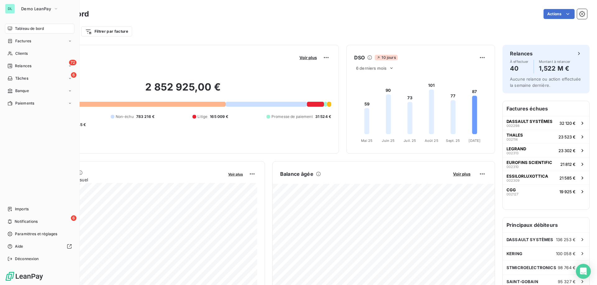
click at [37, 30] on span "Tableau de bord" at bounding box center [29, 29] width 29 height 6
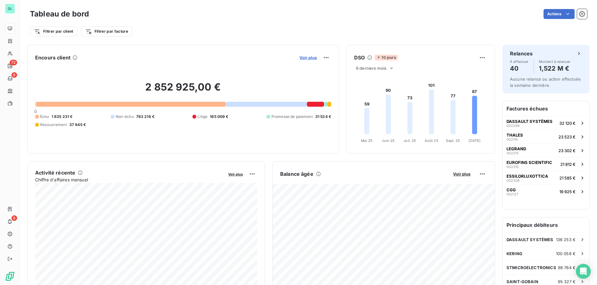
click at [306, 56] on span "Voir plus" at bounding box center [308, 57] width 17 height 5
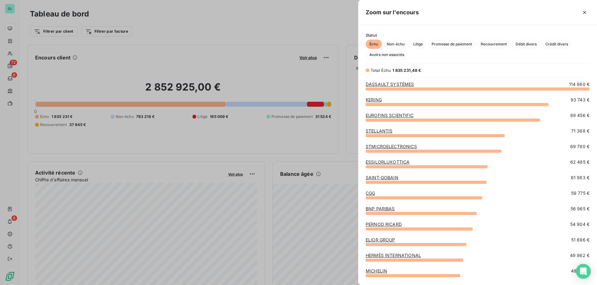
scroll to position [196, 239]
click at [417, 46] on span "Litige" at bounding box center [418, 44] width 17 height 9
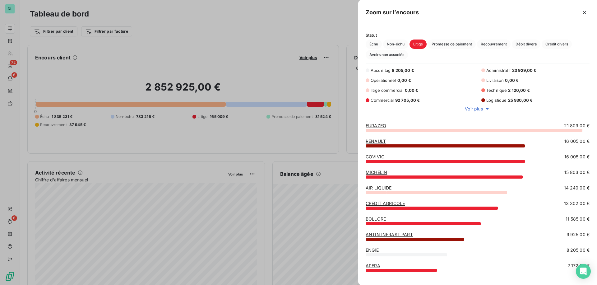
scroll to position [0, 0]
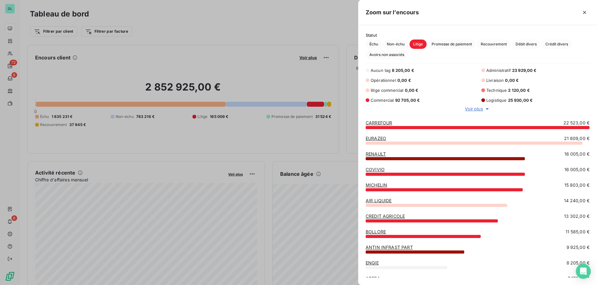
click at [472, 111] on span "Voir plus" at bounding box center [474, 109] width 18 height 6
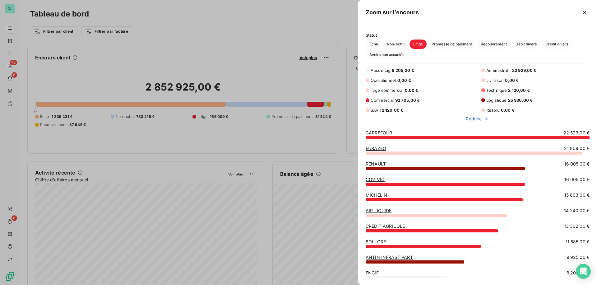
click at [337, 42] on div at bounding box center [298, 142] width 597 height 285
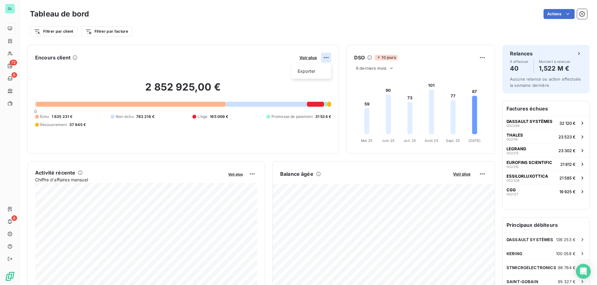
click at [327, 59] on html "DL 72 6 6 Tableau de bord Actions Filtrer par client Filtrer par facture Encour…" at bounding box center [298, 142] width 597 height 285
click at [318, 72] on div "Exporter" at bounding box center [311, 71] width 35 height 10
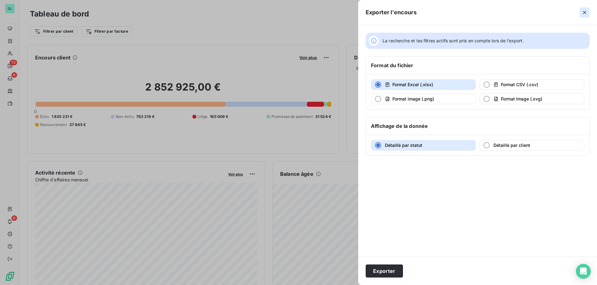
click at [584, 12] on icon "button" at bounding box center [585, 12] width 6 height 6
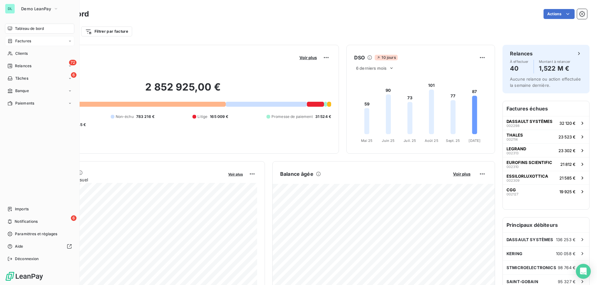
click at [24, 44] on span "Factures" at bounding box center [23, 41] width 16 height 6
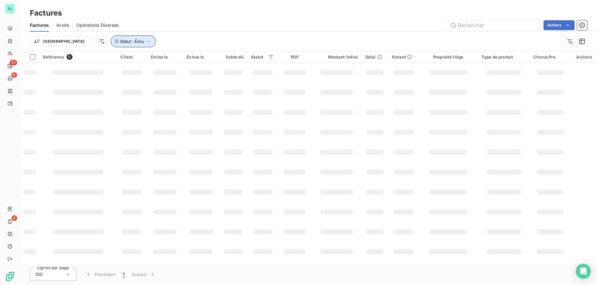
click at [120, 42] on span "Statut : Échu" at bounding box center [132, 41] width 24 height 5
click at [146, 41] on icon "button" at bounding box center [149, 41] width 6 height 6
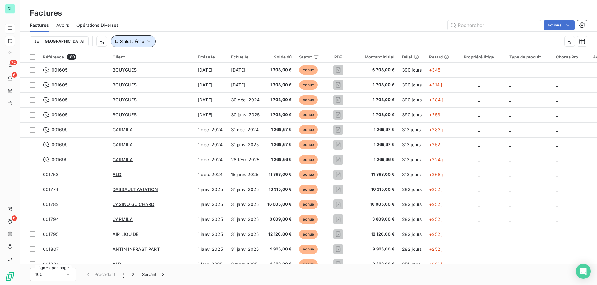
click at [146, 42] on icon "button" at bounding box center [149, 41] width 6 height 6
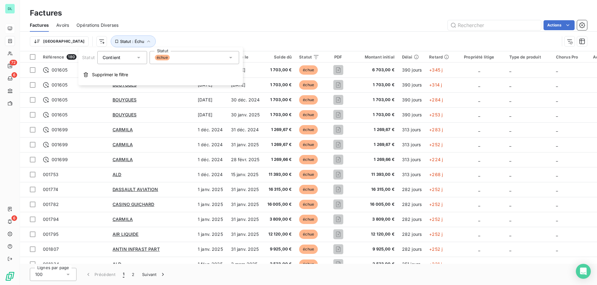
click at [163, 57] on span "échue" at bounding box center [162, 58] width 15 height 6
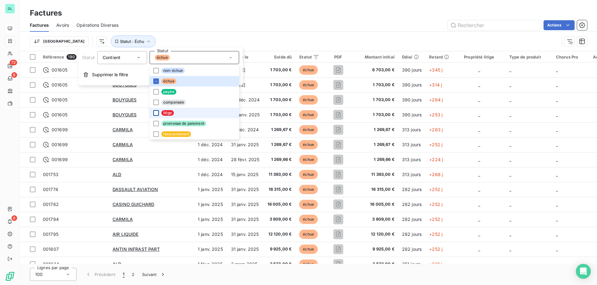
click at [156, 115] on div at bounding box center [156, 113] width 6 height 6
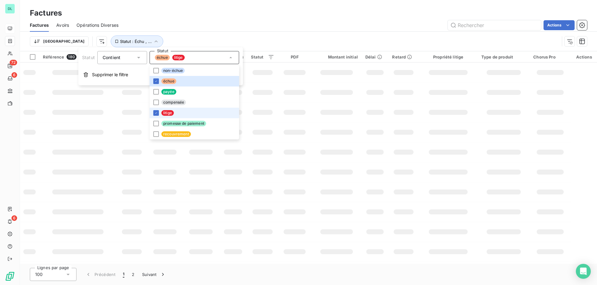
click at [155, 82] on icon at bounding box center [156, 81] width 4 height 4
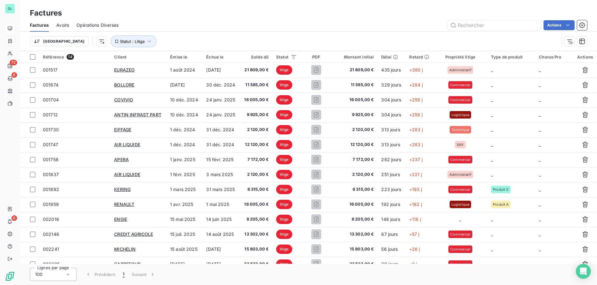
click at [239, 30] on div "Actions" at bounding box center [356, 25] width 461 height 10
click at [585, 39] on button "button" at bounding box center [582, 41] width 10 height 10
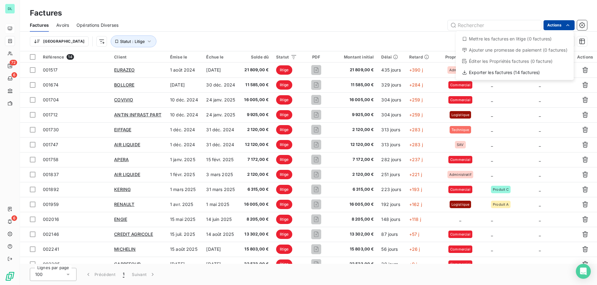
click at [564, 26] on html "DL 72 6 6 Factures Factures Avoirs Opérations Diverses Actions Mettre les factu…" at bounding box center [298, 142] width 597 height 285
click at [417, 44] on html "DL 72 6 6 Factures Factures Avoirs Opérations Diverses Actions Mettre les factu…" at bounding box center [298, 142] width 597 height 285
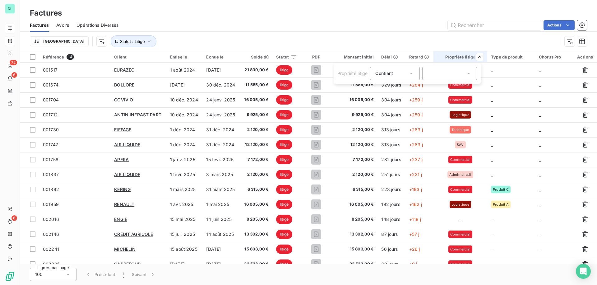
click at [464, 70] on div at bounding box center [449, 73] width 55 height 13
click at [448, 39] on html "DL 72 6 6 Factures Factures Avoirs Opérations Diverses Actions Trier Statut : L…" at bounding box center [298, 142] width 597 height 285
click at [464, 75] on div at bounding box center [449, 73] width 55 height 13
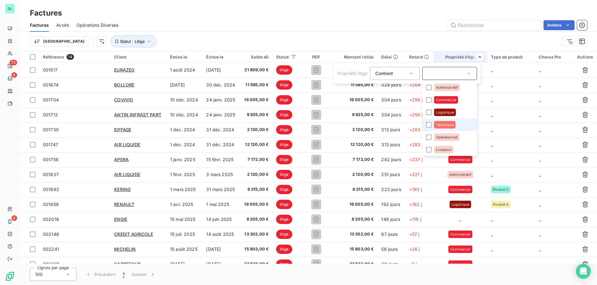
scroll to position [15, 0]
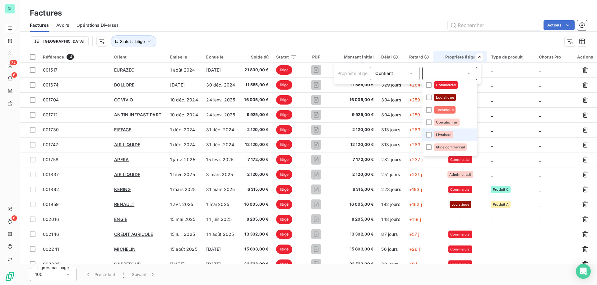
click at [448, 133] on span "Livraison" at bounding box center [443, 135] width 15 height 4
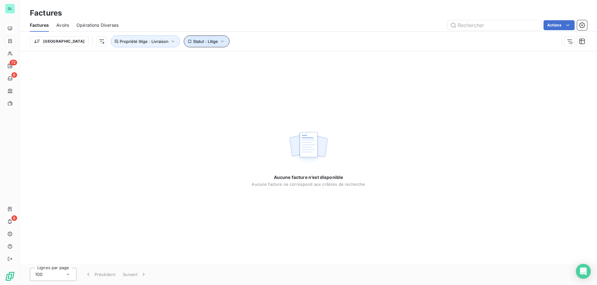
click at [184, 44] on button "Statut : Litige" at bounding box center [207, 41] width 46 height 12
click at [130, 38] on button "Propriété litige : Livraison" at bounding box center [145, 41] width 69 height 12
click at [195, 57] on div "Livraison" at bounding box center [184, 57] width 24 height 7
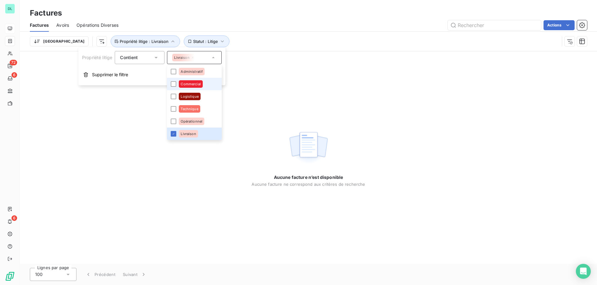
click at [192, 85] on span "Commercial" at bounding box center [191, 84] width 20 height 4
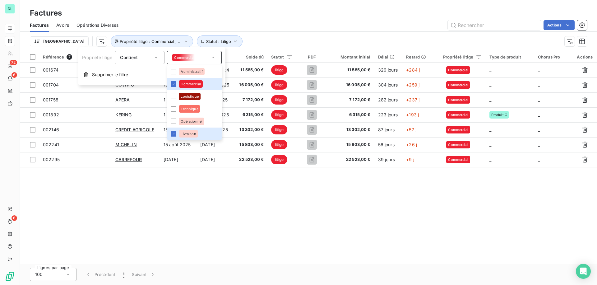
click at [250, 37] on div "Trier Statut : Litige Propriété litige : Commercial , ..." at bounding box center [295, 41] width 530 height 12
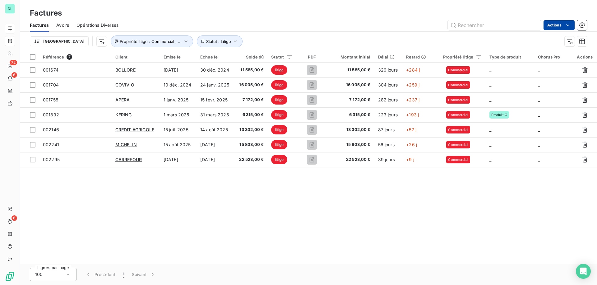
click at [558, 26] on html "DL 72 6 6 Factures Factures Avoirs Opérations Diverses Actions Trier Statut : L…" at bounding box center [298, 142] width 597 height 285
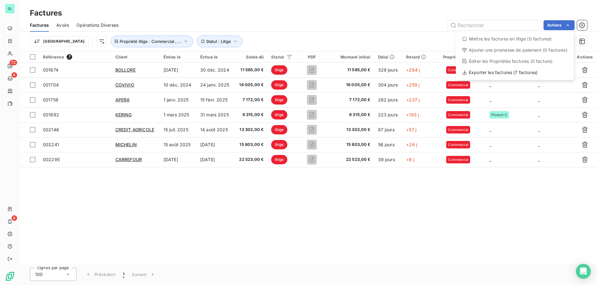
click at [453, 149] on html "DL 72 6 6 Factures Factures Avoirs Opérations Diverses Actions Mettre les factu…" at bounding box center [298, 142] width 597 height 285
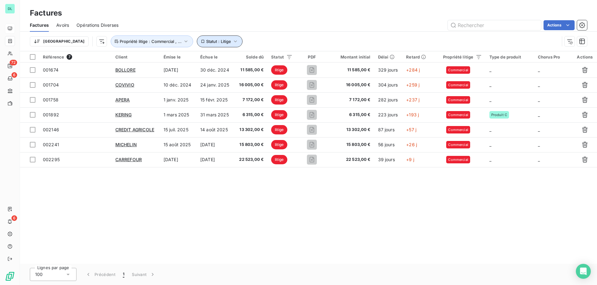
click at [206, 43] on span "Statut : Litige" at bounding box center [218, 41] width 25 height 5
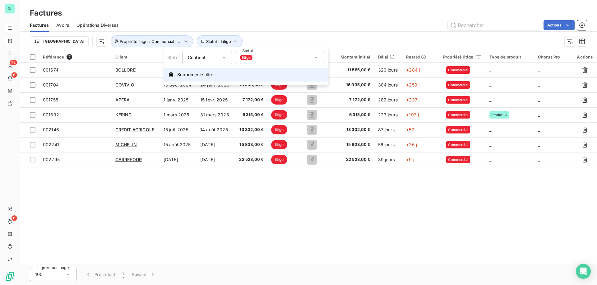
click at [187, 75] on span "Supprimer le filtre" at bounding box center [195, 75] width 36 height 6
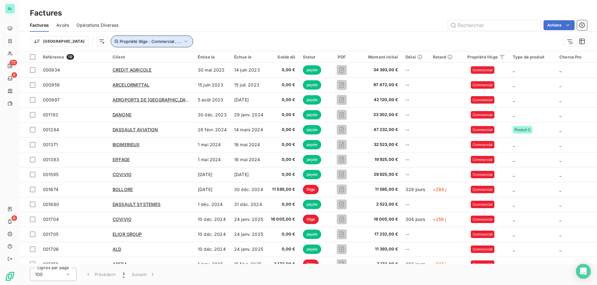
click at [116, 38] on button "Propriété litige : Commercial , ..." at bounding box center [152, 41] width 82 height 12
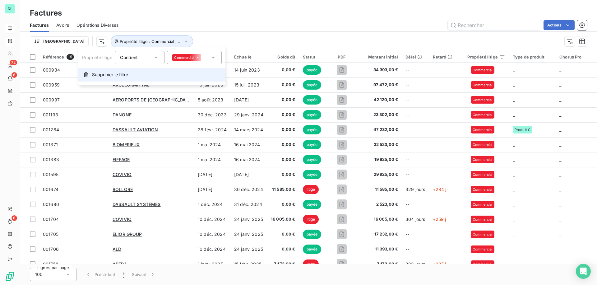
click at [110, 71] on button "Supprimer le filtre" at bounding box center [151, 75] width 147 height 14
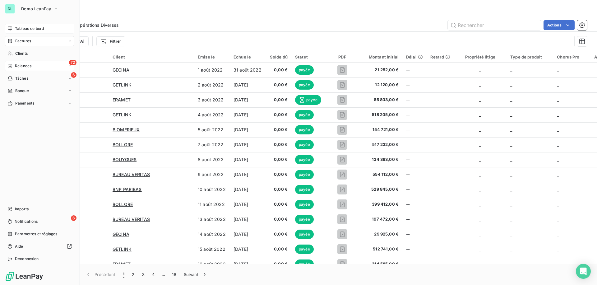
click at [16, 62] on div "72 Relances" at bounding box center [39, 66] width 69 height 10
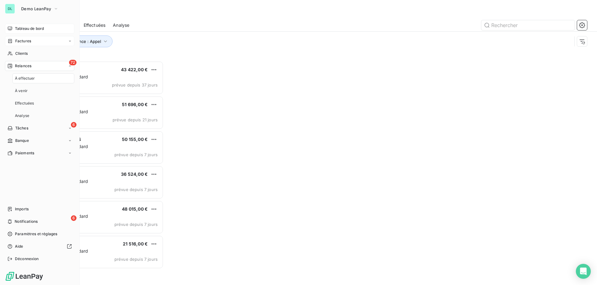
scroll to position [224, 134]
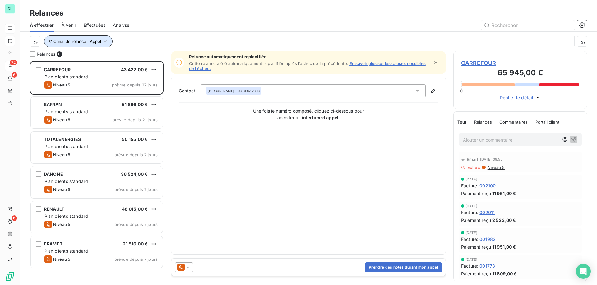
click at [102, 40] on icon "button" at bounding box center [105, 41] width 6 height 6
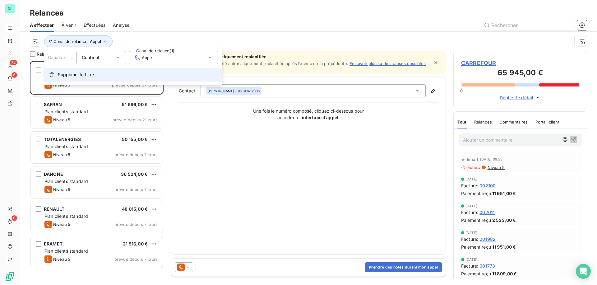
click at [92, 73] on span "Supprimer le filtre" at bounding box center [76, 75] width 36 height 6
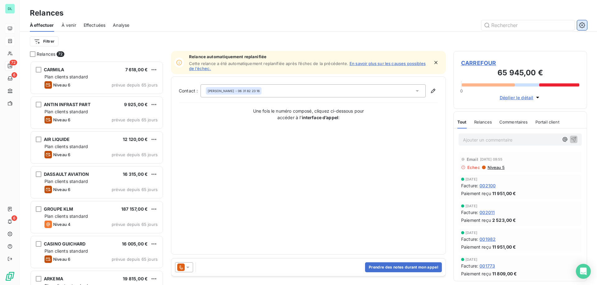
click at [582, 26] on icon "button" at bounding box center [582, 25] width 6 height 6
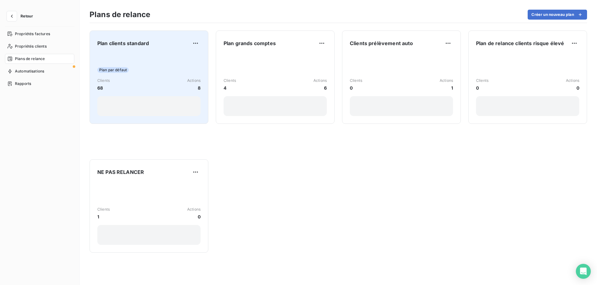
click at [161, 52] on div "Plan clients standard Plan par défaut Clients 68 Actions 8" at bounding box center [148, 77] width 103 height 78
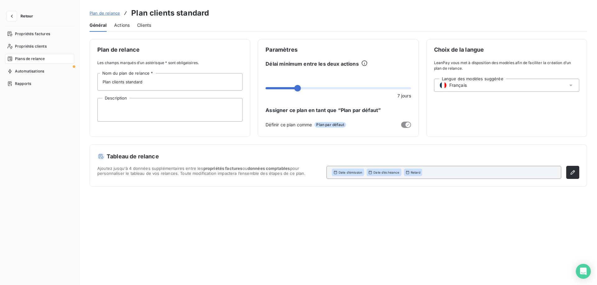
click at [457, 87] on span "Français" at bounding box center [458, 85] width 17 height 6
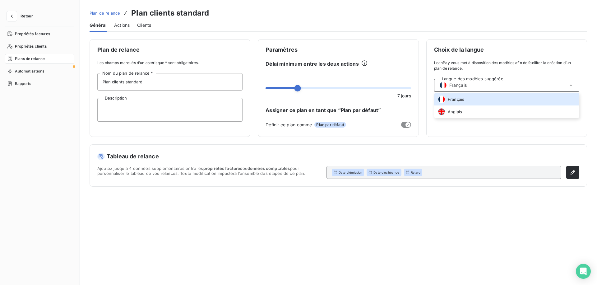
click at [436, 130] on div "Choix de la langue LeanPay vous met à disposition des modèles afin de faciliter…" at bounding box center [506, 88] width 161 height 98
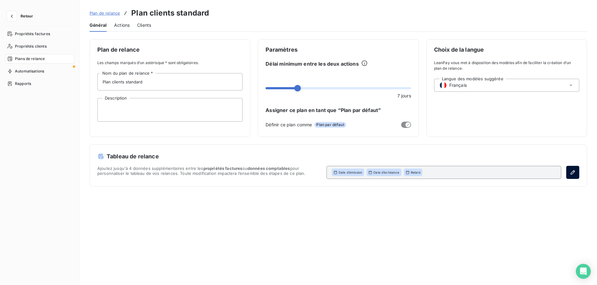
click at [569, 173] on button "button" at bounding box center [572, 172] width 13 height 13
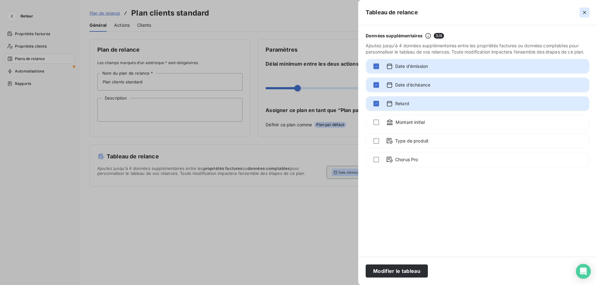
click at [583, 8] on button "button" at bounding box center [585, 12] width 10 height 10
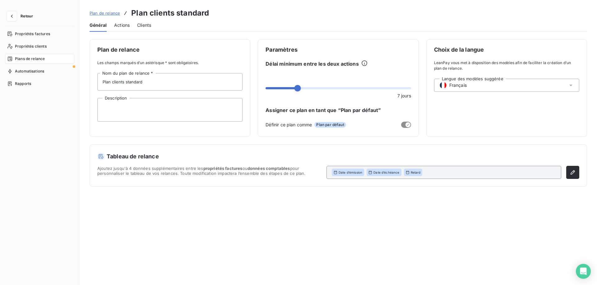
click at [100, 24] on span "Général" at bounding box center [98, 25] width 17 height 6
click at [102, 12] on span "Plan de relance" at bounding box center [105, 13] width 30 height 5
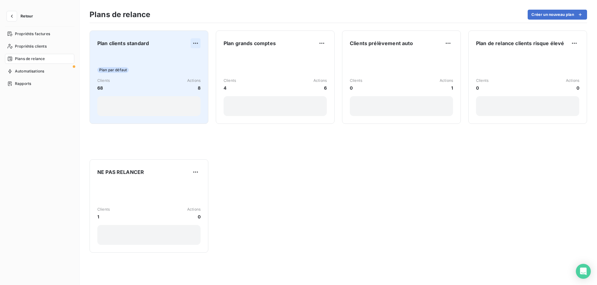
click at [195, 41] on html "Retour Propriétés factures Propriétés clients Plans de relance Automatisations …" at bounding box center [298, 142] width 597 height 285
click at [152, 54] on html "Retour Propriétés factures Propriétés clients Plans de relance Automatisations …" at bounding box center [298, 142] width 597 height 285
click at [152, 54] on div "Plan par défaut Clients 68 Actions 8" at bounding box center [148, 84] width 103 height 63
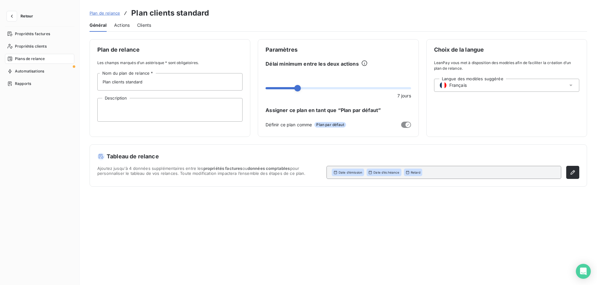
click at [123, 28] on div "Actions" at bounding box center [122, 25] width 16 height 13
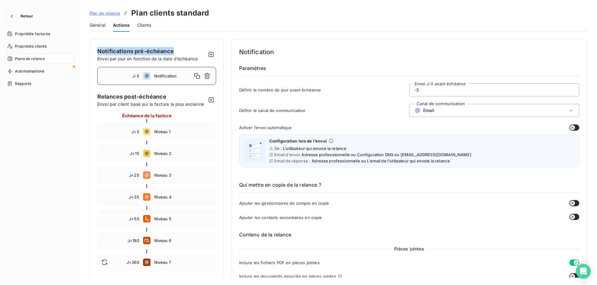
drag, startPoint x: 96, startPoint y: 51, endPoint x: 174, endPoint y: 51, distance: 77.5
drag, startPoint x: 98, startPoint y: 98, endPoint x: 173, endPoint y: 99, distance: 75.0
click at [173, 99] on span "Relances post-échéance" at bounding box center [151, 96] width 109 height 8
click at [170, 83] on div "J-5 Notification" at bounding box center [156, 76] width 119 height 18
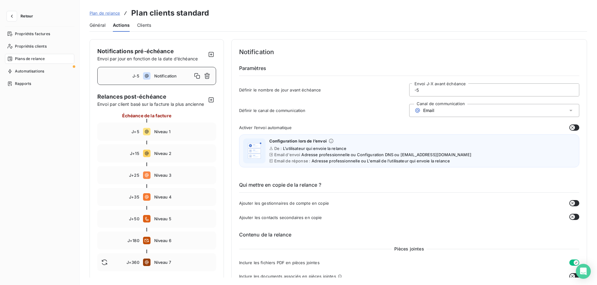
click at [167, 79] on div "Notification" at bounding box center [183, 76] width 58 height 10
click at [463, 87] on input "-5" at bounding box center [495, 90] width 170 height 12
click at [496, 112] on div "Email" at bounding box center [494, 110] width 170 height 13
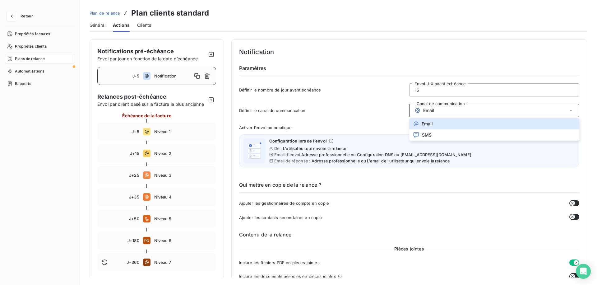
click at [320, 98] on div "Définir le nombre de jour avant échéance -5 Envoi J-X avant échéance" at bounding box center [409, 91] width 341 height 17
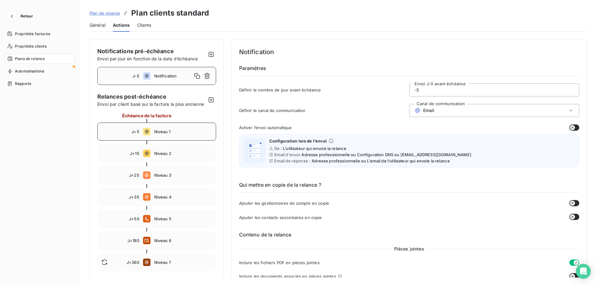
click at [154, 130] on span "Niveau 1" at bounding box center [183, 131] width 58 height 5
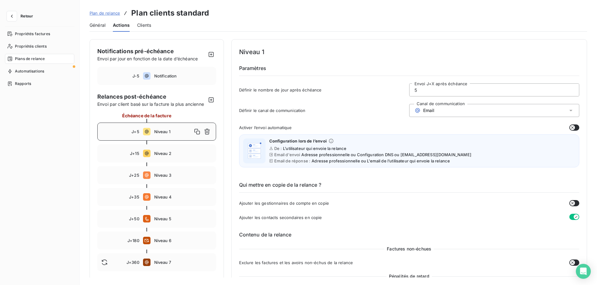
click at [437, 113] on div "Email" at bounding box center [494, 110] width 170 height 13
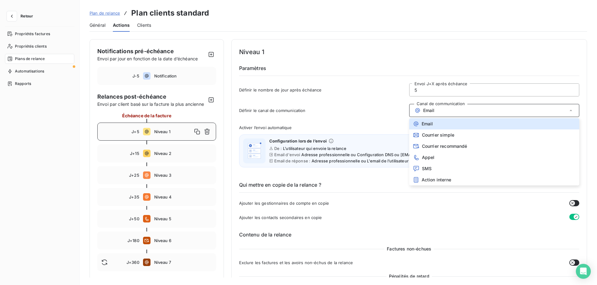
click at [385, 117] on div "Définir le canal de communication Canal de communication Email Email Courrier s…" at bounding box center [409, 112] width 341 height 17
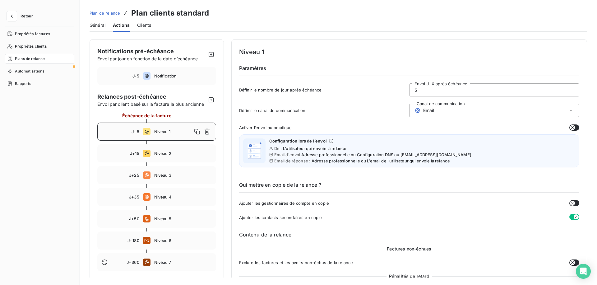
click at [418, 114] on div "Email" at bounding box center [494, 110] width 170 height 13
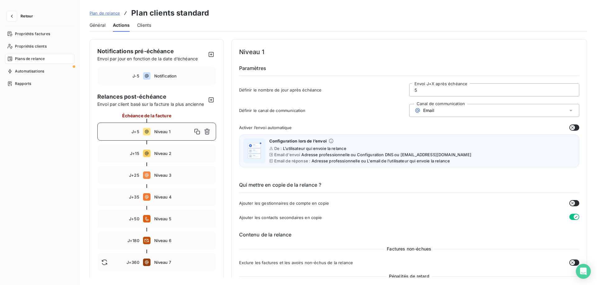
click at [429, 110] on span "Email" at bounding box center [429, 110] width 12 height 5
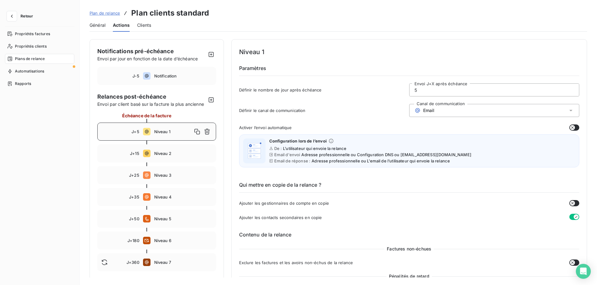
click at [574, 127] on button "button" at bounding box center [575, 127] width 10 height 6
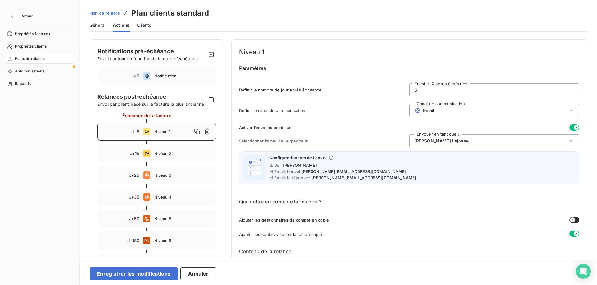
click at [570, 127] on button "button" at bounding box center [575, 127] width 10 height 6
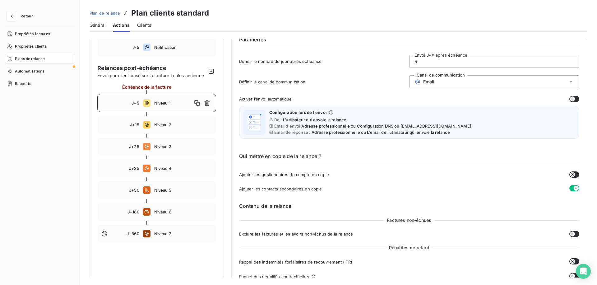
scroll to position [30, 0]
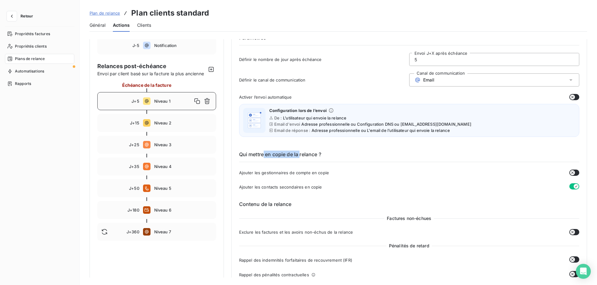
drag, startPoint x: 263, startPoint y: 154, endPoint x: 301, endPoint y: 154, distance: 38.0
click at [301, 154] on h6 "Qui mettre en copie de la relance ?" at bounding box center [409, 157] width 341 height 12
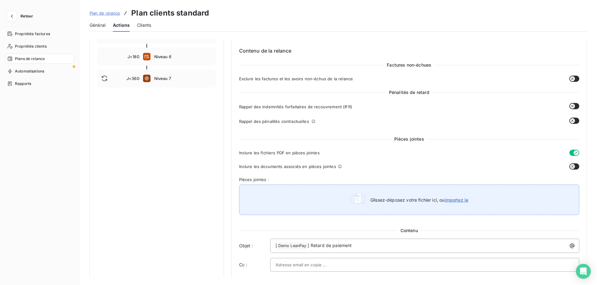
scroll to position [181, 0]
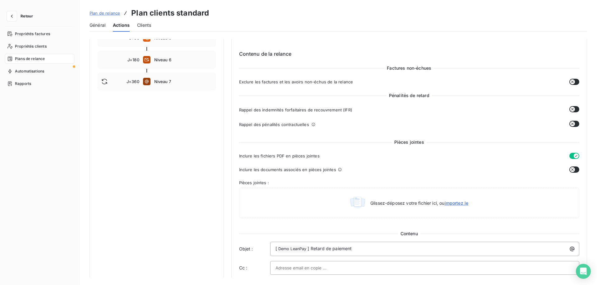
drag, startPoint x: 251, startPoint y: 52, endPoint x: 301, endPoint y: 49, distance: 49.2
drag, startPoint x: 405, startPoint y: 69, endPoint x: 432, endPoint y: 70, distance: 27.7
click at [432, 70] on span "Factures non-échues" at bounding box center [409, 68] width 49 height 6
drag, startPoint x: 393, startPoint y: 98, endPoint x: 418, endPoint y: 97, distance: 24.9
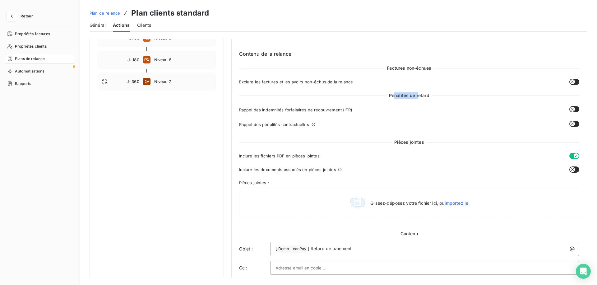
click at [418, 97] on span "Pénalités de retard" at bounding box center [409, 95] width 45 height 6
drag, startPoint x: 400, startPoint y: 143, endPoint x: 422, endPoint y: 143, distance: 22.1
click at [422, 143] on span "Pièces jointes" at bounding box center [409, 142] width 35 height 6
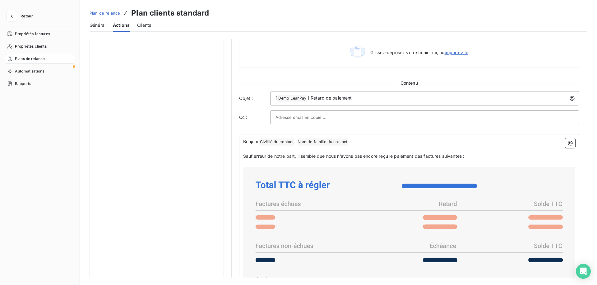
scroll to position [338, 0]
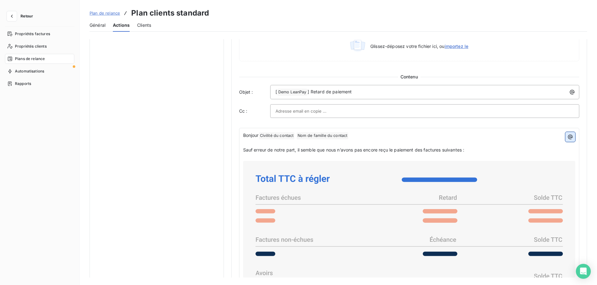
click at [568, 142] on button "button" at bounding box center [571, 137] width 10 height 10
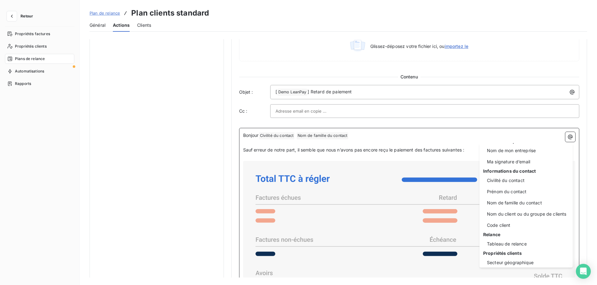
scroll to position [0, 0]
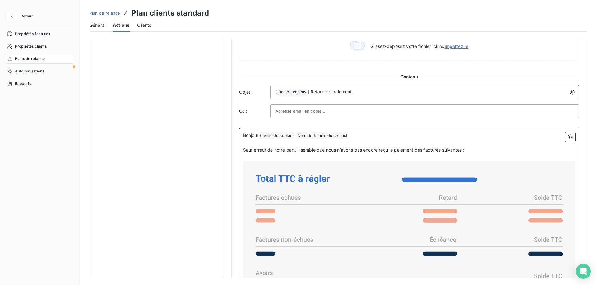
click at [444, 137] on html "Retour Propriétés factures Propriétés clients Plans de relance Automatisations …" at bounding box center [298, 142] width 597 height 285
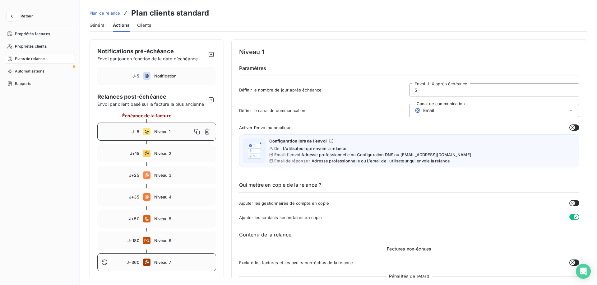
click at [185, 260] on span "Niveau 7" at bounding box center [183, 262] width 58 height 5
type input "360"
click at [104, 25] on span "Général" at bounding box center [98, 25] width 16 height 6
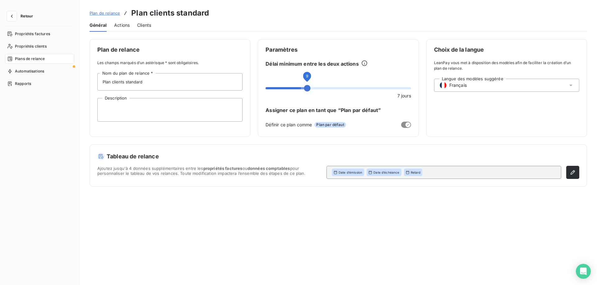
click at [308, 85] on span at bounding box center [307, 88] width 7 height 7
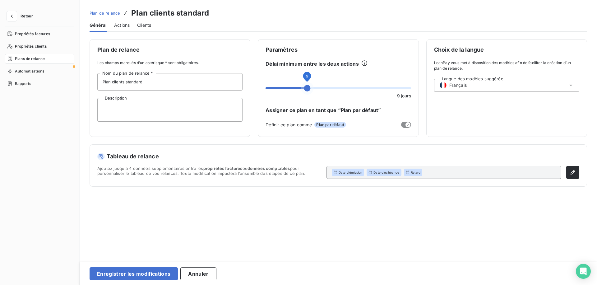
click at [119, 26] on span "Actions" at bounding box center [122, 25] width 16 height 6
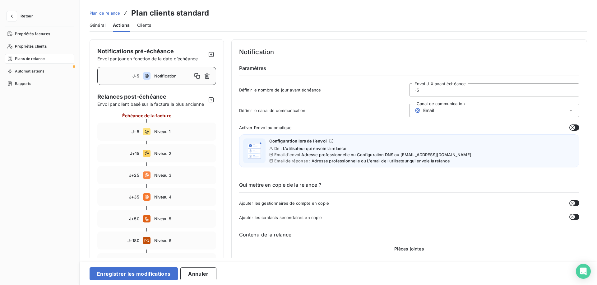
click at [101, 28] on div "Général" at bounding box center [98, 25] width 16 height 13
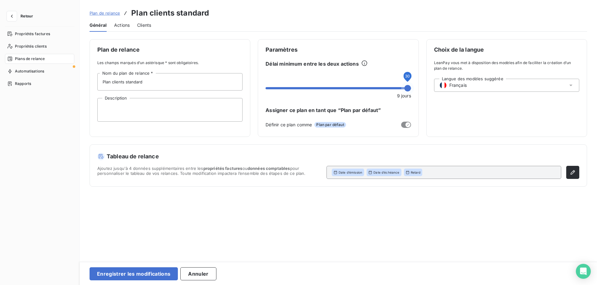
click at [411, 91] on span at bounding box center [408, 88] width 7 height 7
click at [296, 87] on span at bounding box center [281, 88] width 30 height 2
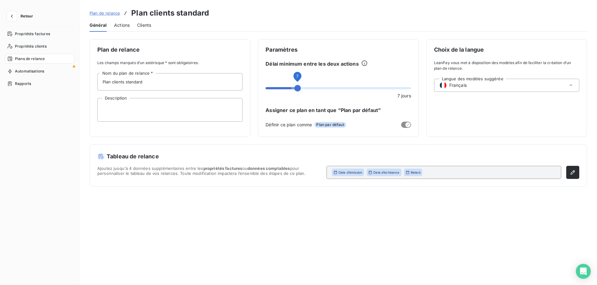
click at [122, 27] on span "Actions" at bounding box center [122, 25] width 16 height 6
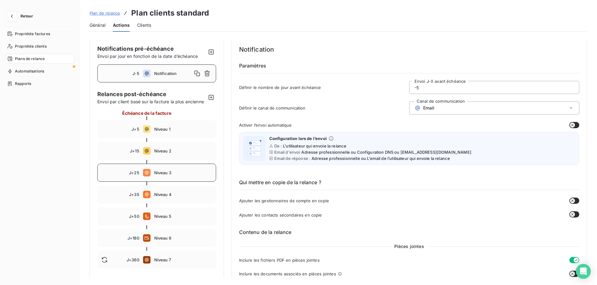
scroll to position [2, 0]
click at [101, 261] on div "J+360 Niveau 7" at bounding box center [156, 260] width 119 height 18
type input "360"
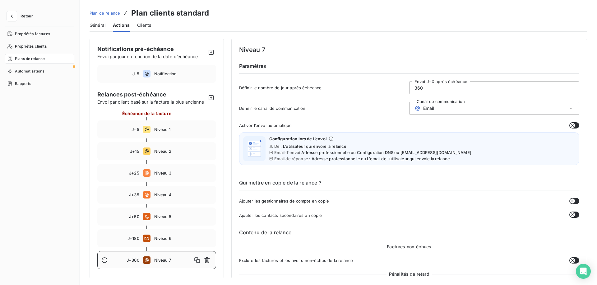
click at [103, 26] on span "Général" at bounding box center [98, 25] width 16 height 6
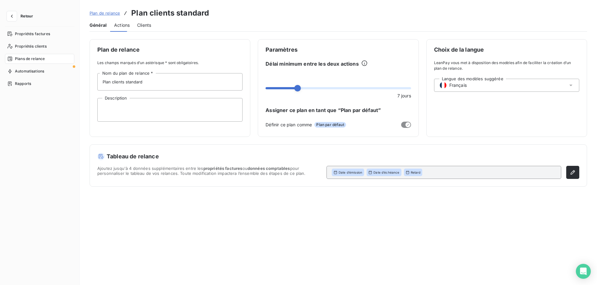
scroll to position [0, 0]
click at [126, 26] on span "Actions" at bounding box center [122, 25] width 16 height 6
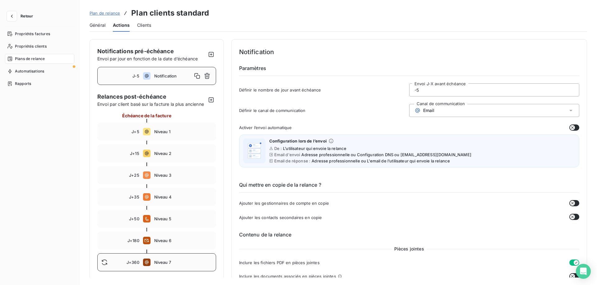
click at [172, 258] on div "J+360 Niveau 7" at bounding box center [156, 262] width 119 height 18
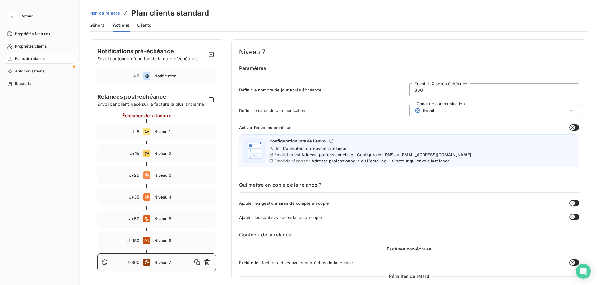
drag, startPoint x: 29, startPoint y: 16, endPoint x: 126, endPoint y: 33, distance: 97.8
click at [126, 33] on div "Retour Propriétés factures Propriétés clients Plans de relance Automatisations …" at bounding box center [298, 142] width 597 height 285
click at [175, 127] on div "J+5 Niveau 1" at bounding box center [156, 132] width 119 height 18
type input "5"
click at [101, 27] on span "Général" at bounding box center [98, 25] width 16 height 6
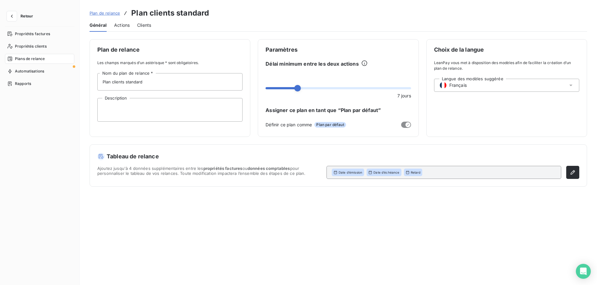
click at [29, 15] on span "Retour" at bounding box center [27, 16] width 12 height 4
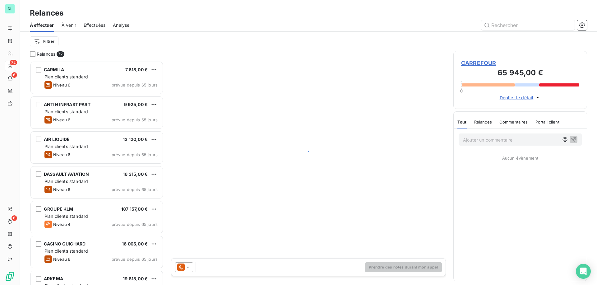
scroll to position [224, 134]
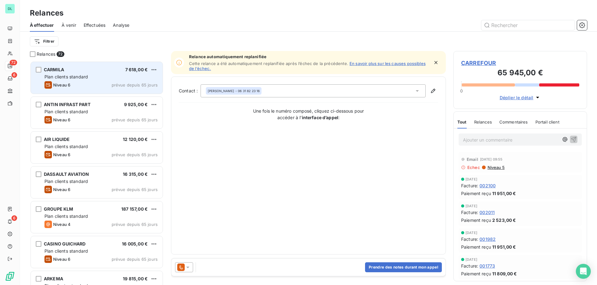
click at [81, 82] on div "Niveau 6 prévue depuis 65 jours" at bounding box center [100, 84] width 113 height 7
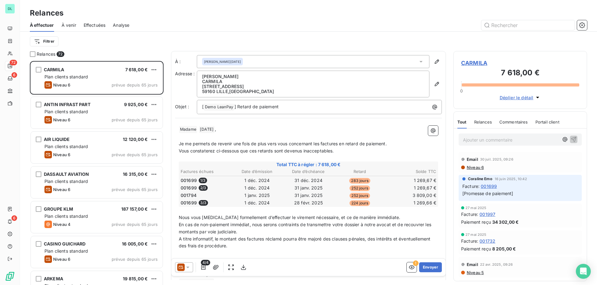
click at [192, 272] on div "4/4 ! Envoyer" at bounding box center [308, 267] width 274 height 17
click at [191, 268] on icon at bounding box center [188, 267] width 6 height 6
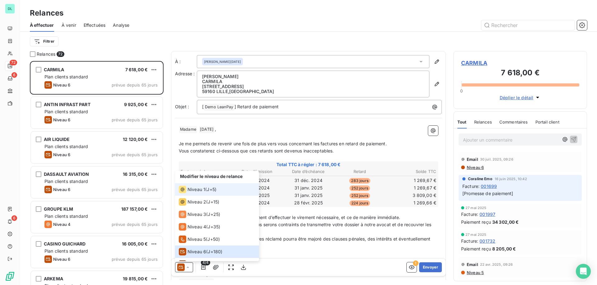
click at [200, 189] on span "Niveau 1" at bounding box center [197, 189] width 18 height 6
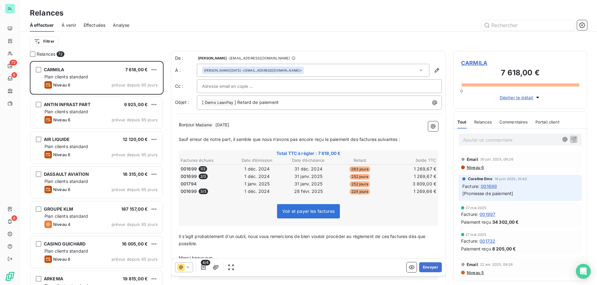
click at [192, 268] on div at bounding box center [184, 267] width 18 height 10
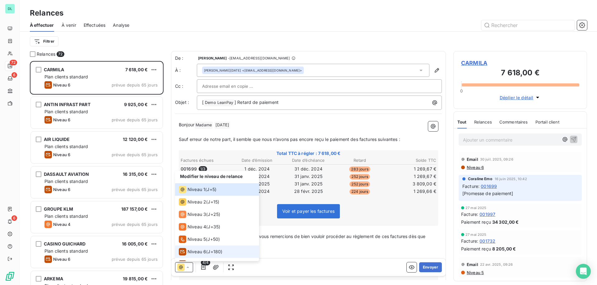
click at [197, 254] on span "Niveau 6" at bounding box center [197, 252] width 19 height 6
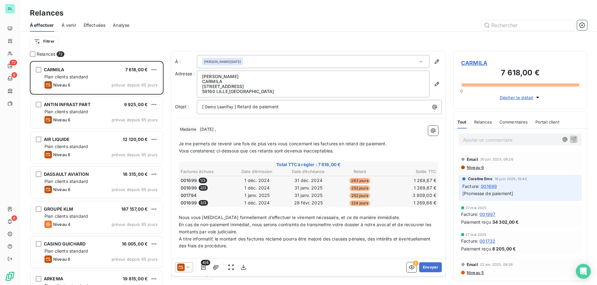
click at [188, 265] on icon at bounding box center [188, 267] width 6 height 6
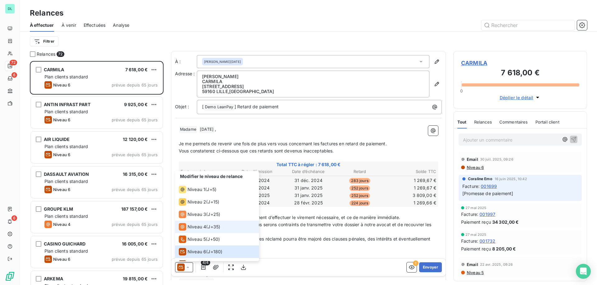
scroll to position [9, 0]
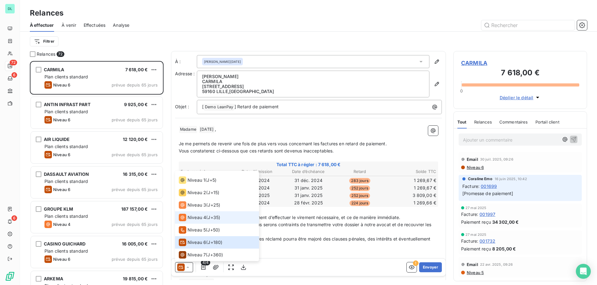
click at [198, 221] on li "Niveau 4 ( J+35 )" at bounding box center [217, 217] width 84 height 12
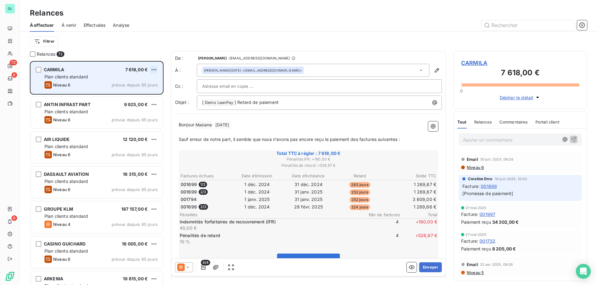
click at [152, 70] on html "DL 72 6 6 Relances À effectuer À venir Effectuées Analyse Filtrer Relances 72 C…" at bounding box center [298, 142] width 597 height 285
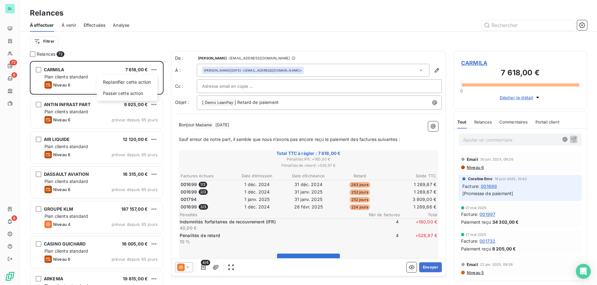
click at [204, 263] on html "DL 72 6 6 Relances À effectuer À venir Effectuées Analyse Filtrer Relances 72 C…" at bounding box center [298, 142] width 597 height 285
click at [204, 265] on span "4/4" at bounding box center [205, 263] width 9 height 6
click at [203, 266] on icon "button" at bounding box center [203, 267] width 6 height 6
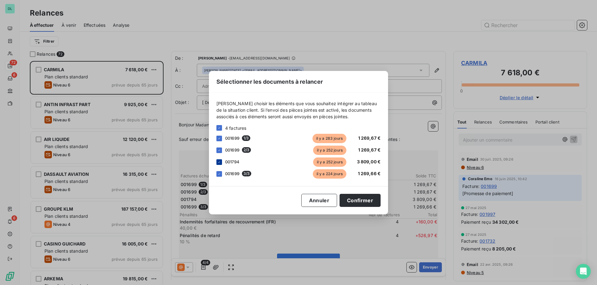
click at [219, 163] on icon at bounding box center [219, 162] width 4 height 4
click at [219, 172] on icon at bounding box center [219, 174] width 4 height 4
click at [363, 200] on button "Confirmer" at bounding box center [360, 200] width 41 height 13
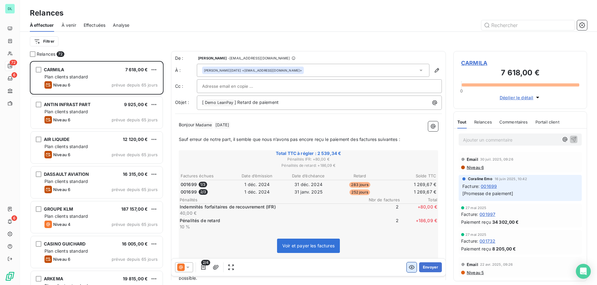
click at [410, 268] on icon "button" at bounding box center [412, 267] width 6 height 6
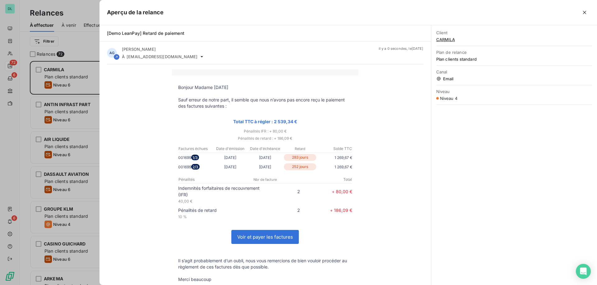
scroll to position [65, 0]
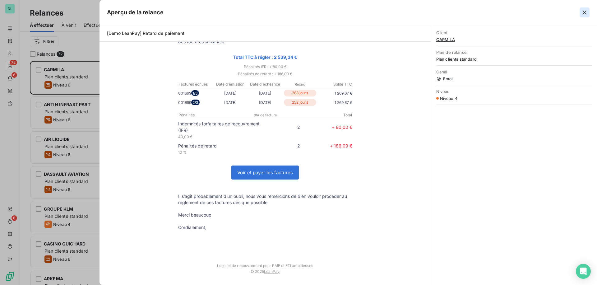
click at [586, 13] on icon "button" at bounding box center [585, 12] width 6 height 6
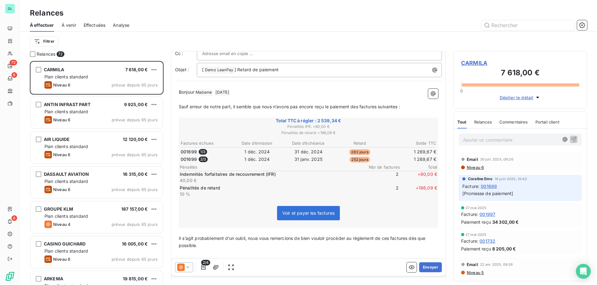
scroll to position [0, 0]
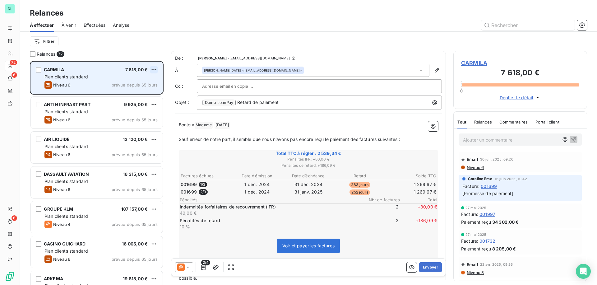
click at [153, 69] on html "DL 72 6 6 Relances À effectuer À venir Effectuées Analyse Filtrer Relances 72 C…" at bounding box center [298, 142] width 597 height 285
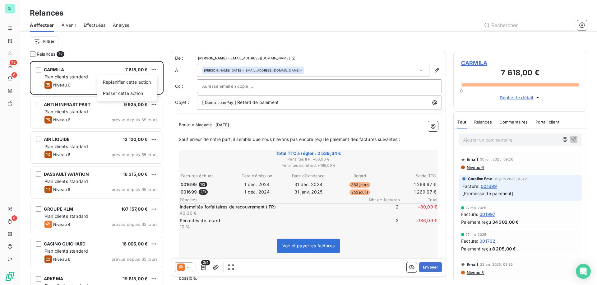
click at [128, 54] on html "DL 72 6 6 Relances À effectuer À venir Effectuées Analyse Filtrer Relances 72 C…" at bounding box center [298, 142] width 597 height 285
click at [579, 274] on div "Open Intercom Messenger" at bounding box center [584, 271] width 16 height 16
click at [71, 23] on span "À venir" at bounding box center [69, 25] width 15 height 6
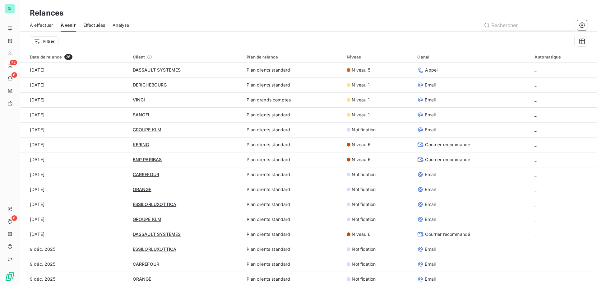
click at [92, 25] on span "Effectuées" at bounding box center [94, 25] width 22 height 6
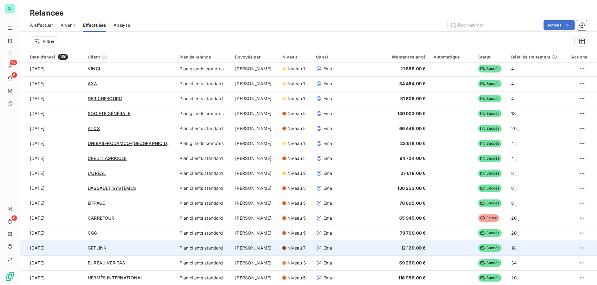
scroll to position [54, 0]
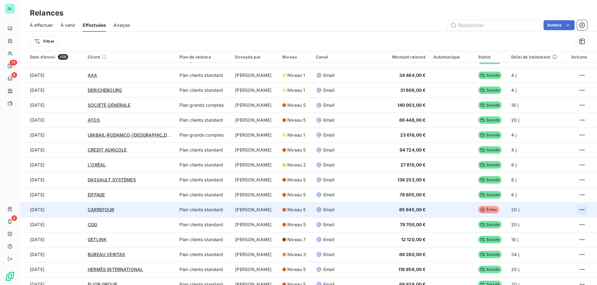
click at [579, 210] on html "DL 72 6 6 Relances À effectuer À venir Effectuées Analyse Actions Filtrer Date …" at bounding box center [298, 142] width 597 height 285
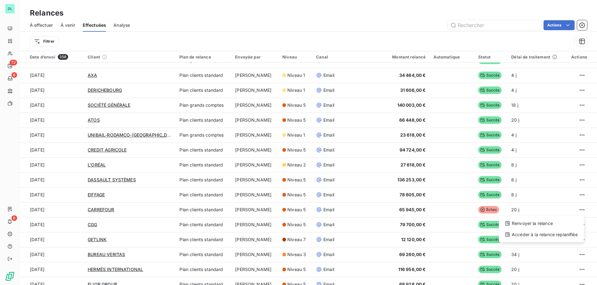
click at [315, 16] on html "DL 72 6 6 Relances À effectuer À venir Effectuées Analyse Actions Filtrer Date …" at bounding box center [298, 142] width 597 height 285
click at [123, 28] on span "Analyse" at bounding box center [122, 25] width 16 height 6
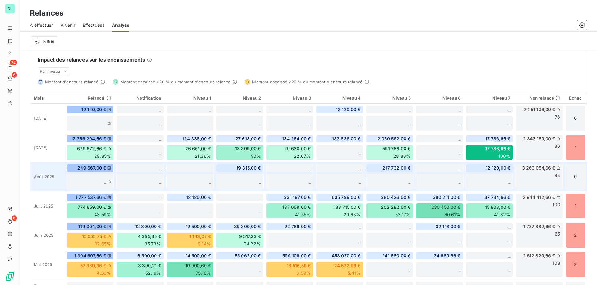
scroll to position [158, 0]
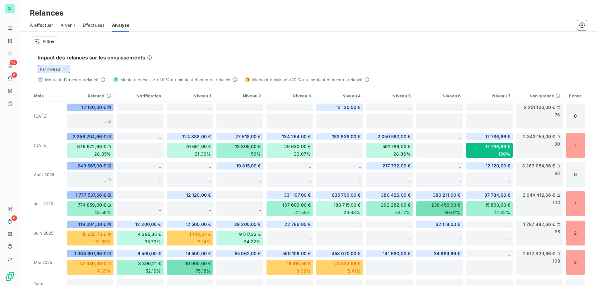
click at [63, 66] on div "Par niveau" at bounding box center [54, 69] width 32 height 8
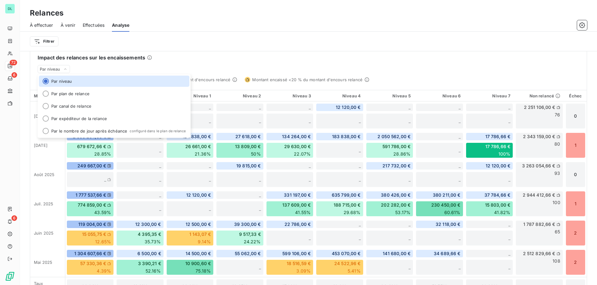
click at [105, 67] on div "Impact des relances sur les encaissements Par niveau Par niveau Par plan de rel…" at bounding box center [308, 64] width 557 height 36
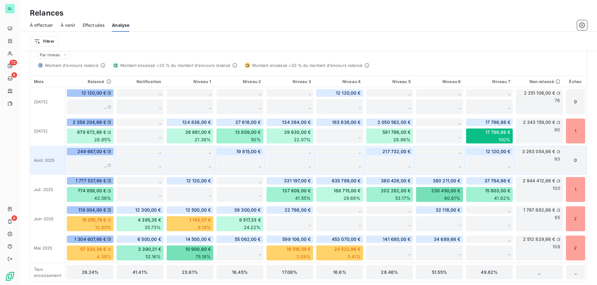
scroll to position [174, 0]
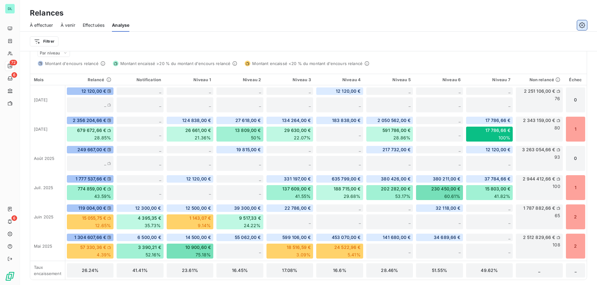
click at [585, 26] on icon "button" at bounding box center [582, 25] width 6 height 6
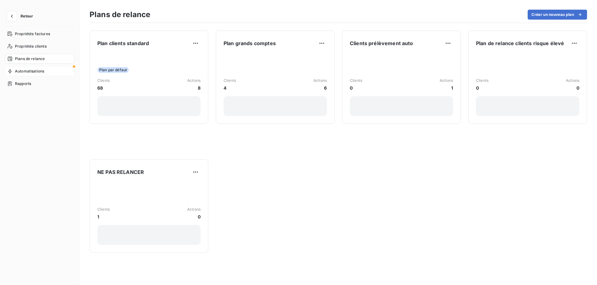
click at [26, 68] on span "Automatisations" at bounding box center [29, 71] width 29 height 6
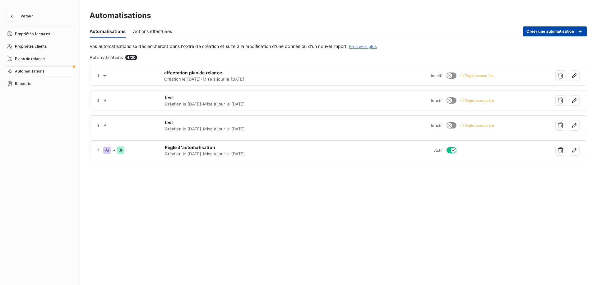
click at [543, 29] on button "Créer une automatisation" at bounding box center [555, 31] width 64 height 10
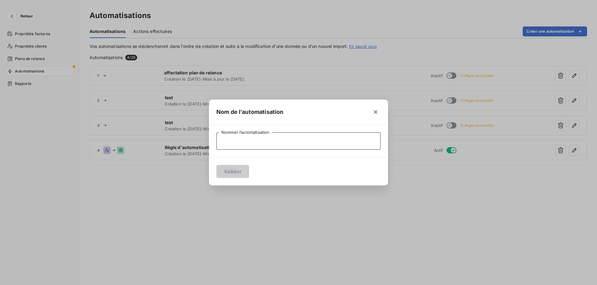
click at [258, 137] on input "Nommer l’automatisation" at bounding box center [299, 140] width 164 height 17
type input "Démo LeanPay"
click at [231, 170] on button "Valider" at bounding box center [233, 171] width 33 height 13
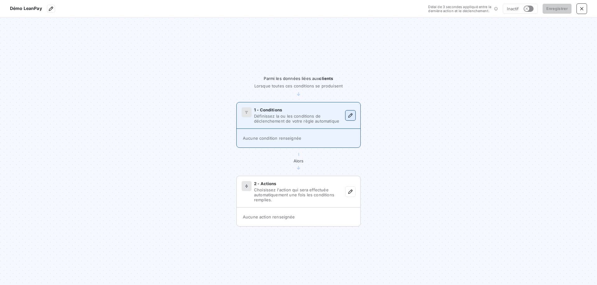
click at [349, 115] on icon "button" at bounding box center [350, 115] width 6 height 6
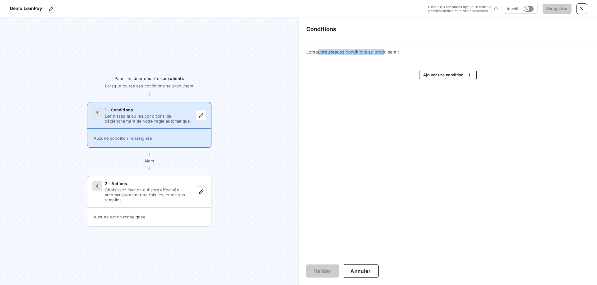
drag, startPoint x: 317, startPoint y: 51, endPoint x: 385, endPoint y: 51, distance: 68.4
click at [385, 51] on span "Lorsque toutes ces conditions se produisent :" at bounding box center [447, 52] width 283 height 6
click at [438, 74] on html "Démo LeanPay Délai de 3 secondes appliqué entre la dernière action et le déclen…" at bounding box center [298, 142] width 597 height 285
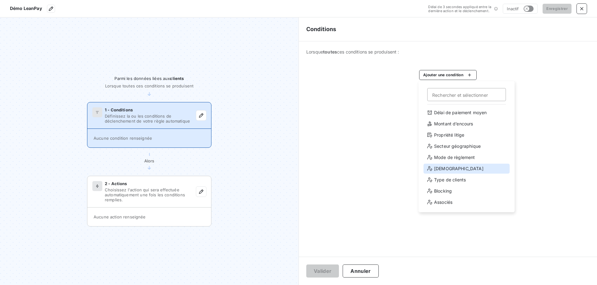
click at [445, 167] on div "[DEMOGRAPHIC_DATA]" at bounding box center [467, 169] width 86 height 10
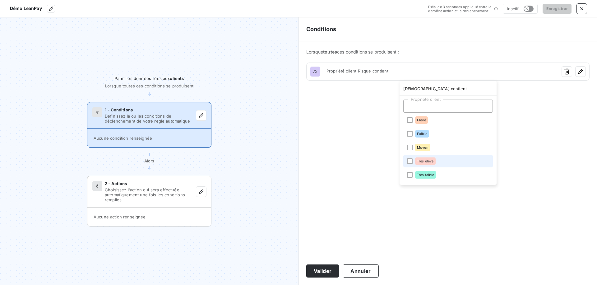
click at [427, 161] on span "Très élevé" at bounding box center [425, 161] width 17 height 4
click at [328, 271] on html "Démo LeanPay Délai de 3 secondes appliqué entre la dernière action et le déclen…" at bounding box center [298, 142] width 597 height 285
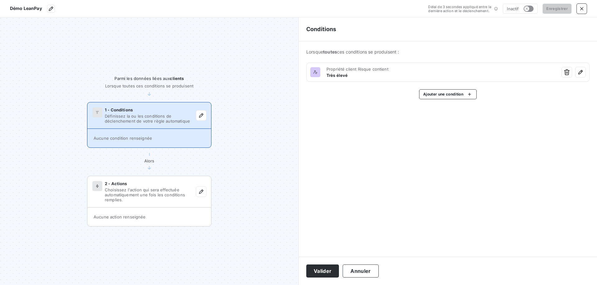
click at [328, 271] on button "Valider" at bounding box center [322, 270] width 33 height 13
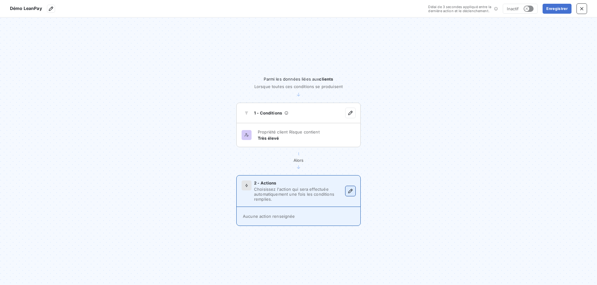
click at [351, 192] on icon "button" at bounding box center [350, 191] width 4 height 4
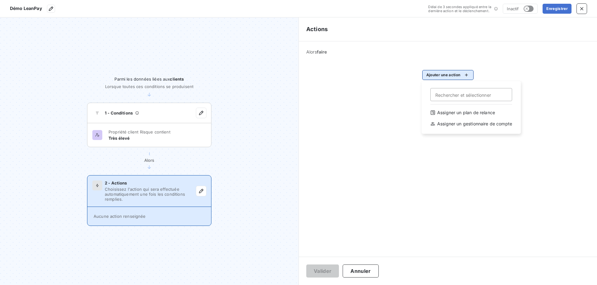
click at [453, 72] on html "Démo LeanPay Délai de 3 secondes appliqué entre la dernière action et le déclen…" at bounding box center [298, 142] width 597 height 285
click at [450, 111] on div "Assigner un plan de relance" at bounding box center [471, 113] width 89 height 10
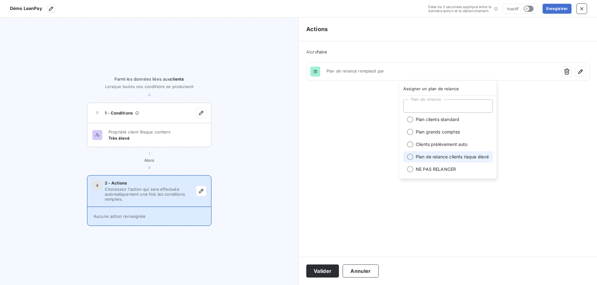
click at [434, 162] on li "Plan de relance clients risque élevé" at bounding box center [448, 156] width 90 height 11
click at [332, 268] on html "Démo LeanPay Délai de 3 secondes appliqué entre la dernière action et le déclen…" at bounding box center [298, 142] width 597 height 285
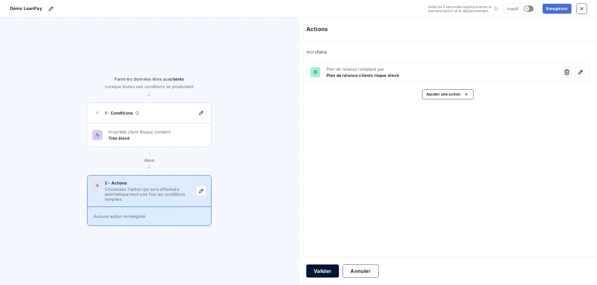
click at [331, 266] on button "Valider" at bounding box center [322, 270] width 33 height 13
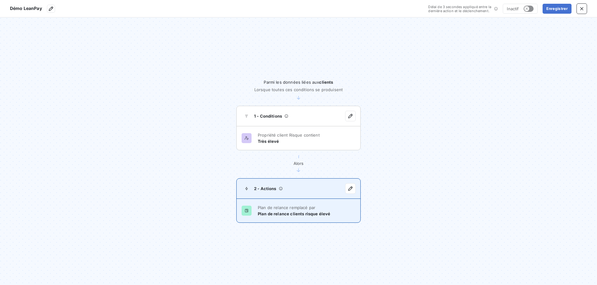
click at [314, 203] on div "Plan de relance remplacé par Plan de relance clients risque élevé" at bounding box center [299, 211] width 124 height 24
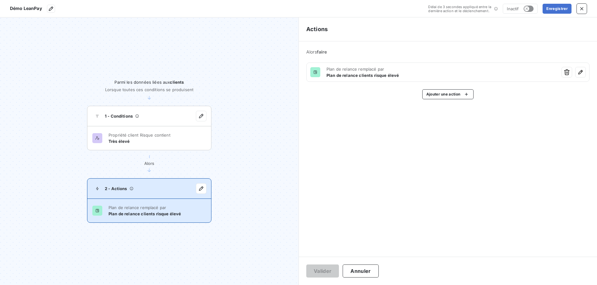
click at [432, 89] on div "Alors faire Plan de relance remplacé par Plan de relance clients risque élevé A…" at bounding box center [448, 73] width 298 height 65
click at [432, 92] on html "Démo LeanPay Délai de 3 secondes appliqué entre la dernière action et le déclen…" at bounding box center [298, 142] width 597 height 285
click at [179, 137] on html "Démo LeanPay Délai de 3 secondes appliqué entre la dernière action et le déclen…" at bounding box center [298, 142] width 597 height 285
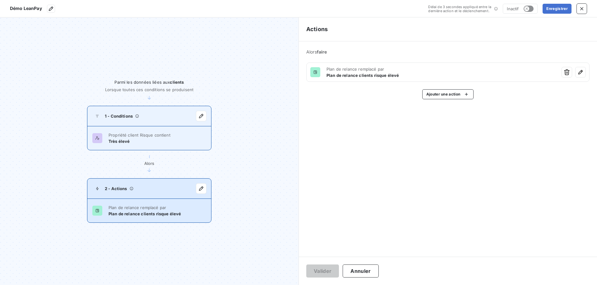
click at [191, 129] on div "Propriété client Risque contient Très élevé" at bounding box center [149, 138] width 124 height 24
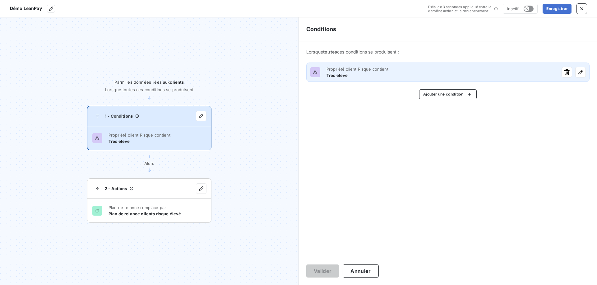
click at [420, 71] on span "Propriété client Risque contient" at bounding box center [441, 69] width 229 height 5
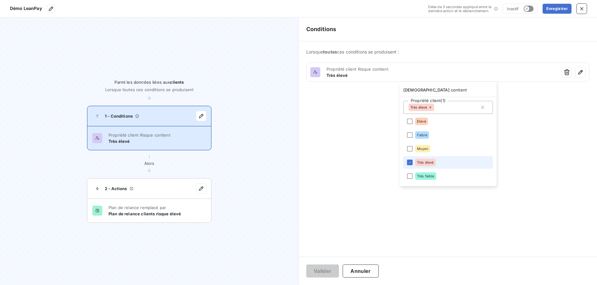
click at [399, 75] on html "Démo LeanPay Délai de 3 secondes appliqué entre la dernière action et le déclen…" at bounding box center [298, 142] width 597 height 285
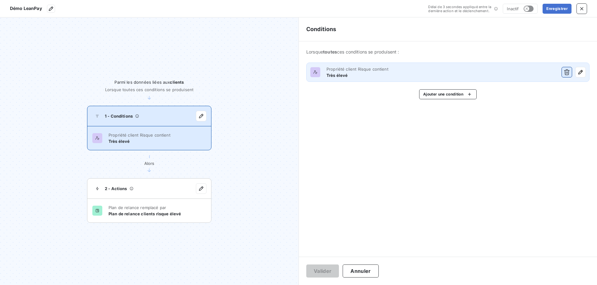
click at [568, 72] on icon "button" at bounding box center [567, 72] width 6 height 6
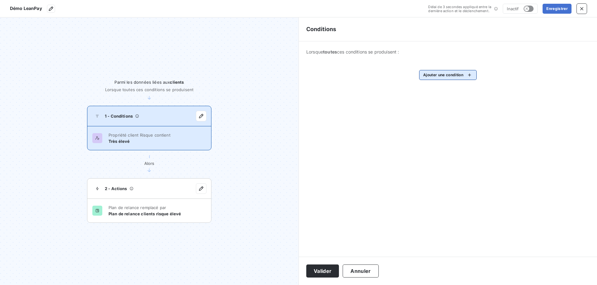
click at [446, 78] on html "Démo LeanPay Délai de 3 secondes appliqué entre la dernière action et le déclen…" at bounding box center [298, 142] width 597 height 285
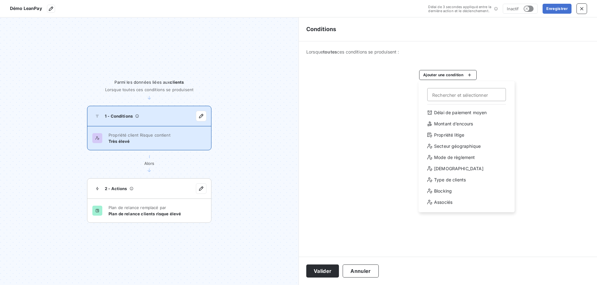
click at [380, 92] on html "Démo LeanPay Délai de 3 secondes appliqué entre la dernière action et le déclen…" at bounding box center [298, 142] width 597 height 285
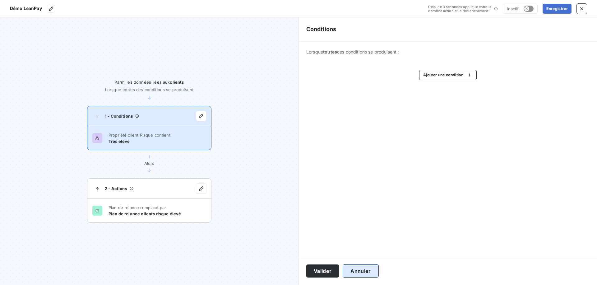
click at [366, 276] on button "Annuler" at bounding box center [361, 270] width 36 height 13
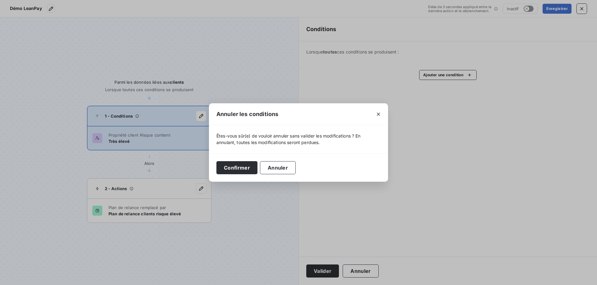
click at [241, 174] on div "Confirmer Annuler" at bounding box center [298, 167] width 179 height 28
click at [240, 170] on button "Confirmer" at bounding box center [237, 167] width 41 height 13
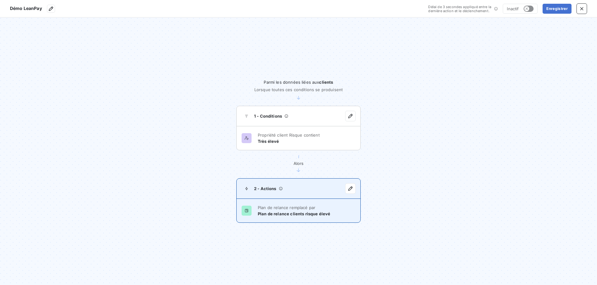
click at [287, 188] on div "2 - Actions" at bounding box center [299, 189] width 124 height 20
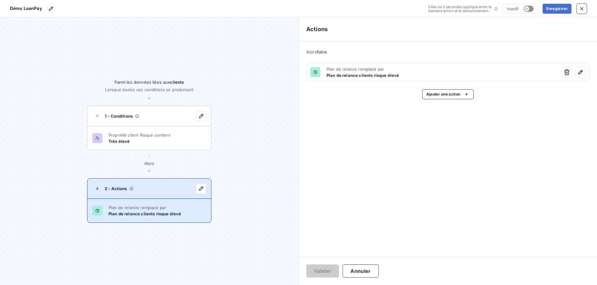
click at [277, 116] on section "Parmi les données liées aux clients Lorsque toutes ces conditions se produisent…" at bounding box center [149, 151] width 299 height 268
click at [362, 269] on button "Annuler" at bounding box center [361, 270] width 36 height 13
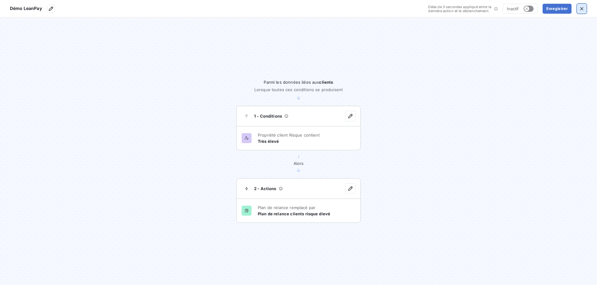
click at [583, 7] on icon "button" at bounding box center [582, 9] width 6 height 6
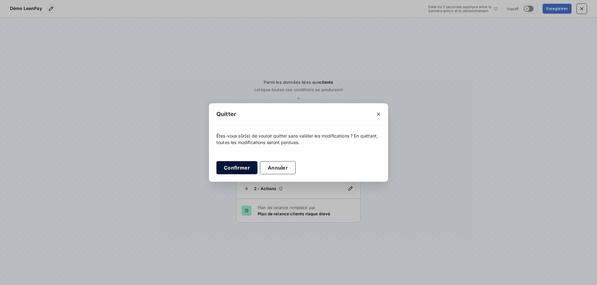
click at [235, 166] on button "Confirmer" at bounding box center [237, 167] width 41 height 13
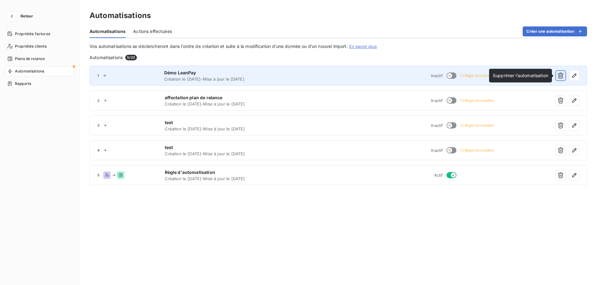
click at [561, 77] on icon "button" at bounding box center [561, 75] width 6 height 6
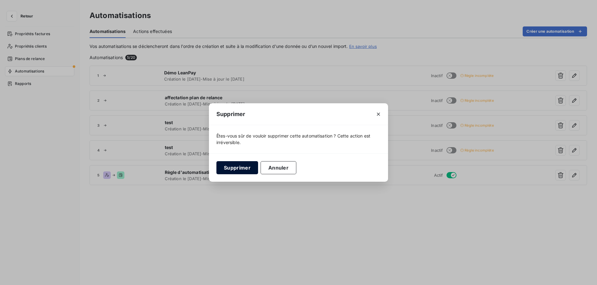
drag, startPoint x: 247, startPoint y: 162, endPoint x: 247, endPoint y: 167, distance: 5.0
click at [247, 167] on button "Supprimer" at bounding box center [238, 167] width 42 height 13
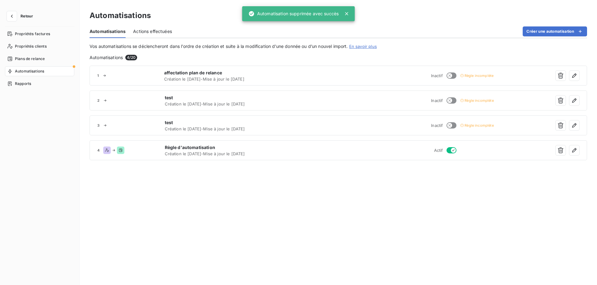
click at [35, 17] on button "Retour" at bounding box center [21, 16] width 33 height 10
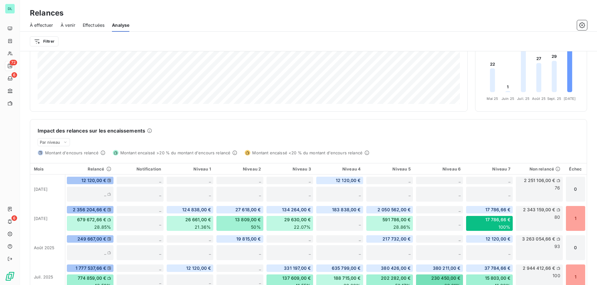
scroll to position [174, 0]
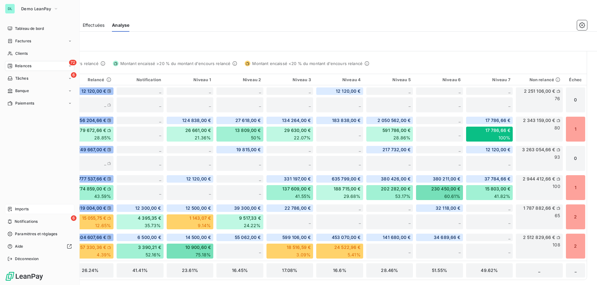
click at [31, 210] on div "Imports" at bounding box center [39, 209] width 69 height 10
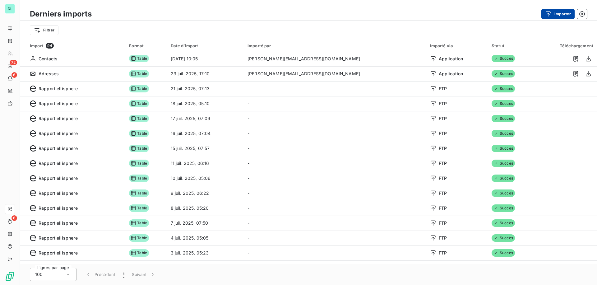
click at [549, 13] on icon "button" at bounding box center [548, 13] width 5 height 5
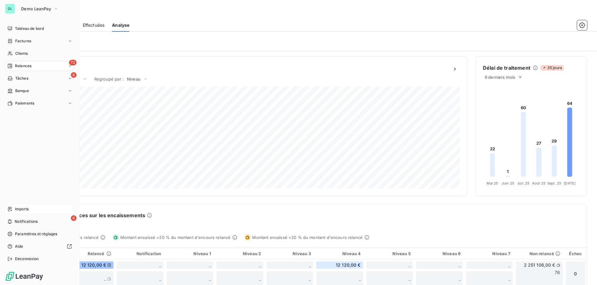
click at [29, 209] on div "Imports" at bounding box center [39, 209] width 69 height 10
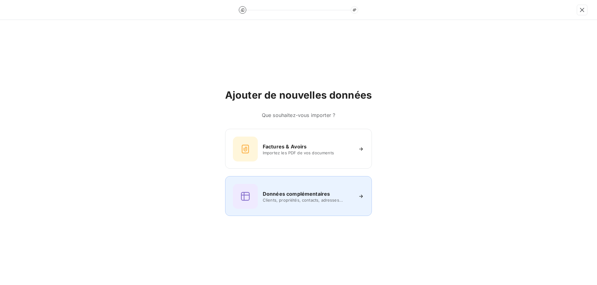
click at [321, 190] on h6 "Données complémentaires" at bounding box center [296, 193] width 67 height 7
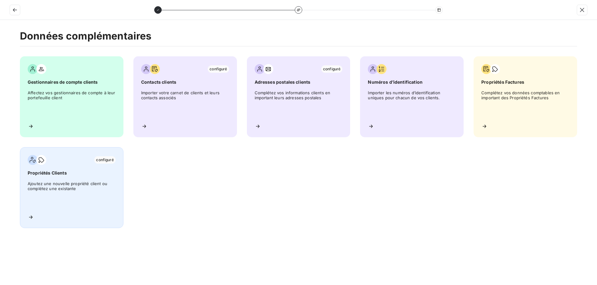
click at [112, 191] on span "Ajoutez une nouvelle propriété client ou complétez une existante" at bounding box center [72, 195] width 88 height 28
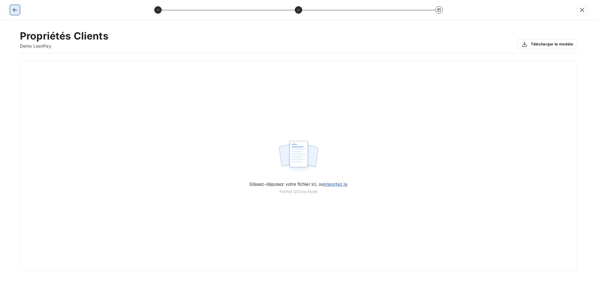
click at [16, 12] on icon "button" at bounding box center [15, 10] width 6 height 6
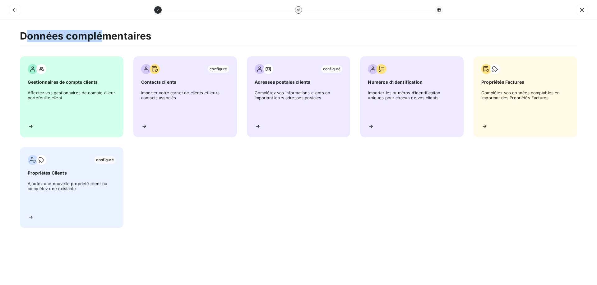
drag, startPoint x: 26, startPoint y: 34, endPoint x: 106, endPoint y: 36, distance: 79.7
click at [106, 36] on h2 "Données complémentaires" at bounding box center [298, 38] width 557 height 16
click at [16, 10] on icon "button" at bounding box center [15, 10] width 4 height 4
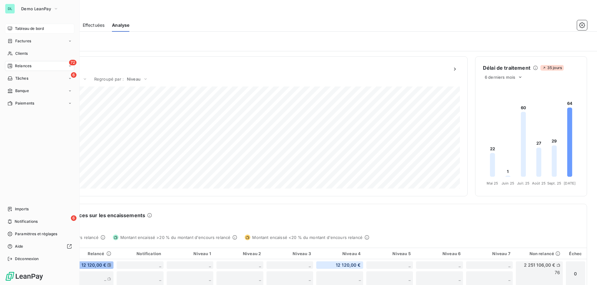
click at [10, 30] on icon at bounding box center [9, 28] width 5 height 5
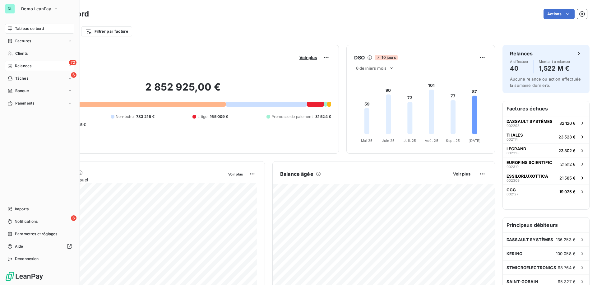
click at [27, 66] on span "Relances" at bounding box center [23, 66] width 16 height 6
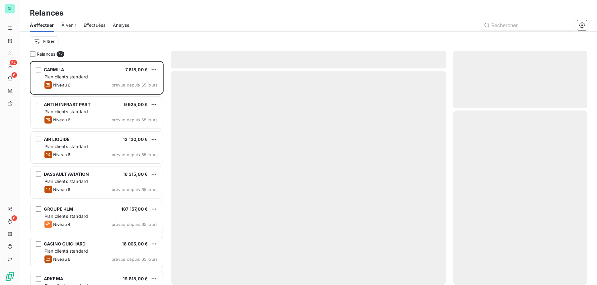
scroll to position [224, 134]
click at [101, 26] on span "Effectuées" at bounding box center [95, 25] width 22 height 6
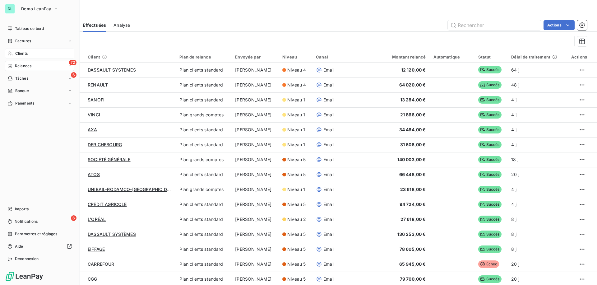
click at [15, 54] on div "Clients" at bounding box center [39, 54] width 69 height 10
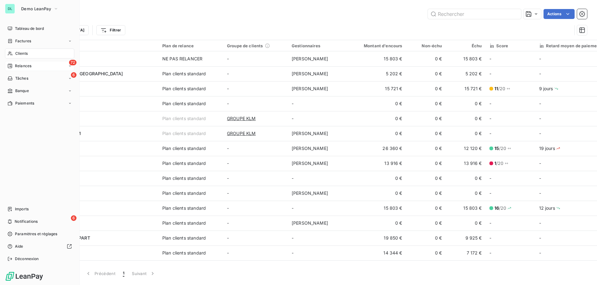
click at [15, 68] on span "Relances" at bounding box center [23, 66] width 16 height 6
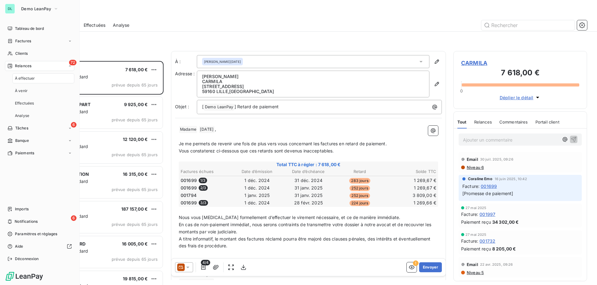
scroll to position [224, 134]
click at [19, 51] on span "Clients" at bounding box center [21, 54] width 12 height 6
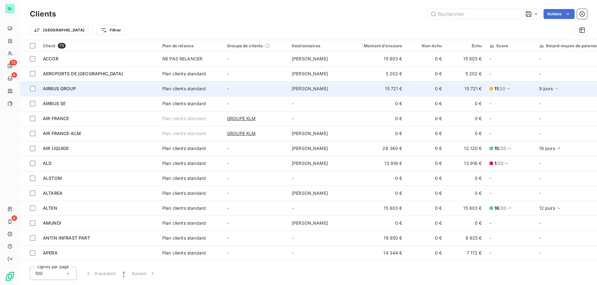
click at [137, 91] on div "AIRBUS GROUP" at bounding box center [99, 89] width 112 height 6
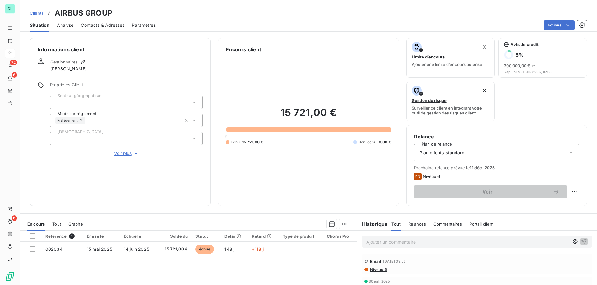
click at [101, 102] on div at bounding box center [126, 102] width 153 height 13
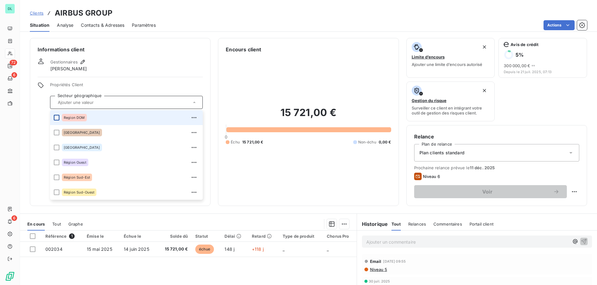
click at [58, 117] on div at bounding box center [57, 118] width 6 height 6
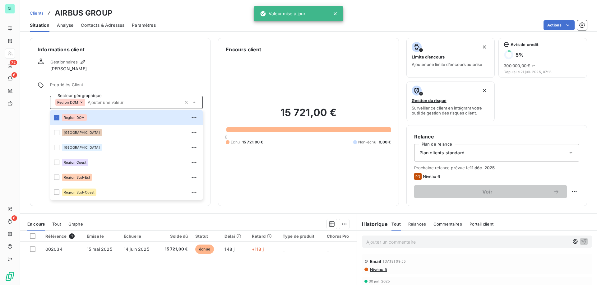
click at [92, 86] on span "Propriétés Client" at bounding box center [126, 86] width 153 height 9
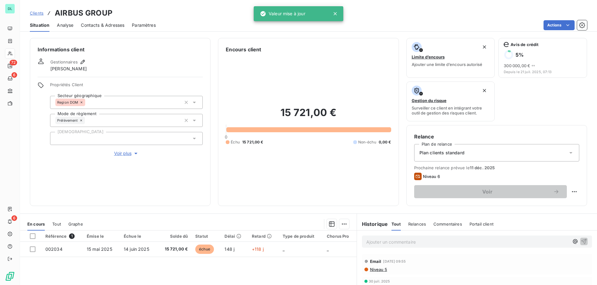
click at [124, 154] on span "Voir plus" at bounding box center [126, 153] width 25 height 6
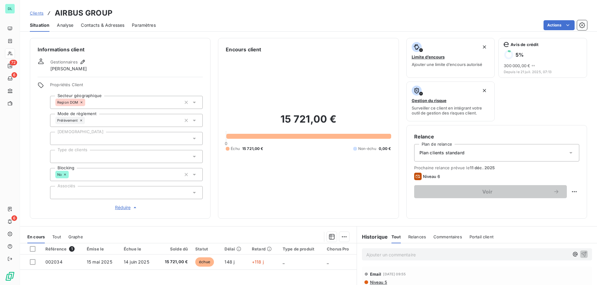
scroll to position [72, 0]
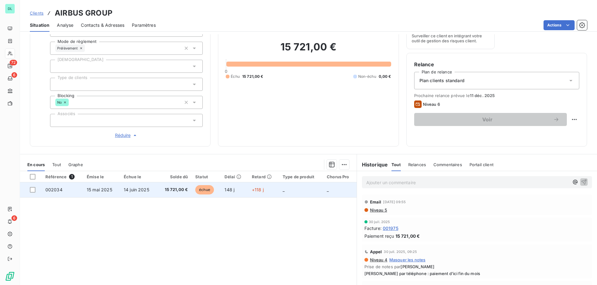
click at [93, 187] on span "15 mai 2025" at bounding box center [100, 189] width 26 height 5
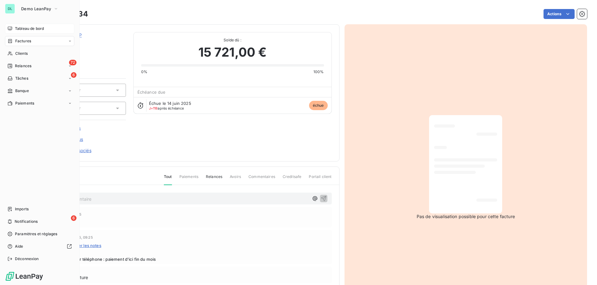
click at [27, 28] on span "Tableau de bord" at bounding box center [29, 29] width 29 height 6
